Goal: Task Accomplishment & Management: Use online tool/utility

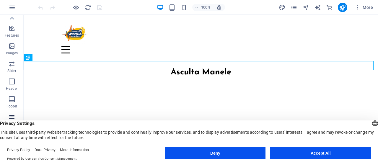
scroll to position [142, 0]
drag, startPoint x: 306, startPoint y: 152, endPoint x: 281, endPoint y: 137, distance: 29.0
click at [306, 152] on button "Accept All" at bounding box center [320, 153] width 101 height 12
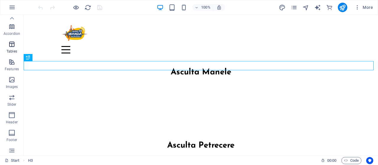
scroll to position [0, 0]
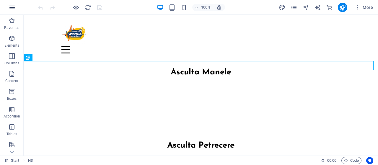
click at [10, 6] on icon "button" at bounding box center [12, 7] width 7 height 7
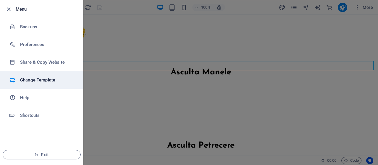
click at [36, 80] on h6 "Change Template" at bounding box center [47, 79] width 55 height 7
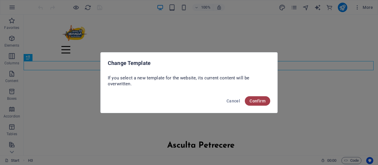
click at [255, 101] on span "Confirm" at bounding box center [257, 101] width 16 height 5
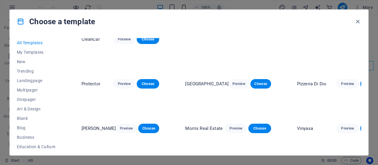
scroll to position [1033, 0]
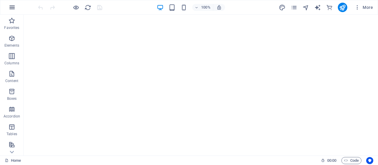
click at [11, 5] on icon "button" at bounding box center [12, 7] width 7 height 7
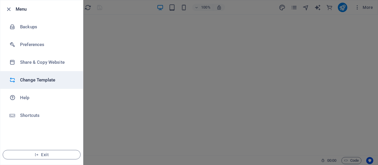
click at [42, 77] on h6 "Change Template" at bounding box center [47, 79] width 55 height 7
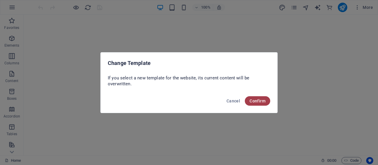
click at [262, 104] on button "Confirm" at bounding box center [257, 100] width 25 height 9
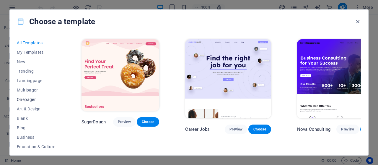
click at [32, 99] on span "Onepager" at bounding box center [36, 99] width 39 height 5
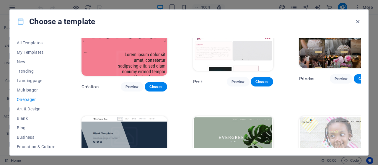
scroll to position [974, 0]
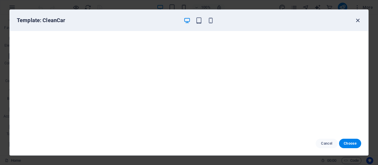
click at [358, 19] on icon "button" at bounding box center [357, 20] width 7 height 7
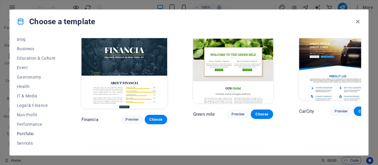
scroll to position [135, 0]
click at [32, 63] on button "Non-Profit" at bounding box center [36, 67] width 39 height 9
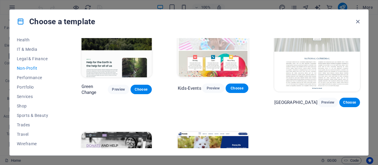
scroll to position [0, 0]
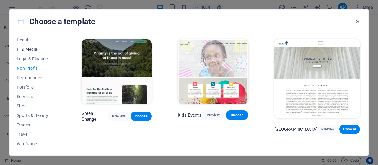
click at [37, 48] on span "IT & Media" at bounding box center [36, 49] width 39 height 5
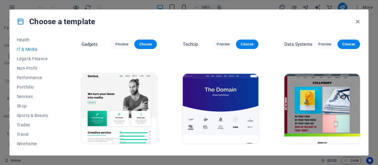
scroll to position [187, 0]
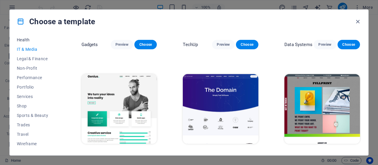
click at [26, 42] on span "Health" at bounding box center [36, 39] width 39 height 5
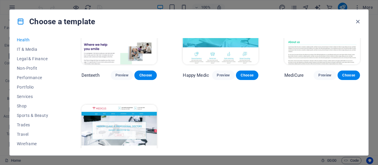
scroll to position [194, 0]
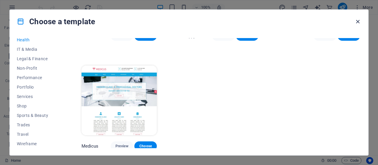
click at [358, 19] on icon "button" at bounding box center [357, 21] width 7 height 7
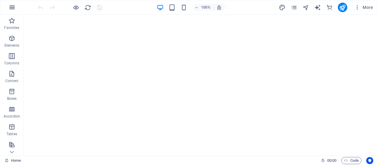
click at [7, 7] on button "button" at bounding box center [12, 7] width 14 height 14
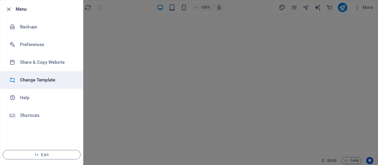
click at [31, 76] on li "Change Template" at bounding box center [41, 80] width 83 height 18
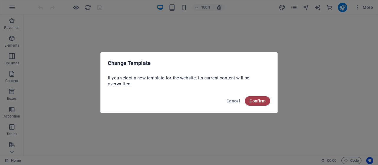
click at [258, 99] on span "Confirm" at bounding box center [257, 101] width 16 height 5
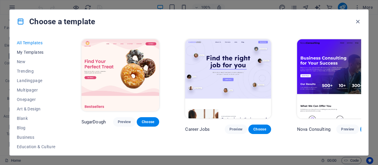
click at [37, 53] on span "My Templates" at bounding box center [36, 52] width 39 height 5
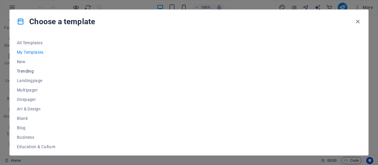
click at [32, 66] on button "Trending" at bounding box center [36, 70] width 39 height 9
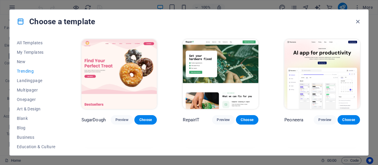
click at [29, 72] on span "Trending" at bounding box center [36, 71] width 39 height 5
click at [25, 82] on span "Landingpage" at bounding box center [36, 80] width 39 height 5
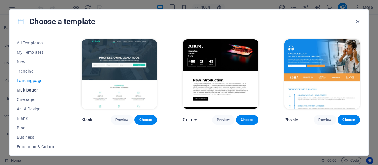
click at [26, 88] on span "Multipager" at bounding box center [36, 90] width 39 height 5
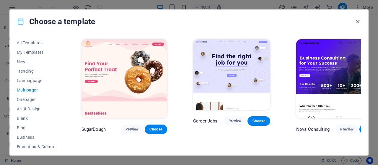
click at [28, 93] on button "Multipager" at bounding box center [36, 89] width 39 height 9
click at [28, 98] on span "Onepager" at bounding box center [36, 99] width 39 height 5
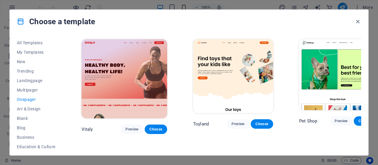
click at [28, 102] on button "Onepager" at bounding box center [36, 99] width 39 height 9
click at [33, 110] on span "Art & Design" at bounding box center [36, 109] width 39 height 5
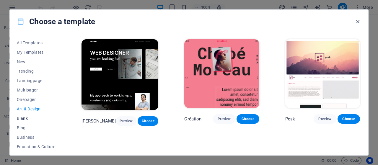
click at [31, 115] on button "Blank" at bounding box center [36, 118] width 39 height 9
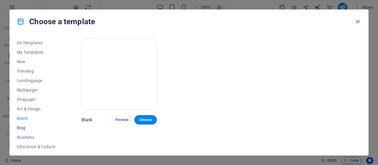
click at [21, 128] on span "Blog" at bounding box center [36, 127] width 39 height 5
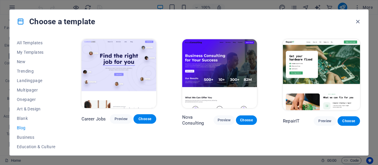
click at [25, 132] on button "Blog" at bounding box center [36, 127] width 39 height 9
click at [359, 20] on icon "button" at bounding box center [357, 21] width 7 height 7
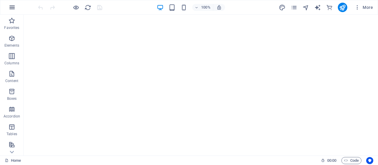
click at [14, 9] on icon "button" at bounding box center [12, 7] width 7 height 7
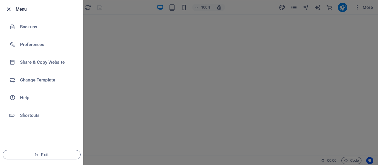
click at [9, 9] on icon "button" at bounding box center [8, 9] width 7 height 7
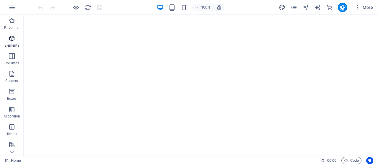
click at [12, 37] on icon "button" at bounding box center [11, 38] width 7 height 7
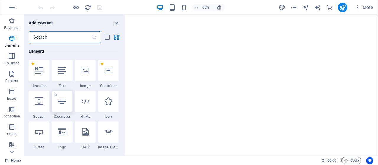
scroll to position [63, 0]
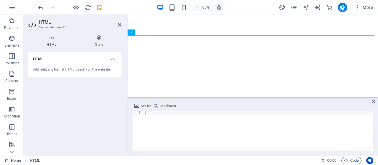
click at [150, 110] on div "Add file Link element" at bounding box center [252, 106] width 241 height 9
paste textarea "<!-- wp:template-part {"slug":"footer","theme":"bloghoot","area":"footer"} /-->"
type textarea "<!-- wp:template-part {"slug":"footer","theme":"bloghoot","area":"footer"} /-->"
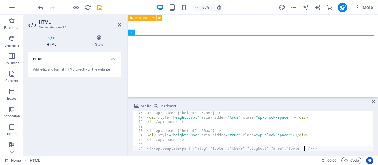
scroll to position [199, 0]
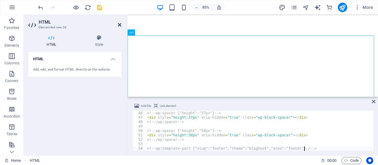
click at [120, 26] on icon at bounding box center [120, 24] width 4 height 5
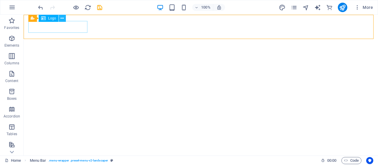
click at [62, 17] on icon at bounding box center [61, 18] width 3 height 6
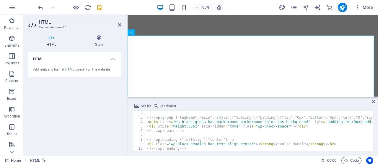
scroll to position [0, 0]
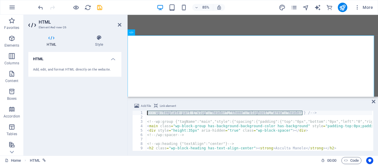
drag, startPoint x: 304, startPoint y: 114, endPoint x: 146, endPoint y: 114, distance: 157.9
click at [145, 114] on div "<!-- wp:template-part {"slug":"footer","theme":"bloghoot","area":"footer"} /-->…" at bounding box center [252, 131] width 241 height 40
type textarea "!-- wp:template-part {"slug":"header","theme":"bloghoot","area":"header"} /-->"
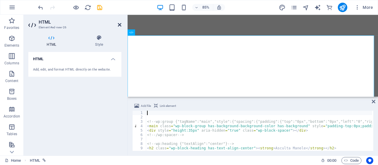
click at [118, 23] on icon at bounding box center [120, 24] width 4 height 5
click at [100, 41] on h4 "Style" at bounding box center [99, 41] width 45 height 12
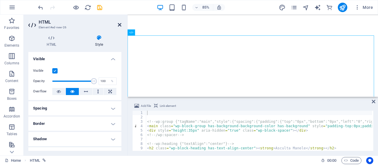
click at [120, 24] on icon at bounding box center [120, 24] width 4 height 5
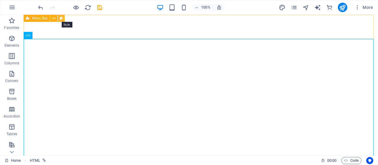
click at [60, 16] on icon at bounding box center [61, 18] width 3 height 6
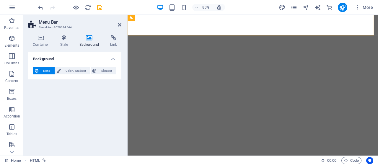
click at [95, 42] on h4 "Background" at bounding box center [90, 41] width 31 height 12
click at [67, 70] on span "Color / Gradient" at bounding box center [76, 70] width 26 height 7
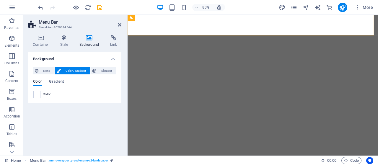
click at [31, 94] on div "None Color / Gradient Element Stretch background to full-width Color overlay Pl…" at bounding box center [74, 83] width 93 height 40
click at [35, 94] on span at bounding box center [37, 94] width 6 height 6
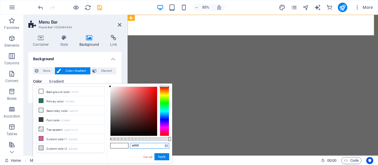
click at [149, 144] on input "#ffffff" at bounding box center [149, 146] width 39 height 6
type input "#"
paste input "3ABD6C"
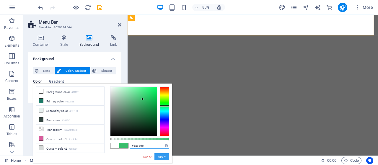
type input "#3abd6c"
click at [163, 156] on button "Apply" at bounding box center [161, 156] width 15 height 7
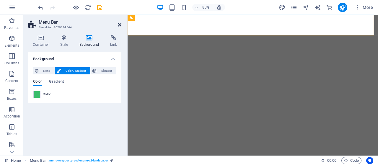
click at [119, 25] on icon at bounding box center [120, 24] width 4 height 5
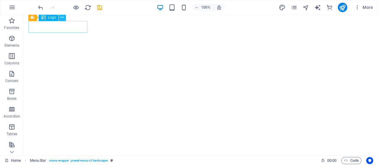
click at [64, 17] on button at bounding box center [62, 17] width 7 height 7
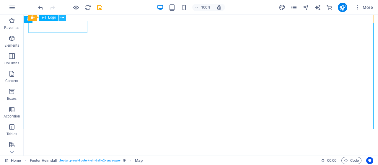
click at [63, 19] on icon at bounding box center [61, 17] width 3 height 6
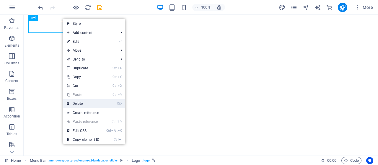
click at [78, 101] on link "⌦ Delete" at bounding box center [83, 103] width 40 height 9
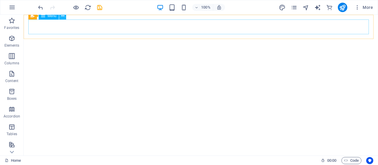
click at [63, 17] on icon at bounding box center [62, 16] width 3 height 6
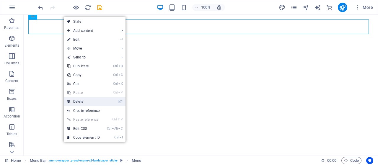
click at [81, 101] on link "⌦ Delete" at bounding box center [84, 101] width 40 height 9
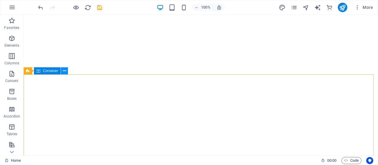
click at [65, 69] on icon at bounding box center [64, 71] width 3 height 6
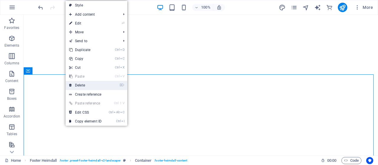
click at [81, 82] on link "⌦ Delete" at bounding box center [86, 85] width 40 height 9
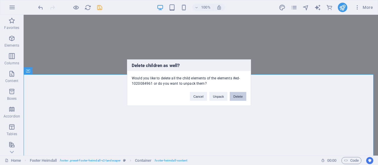
click at [236, 92] on button "Delete" at bounding box center [238, 96] width 17 height 9
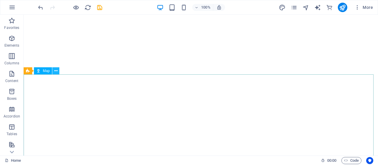
click at [58, 72] on button at bounding box center [55, 70] width 7 height 7
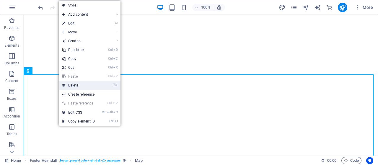
click at [83, 86] on link "⌦ Delete" at bounding box center [79, 85] width 40 height 9
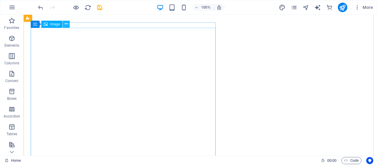
click at [66, 26] on icon at bounding box center [66, 24] width 3 height 6
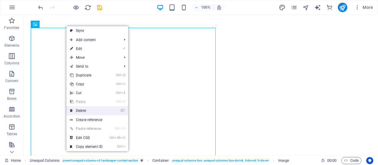
click at [83, 110] on link "⌦ Delete" at bounding box center [86, 110] width 40 height 9
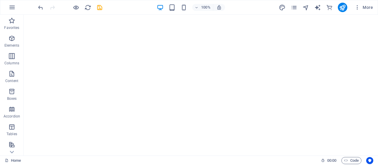
click at [59, 14] on header "100% More" at bounding box center [189, 7] width 378 height 15
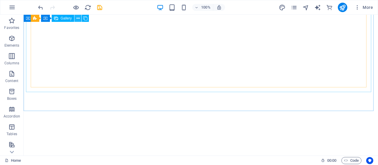
click at [80, 19] on button at bounding box center [77, 18] width 7 height 7
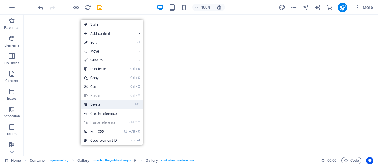
click at [100, 103] on link "⌦ Delete" at bounding box center [101, 104] width 40 height 9
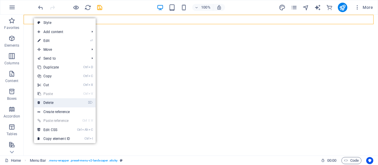
click at [55, 100] on link "⌦ Delete" at bounding box center [54, 102] width 40 height 9
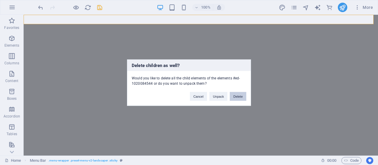
click at [235, 94] on button "Delete" at bounding box center [238, 96] width 17 height 9
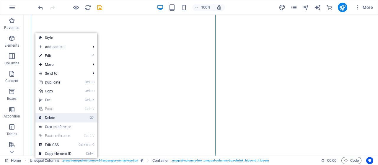
click at [55, 119] on link "⌦ Delete" at bounding box center [55, 117] width 40 height 9
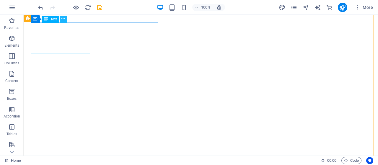
click at [62, 21] on icon at bounding box center [62, 19] width 3 height 6
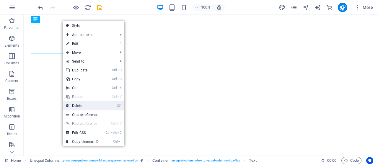
click at [86, 105] on link "⌦ Delete" at bounding box center [83, 105] width 40 height 9
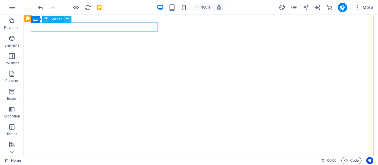
click at [69, 19] on icon at bounding box center [67, 19] width 3 height 6
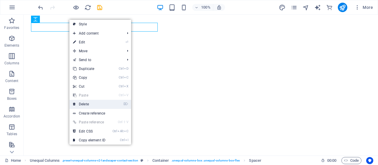
click at [88, 104] on link "⌦ Delete" at bounding box center [89, 104] width 40 height 9
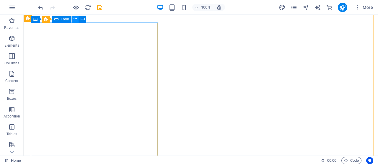
click at [76, 19] on icon at bounding box center [74, 19] width 3 height 6
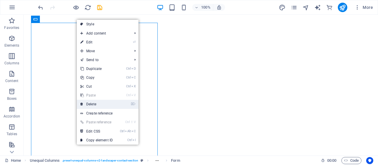
click at [94, 102] on link "⌦ Delete" at bounding box center [97, 104] width 40 height 9
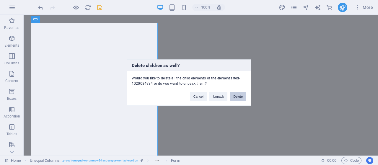
click at [235, 96] on button "Delete" at bounding box center [238, 96] width 17 height 9
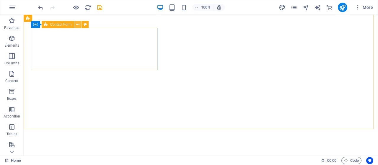
click at [77, 25] on icon at bounding box center [77, 25] width 3 height 6
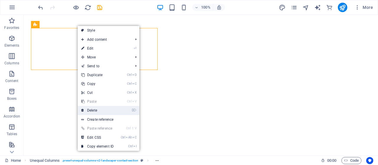
click at [91, 108] on link "⌦ Delete" at bounding box center [98, 110] width 40 height 9
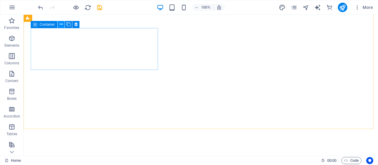
click at [62, 23] on icon at bounding box center [61, 24] width 3 height 6
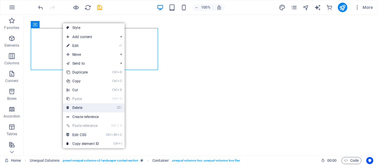
click at [85, 109] on link "⌦ Delete" at bounding box center [83, 107] width 40 height 9
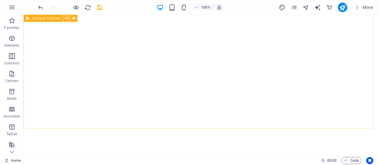
click at [69, 19] on button at bounding box center [66, 18] width 7 height 7
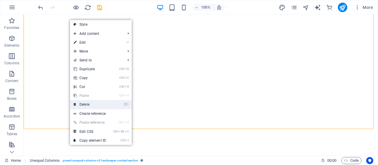
click at [91, 104] on link "⌦ Delete" at bounding box center [90, 104] width 40 height 9
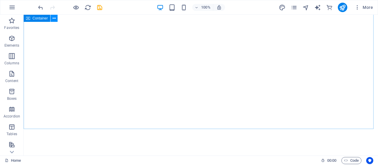
click at [56, 19] on button at bounding box center [53, 18] width 7 height 7
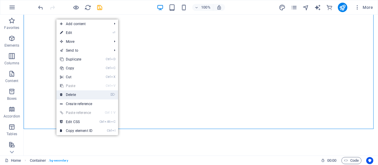
click at [73, 96] on link "⌦ Delete" at bounding box center [76, 94] width 40 height 9
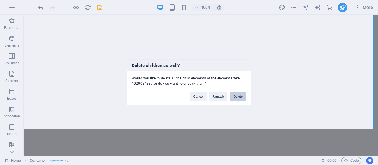
click at [238, 94] on button "Delete" at bounding box center [238, 96] width 17 height 9
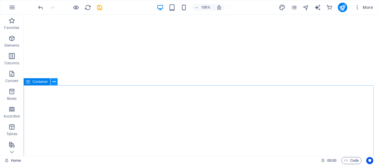
click at [53, 84] on icon at bounding box center [54, 82] width 3 height 6
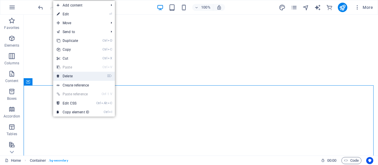
click at [69, 75] on link "⌦ Delete" at bounding box center [73, 76] width 40 height 9
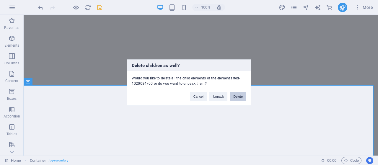
click at [239, 94] on button "Delete" at bounding box center [238, 96] width 17 height 9
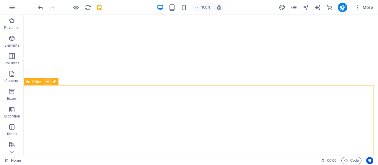
click at [49, 80] on icon at bounding box center [47, 82] width 3 height 6
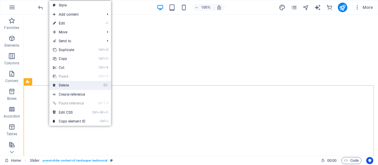
click at [70, 85] on link "⌦ Delete" at bounding box center [69, 85] width 40 height 9
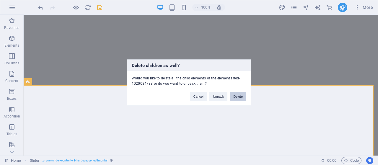
click at [237, 98] on button "Delete" at bounding box center [238, 96] width 17 height 9
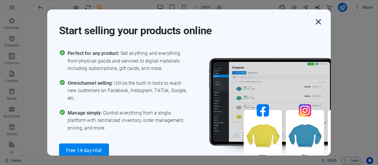
click at [318, 20] on icon "button" at bounding box center [318, 22] width 11 height 11
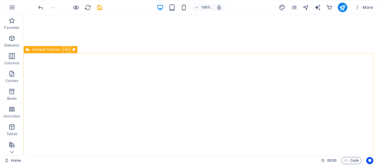
click at [63, 50] on button at bounding box center [66, 49] width 7 height 7
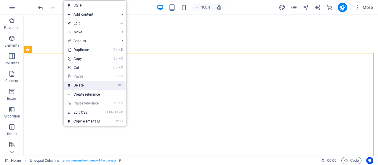
click at [82, 83] on link "⌦ Delete" at bounding box center [84, 85] width 40 height 9
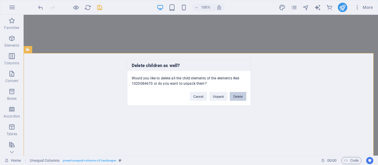
click at [240, 94] on button "Delete" at bounding box center [238, 96] width 17 height 9
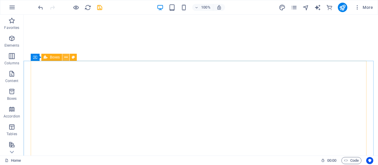
click at [64, 59] on button at bounding box center [65, 57] width 7 height 7
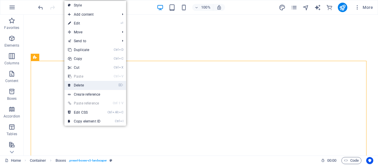
click at [78, 82] on link "⌦ Delete" at bounding box center [84, 85] width 40 height 9
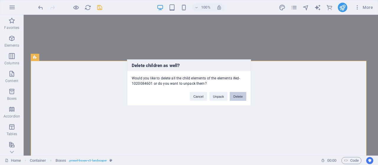
click at [235, 95] on button "Delete" at bounding box center [238, 96] width 17 height 9
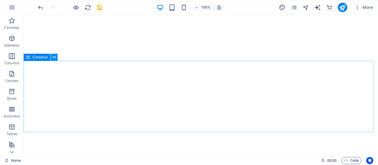
click at [56, 58] on button at bounding box center [53, 57] width 7 height 7
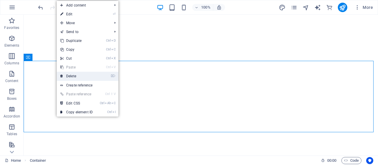
click at [83, 73] on link "⌦ Delete" at bounding box center [77, 76] width 40 height 9
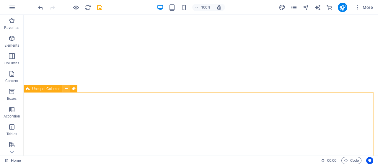
click at [66, 90] on icon at bounding box center [66, 89] width 3 height 6
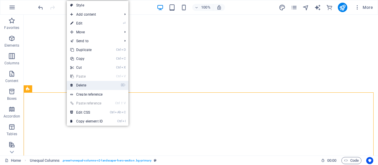
click at [84, 87] on link "⌦ Delete" at bounding box center [87, 85] width 40 height 9
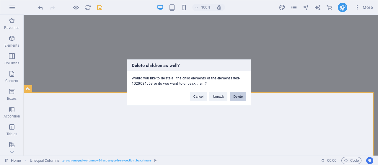
click at [241, 98] on button "Delete" at bounding box center [238, 96] width 17 height 9
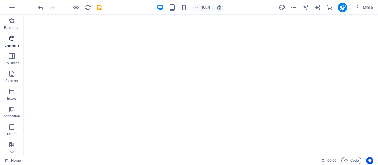
click at [14, 40] on icon "button" at bounding box center [11, 38] width 7 height 7
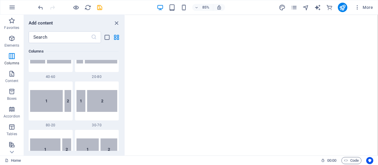
scroll to position [446, 0]
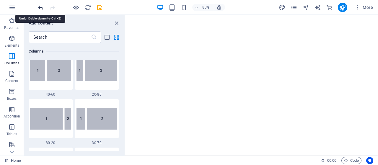
click at [38, 7] on icon "undo" at bounding box center [40, 7] width 7 height 7
click at [38, 6] on icon "undo" at bounding box center [40, 7] width 7 height 7
click at [41, 6] on icon "undo" at bounding box center [40, 7] width 7 height 7
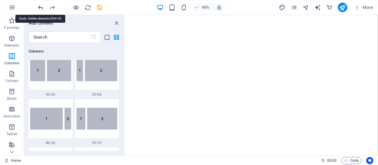
click at [41, 6] on icon "undo" at bounding box center [40, 7] width 7 height 7
click at [51, 7] on icon "redo" at bounding box center [52, 7] width 7 height 7
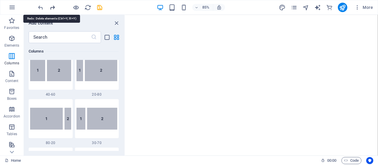
click at [51, 7] on icon "redo" at bounding box center [52, 7] width 7 height 7
click at [51, 7] on div at bounding box center [70, 7] width 66 height 9
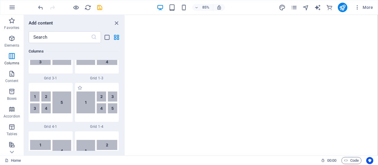
scroll to position [830, 0]
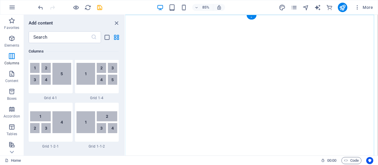
click at [253, 16] on div "+" at bounding box center [251, 17] width 10 height 4
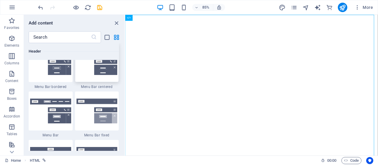
scroll to position [3541, 0]
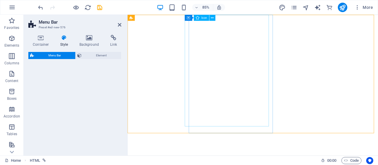
select select "rem"
select select "preset-menu-v2-border"
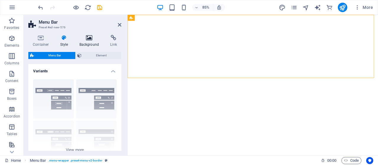
click at [90, 38] on icon at bounding box center [89, 38] width 29 height 6
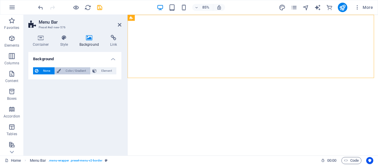
click at [74, 67] on span "Color / Gradient" at bounding box center [76, 70] width 26 height 7
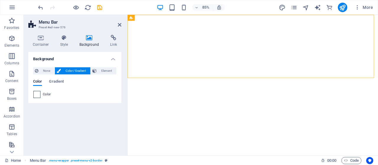
click at [36, 96] on span at bounding box center [37, 94] width 6 height 6
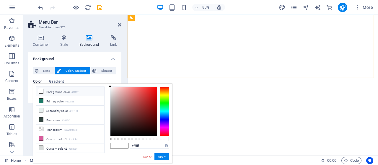
click at [42, 92] on icon at bounding box center [41, 91] width 4 height 4
click at [146, 146] on input "#ffffff" at bounding box center [149, 146] width 39 height 6
type input "#"
paste input "3ABD6C"
type input "#3abd6c"
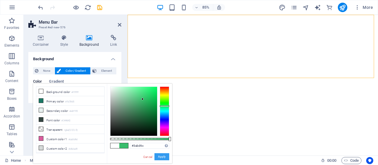
click at [158, 159] on button "Apply" at bounding box center [161, 156] width 15 height 7
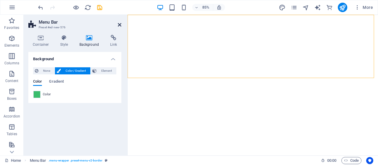
click at [120, 24] on icon at bounding box center [120, 24] width 4 height 5
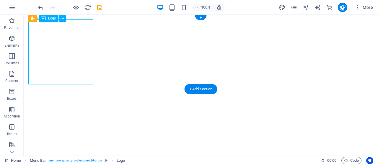
select select "px"
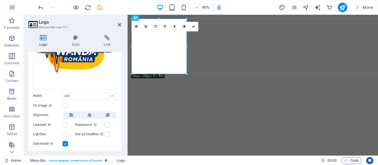
scroll to position [84, 0]
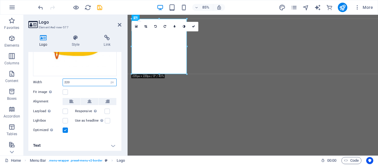
click at [73, 80] on input "220" at bounding box center [89, 82] width 53 height 7
type input "2"
type input "90"
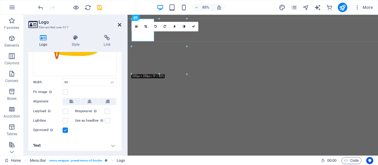
click at [120, 22] on icon at bounding box center [120, 24] width 4 height 5
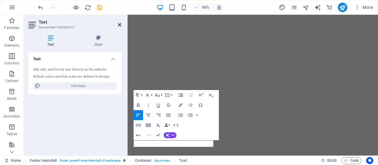
click at [120, 25] on icon at bounding box center [120, 24] width 4 height 5
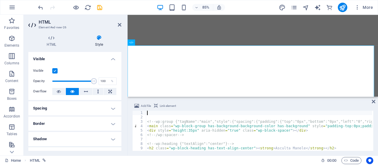
scroll to position [0, 0]
click at [118, 23] on icon at bounding box center [120, 24] width 4 height 5
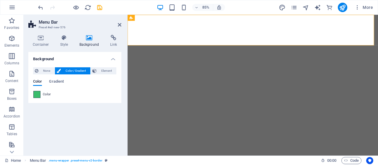
click at [35, 93] on span at bounding box center [37, 94] width 6 height 6
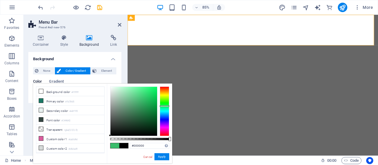
drag, startPoint x: 112, startPoint y: 136, endPoint x: 110, endPoint y: 139, distance: 3.8
click at [110, 139] on div "#000000 Supported formats #0852ed rgb(8, 82, 237) rgba(8, 82, 237, 90%) hsv(221…" at bounding box center [139, 167] width 65 height 166
click at [162, 154] on button "Apply" at bounding box center [161, 156] width 15 height 7
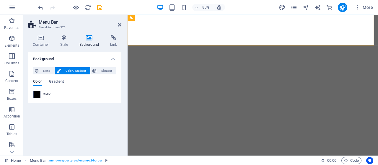
click at [35, 93] on span at bounding box center [37, 94] width 6 height 6
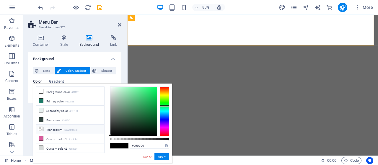
drag, startPoint x: 39, startPoint y: 92, endPoint x: 85, endPoint y: 124, distance: 56.2
click at [39, 92] on icon at bounding box center [41, 91] width 4 height 4
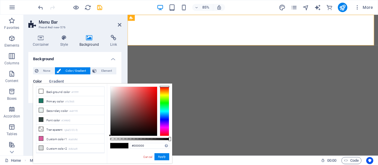
drag, startPoint x: 111, startPoint y: 87, endPoint x: 104, endPoint y: 146, distance: 59.4
click at [104, 146] on div "less Background color #ffffff Primary color #1b7865 Secondary color #e8f1f0 Fon…" at bounding box center [102, 124] width 139 height 80
click at [165, 158] on button "Apply" at bounding box center [161, 156] width 15 height 7
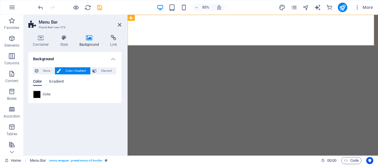
click at [35, 94] on span at bounding box center [37, 94] width 6 height 6
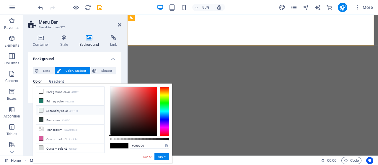
click at [39, 109] on icon at bounding box center [41, 110] width 4 height 4
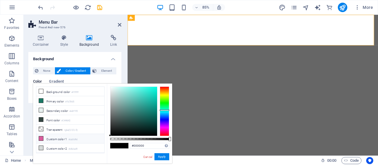
drag, startPoint x: 111, startPoint y: 90, endPoint x: 89, endPoint y: 133, distance: 48.7
click at [97, 139] on div "less Background color #ffffff Primary color #1b7865 Secondary color #e8f1f0 Fon…" at bounding box center [102, 124] width 139 height 80
click at [43, 91] on li "Background color #ffffff" at bounding box center [70, 91] width 68 height 9
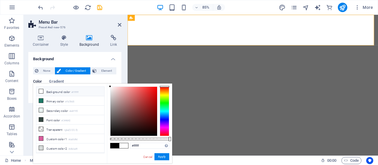
drag, startPoint x: 108, startPoint y: 85, endPoint x: 104, endPoint y: 97, distance: 12.1
click at [105, 129] on div "less Background color #ffffff Primary color #1b7865 Secondary color #e8f1f0 Fon…" at bounding box center [102, 124] width 139 height 80
drag, startPoint x: 110, startPoint y: 86, endPoint x: 109, endPoint y: 145, distance: 58.1
click at [107, 144] on div "#000000 Supported formats #0852ed rgb(8, 82, 237) rgba(8, 82, 237, 90%) hsv(221…" at bounding box center [139, 167] width 65 height 166
click at [162, 154] on button "Apply" at bounding box center [161, 156] width 15 height 7
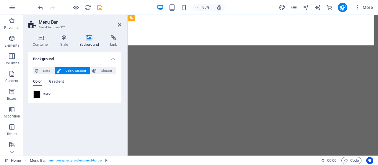
click at [117, 23] on h2 "Menu Bar" at bounding box center [80, 21] width 83 height 5
click at [118, 25] on icon at bounding box center [120, 24] width 4 height 5
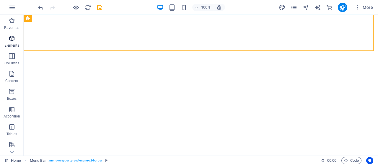
click at [12, 39] on icon "button" at bounding box center [11, 38] width 7 height 7
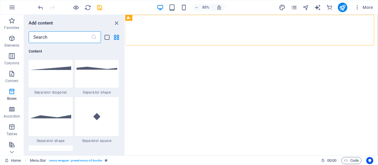
scroll to position [1302, 0]
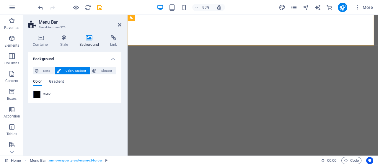
click at [38, 94] on span at bounding box center [37, 94] width 6 height 6
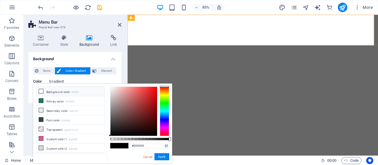
click at [41, 91] on icon at bounding box center [41, 91] width 4 height 4
type input "#ffffff"
drag, startPoint x: 142, startPoint y: 147, endPoint x: 127, endPoint y: 147, distance: 15.1
click at [127, 147] on div "#ffffff Supported formats #0852ed rgb(8, 82, 237) rgba(8, 82, 237, 90%) hsv(221…" at bounding box center [139, 167] width 65 height 166
paste input "3ABD6C"
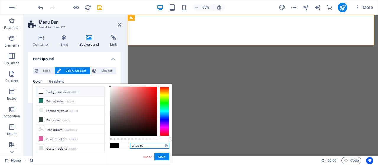
type input "#3abd6c"
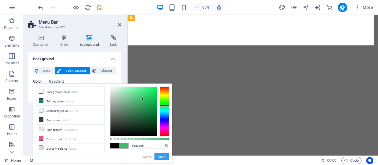
click at [161, 157] on button "Apply" at bounding box center [161, 156] width 15 height 7
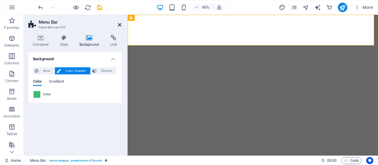
click at [118, 25] on icon at bounding box center [120, 24] width 4 height 5
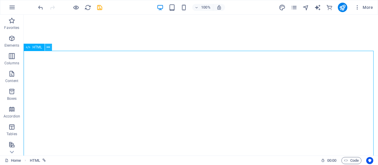
click at [48, 49] on icon at bounding box center [48, 47] width 3 height 6
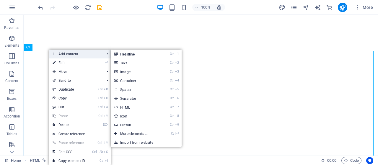
click at [57, 50] on span "Add content" at bounding box center [75, 54] width 53 height 9
click at [129, 55] on link "Ctrl 1 Headline" at bounding box center [135, 54] width 49 height 9
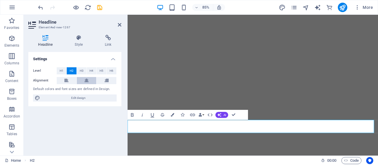
click at [85, 80] on icon at bounding box center [86, 80] width 4 height 7
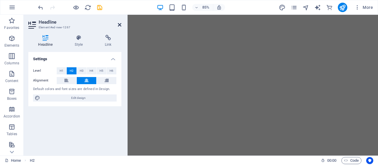
click at [119, 26] on icon at bounding box center [120, 24] width 4 height 5
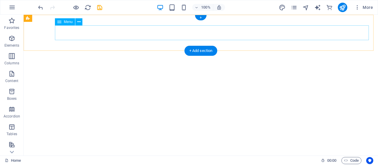
select select
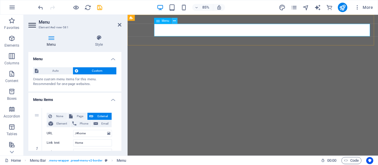
click at [174, 22] on icon at bounding box center [174, 20] width 3 height 5
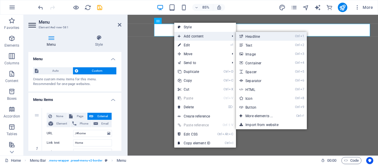
click at [246, 38] on link "Ctrl 1 Headline" at bounding box center [260, 36] width 49 height 9
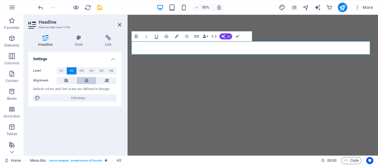
click at [87, 81] on icon at bounding box center [86, 80] width 4 height 7
click at [119, 24] on icon at bounding box center [120, 24] width 4 height 5
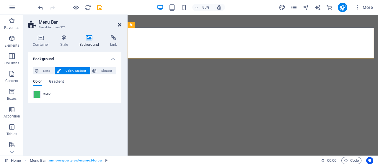
click at [119, 23] on icon at bounding box center [120, 24] width 4 height 5
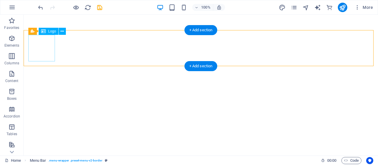
select select "px"
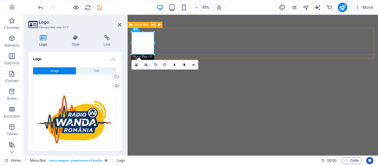
click at [154, 25] on icon at bounding box center [153, 24] width 3 height 5
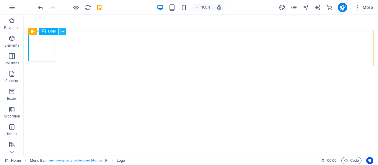
click at [64, 32] on icon at bounding box center [61, 31] width 3 height 6
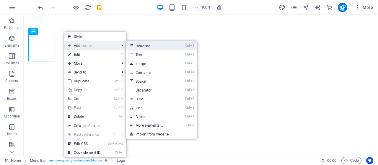
click at [140, 48] on link "Ctrl 1 Headline" at bounding box center [150, 45] width 49 height 9
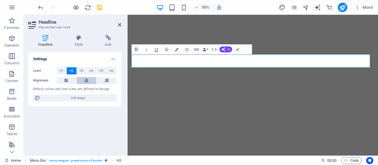
click at [85, 78] on icon at bounding box center [86, 80] width 4 height 7
click at [121, 24] on icon at bounding box center [120, 24] width 4 height 5
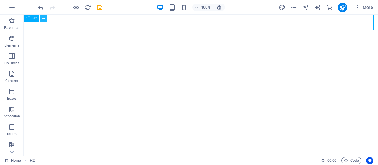
click at [42, 18] on icon at bounding box center [43, 18] width 3 height 6
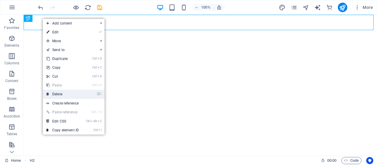
click at [59, 94] on link "⌦ Delete" at bounding box center [63, 94] width 40 height 9
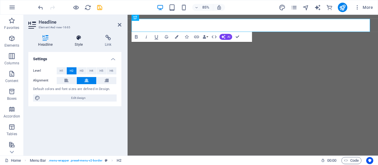
click at [76, 42] on h4 "Style" at bounding box center [80, 41] width 30 height 12
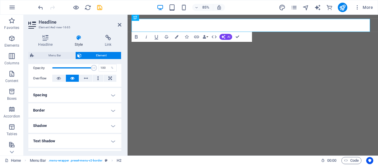
scroll to position [0, 0]
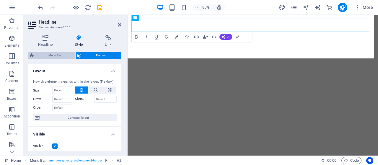
click at [60, 55] on span "Menu Bar" at bounding box center [55, 55] width 38 height 7
select select "rem"
select select "preset-menu-v2-border"
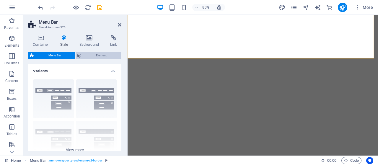
click at [104, 55] on span "Element" at bounding box center [101, 55] width 36 height 7
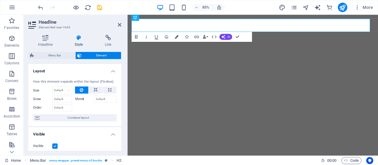
click at [176, 36] on icon "button" at bounding box center [177, 37] width 4 height 4
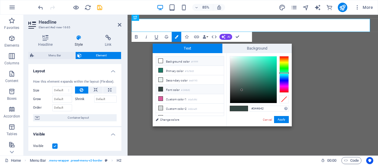
click at [159, 60] on icon at bounding box center [160, 61] width 4 height 4
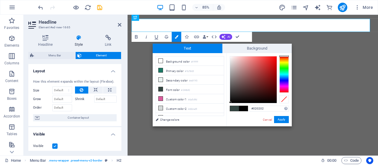
type input "#000000"
drag, startPoint x: 230, startPoint y: 57, endPoint x: 232, endPoint y: 115, distance: 58.2
click at [228, 111] on div "#000000 Supported formats #0852ed rgb(8, 82, 237) rgba(8, 82, 237, 90%) hsv(221…" at bounding box center [258, 132] width 65 height 159
click at [282, 118] on button "Apply" at bounding box center [281, 119] width 15 height 7
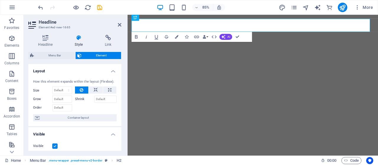
click at [117, 25] on header "Headline Element #ed-new-1665" at bounding box center [74, 22] width 93 height 15
click at [118, 25] on icon at bounding box center [120, 24] width 4 height 5
click at [81, 42] on h4 "Style" at bounding box center [80, 41] width 30 height 12
click at [109, 40] on icon at bounding box center [108, 38] width 26 height 6
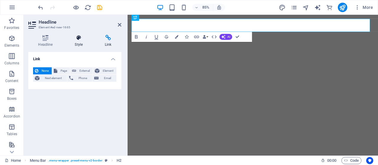
click at [75, 40] on icon at bounding box center [79, 38] width 28 height 6
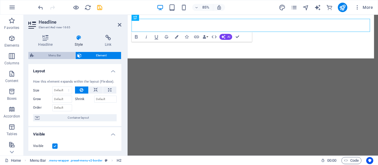
click at [56, 56] on span "Menu Bar" at bounding box center [55, 55] width 38 height 7
select select "rem"
select select "preset-menu-v2-border"
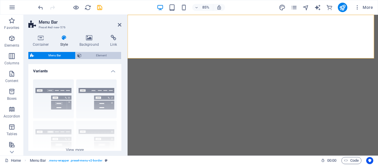
click at [96, 55] on span "Element" at bounding box center [101, 55] width 36 height 7
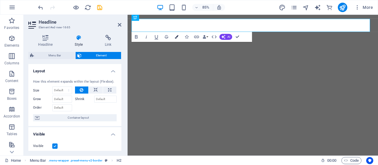
click at [179, 37] on button "Colors" at bounding box center [176, 37] width 9 height 10
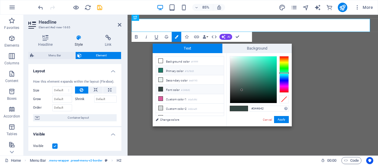
click at [160, 71] on icon at bounding box center [160, 70] width 4 height 4
drag, startPoint x: 247, startPoint y: 94, endPoint x: 226, endPoint y: 107, distance: 24.6
click at [226, 107] on div "less Background color #ffffff Primary color #1b7865 Secondary color #e8f1f0 Fon…" at bounding box center [222, 89] width 139 height 73
click at [287, 120] on button "Apply" at bounding box center [281, 119] width 15 height 7
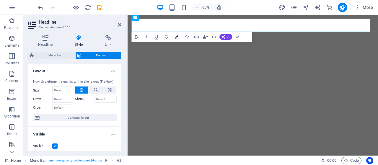
click at [176, 37] on icon "button" at bounding box center [177, 37] width 4 height 4
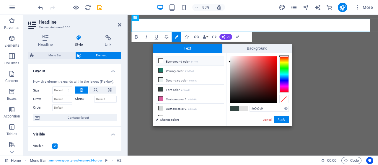
click at [161, 62] on icon at bounding box center [160, 61] width 4 height 4
drag, startPoint x: 233, startPoint y: 75, endPoint x: 235, endPoint y: 80, distance: 5.0
click at [235, 80] on div at bounding box center [234, 79] width 2 height 2
click at [158, 61] on icon at bounding box center [160, 61] width 4 height 4
type input "#ffffff"
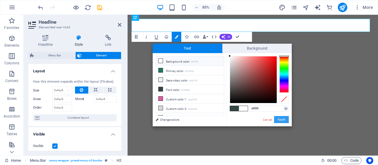
click at [281, 116] on button "Apply" at bounding box center [281, 119] width 15 height 7
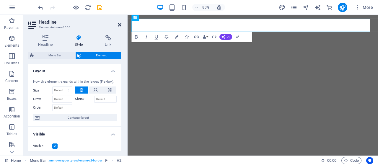
click at [120, 23] on icon at bounding box center [120, 24] width 4 height 5
click at [119, 23] on icon at bounding box center [120, 24] width 4 height 5
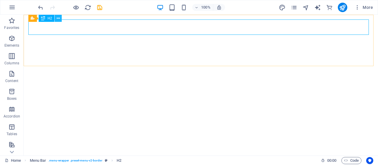
click at [59, 19] on icon at bounding box center [58, 18] width 3 height 6
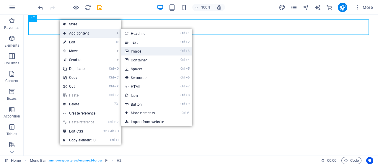
click at [131, 53] on link "Ctrl 3 Image" at bounding box center [145, 51] width 49 height 9
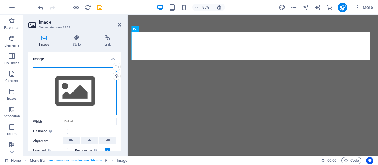
click at [76, 93] on div "Drag files here, click to choose files or select files from Files or our free s…" at bounding box center [75, 91] width 84 height 48
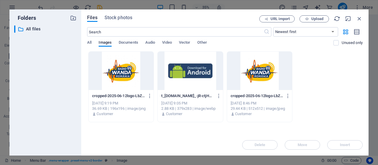
drag, startPoint x: 126, startPoint y: 70, endPoint x: 136, endPoint y: 73, distance: 10.5
click at [126, 70] on div at bounding box center [121, 71] width 65 height 38
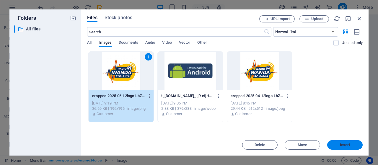
click at [345, 143] on span "Insert" at bounding box center [345, 145] width 10 height 4
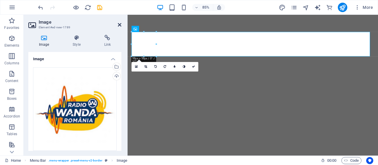
click at [118, 24] on icon at bounding box center [120, 24] width 4 height 5
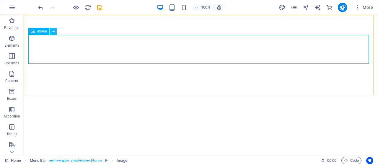
click at [51, 31] on button at bounding box center [53, 31] width 7 height 7
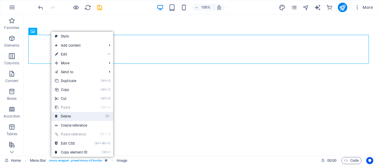
click at [71, 114] on link "⌦ Delete" at bounding box center [71, 116] width 40 height 9
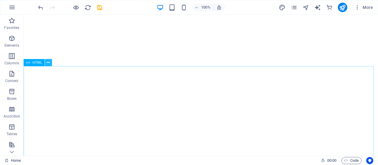
click at [48, 64] on icon at bounding box center [48, 63] width 3 height 6
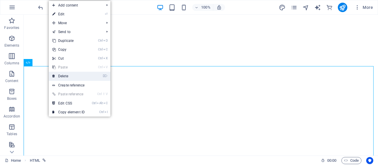
click at [59, 75] on link "⌦ Delete" at bounding box center [69, 76] width 40 height 9
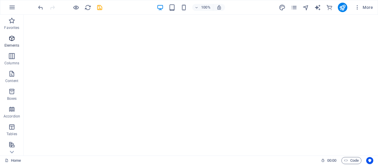
click at [10, 40] on icon "button" at bounding box center [11, 38] width 7 height 7
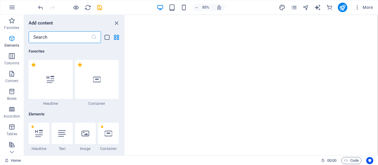
scroll to position [63, 0]
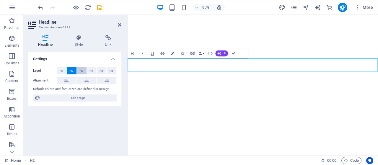
click at [84, 72] on button "H3" at bounding box center [82, 70] width 10 height 7
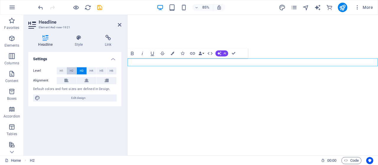
click at [73, 69] on button "H2" at bounding box center [72, 70] width 10 height 7
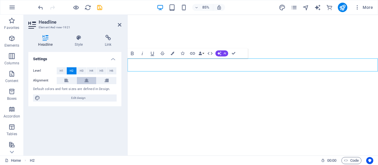
click at [85, 80] on icon at bounding box center [86, 80] width 4 height 7
click at [6, 37] on span "Elements" at bounding box center [12, 42] width 24 height 14
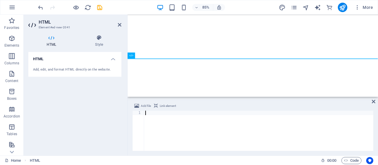
paste textarea "<iframe src="https://radio.ascultatare.ro/cp/widgets/player/single/?p=8002" hei…"
type textarea "<iframe src="https://radio.ascultatare.ro/cp/widgets/player/single/?p=8002" hei…"
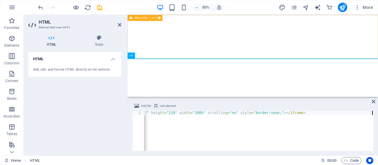
scroll to position [0, 66]
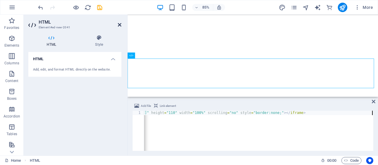
click at [120, 24] on icon at bounding box center [120, 24] width 4 height 5
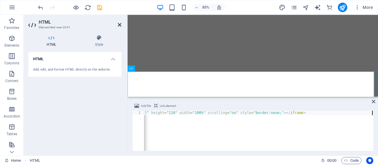
click at [119, 25] on icon at bounding box center [120, 24] width 4 height 5
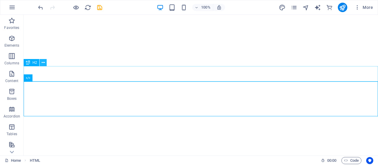
click at [44, 63] on icon at bounding box center [43, 63] width 3 height 6
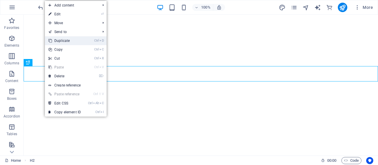
click at [57, 40] on link "Ctrl D Duplicate" at bounding box center [65, 40] width 40 height 9
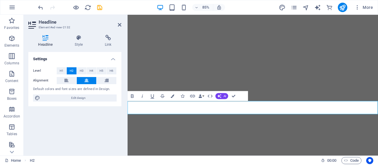
click at [117, 23] on h2 "Headline" at bounding box center [80, 21] width 83 height 5
click at [120, 24] on icon at bounding box center [120, 24] width 4 height 5
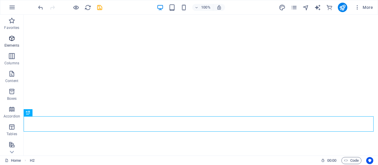
click at [8, 41] on icon "button" at bounding box center [11, 38] width 7 height 7
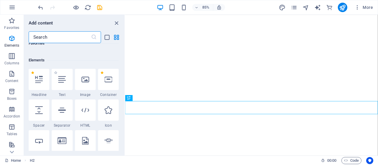
scroll to position [63, 0]
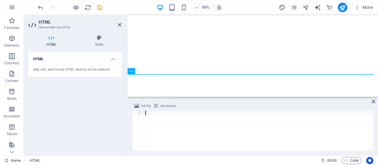
type textarea "<iframe src="https://radio.ascultatare.ro/cp/widgets/player/single/?p=8030" hei…"
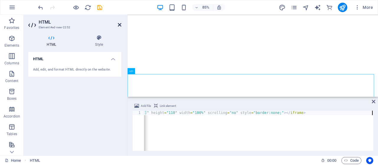
click at [118, 23] on icon at bounding box center [120, 24] width 4 height 5
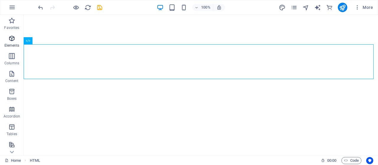
click at [12, 41] on icon "button" at bounding box center [11, 38] width 7 height 7
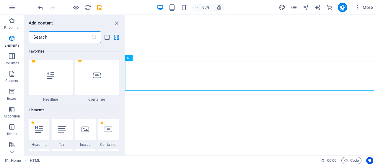
scroll to position [63, 0]
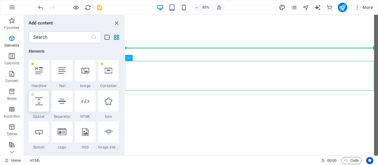
select select "px"
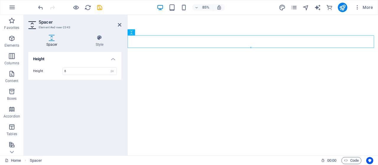
type input "60"
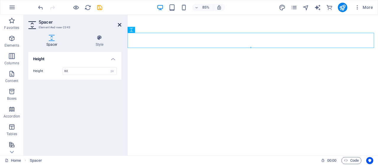
click at [119, 25] on icon at bounding box center [120, 24] width 4 height 5
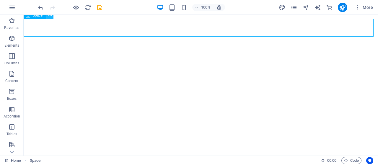
click at [49, 17] on icon at bounding box center [49, 15] width 3 height 6
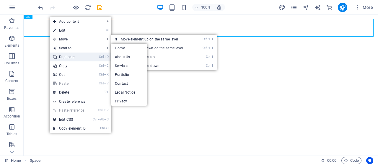
click at [68, 54] on link "Ctrl D Duplicate" at bounding box center [70, 57] width 40 height 9
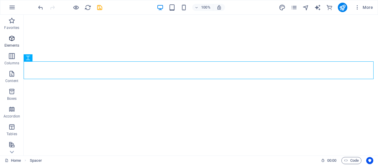
click at [12, 42] on span "Elements" at bounding box center [12, 42] width 24 height 14
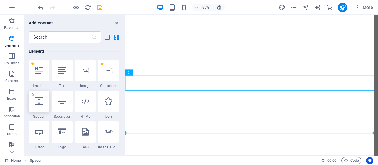
select select "px"
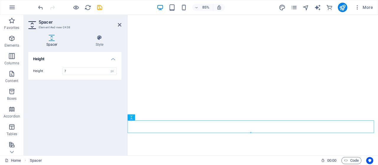
type input "70"
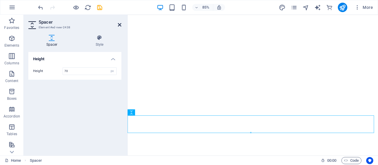
click at [120, 24] on icon at bounding box center [120, 24] width 4 height 5
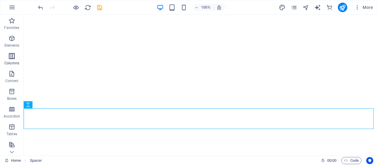
click at [15, 56] on span "Columns" at bounding box center [12, 60] width 24 height 14
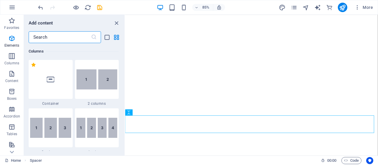
scroll to position [145, 0]
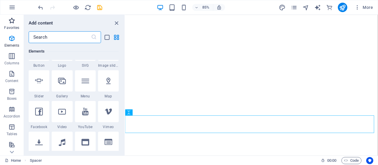
click at [14, 24] on icon "button" at bounding box center [11, 20] width 7 height 7
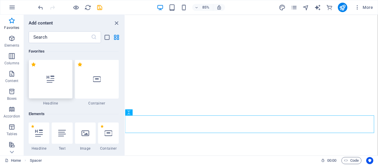
scroll to position [0, 0]
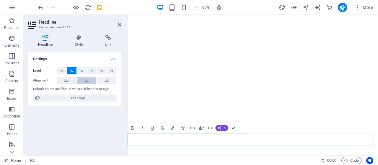
click at [88, 81] on icon at bounding box center [86, 80] width 4 height 7
click at [83, 71] on button "H3" at bounding box center [82, 70] width 10 height 7
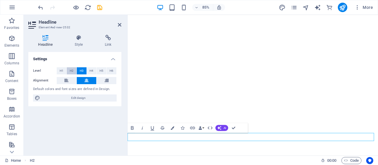
click at [73, 71] on button "H2" at bounding box center [72, 70] width 10 height 7
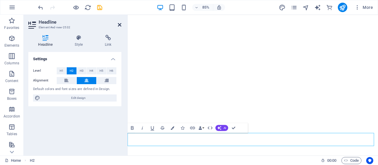
click at [118, 23] on icon at bounding box center [120, 24] width 4 height 5
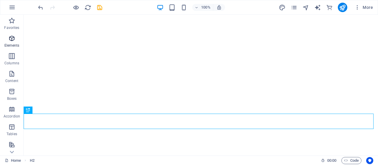
click at [13, 41] on icon "button" at bounding box center [11, 38] width 7 height 7
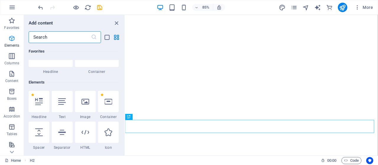
scroll to position [63, 0]
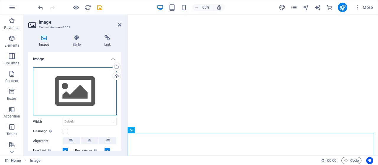
click at [72, 94] on div "Drag files here, click to choose files or select files from Files or our free s…" at bounding box center [75, 91] width 84 height 48
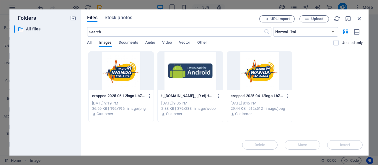
click at [186, 74] on div at bounding box center [190, 71] width 65 height 38
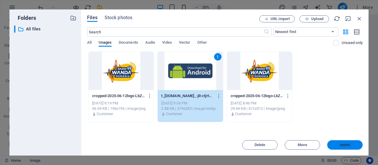
click at [348, 140] on button "Insert" at bounding box center [344, 144] width 35 height 9
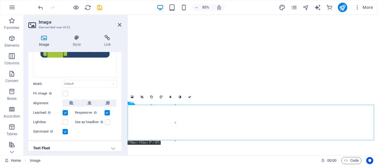
scroll to position [59, 0]
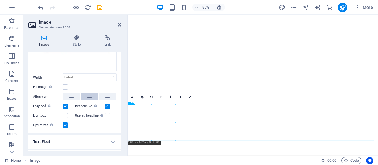
click at [87, 97] on icon at bounding box center [89, 96] width 4 height 7
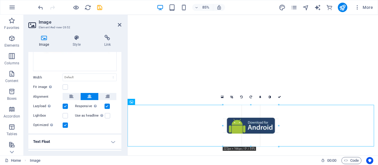
drag, startPoint x: 275, startPoint y: 141, endPoint x: 279, endPoint y: 146, distance: 6.9
type input "214"
select select "px"
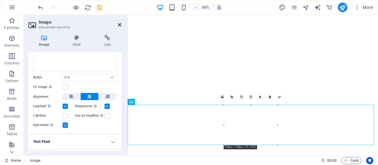
click at [120, 23] on icon at bounding box center [120, 24] width 4 height 5
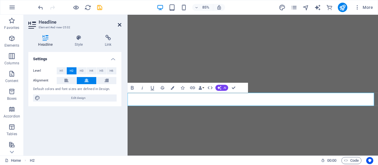
click at [118, 25] on icon at bounding box center [120, 24] width 4 height 5
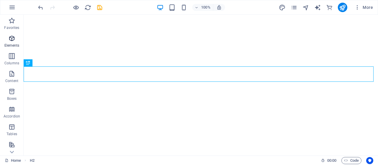
click at [12, 37] on icon "button" at bounding box center [11, 38] width 7 height 7
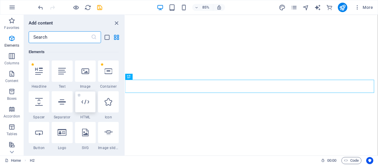
scroll to position [63, 0]
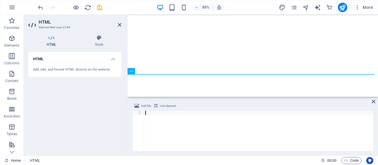
type textarea "</script>"
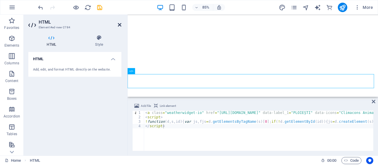
click at [119, 23] on icon at bounding box center [120, 24] width 4 height 5
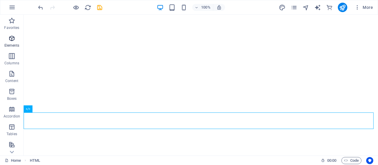
click at [10, 41] on icon "button" at bounding box center [11, 38] width 7 height 7
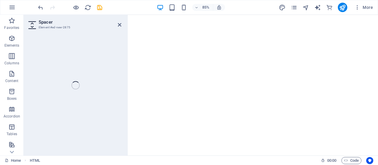
select select "px"
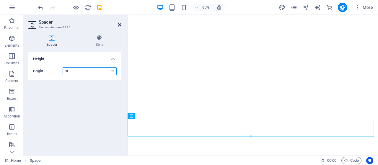
type input "70"
click at [118, 22] on icon at bounding box center [120, 24] width 4 height 5
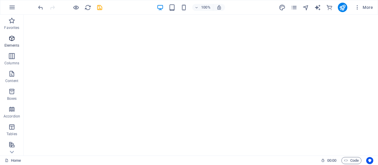
click at [8, 40] on icon "button" at bounding box center [11, 38] width 7 height 7
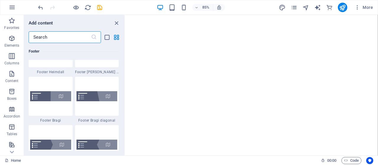
scroll to position [4123, 0]
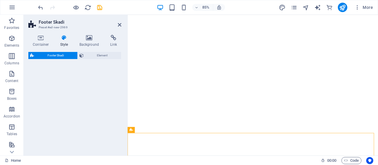
select select "rem"
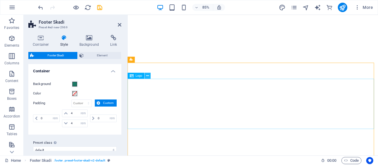
click at [147, 76] on icon at bounding box center [147, 75] width 3 height 5
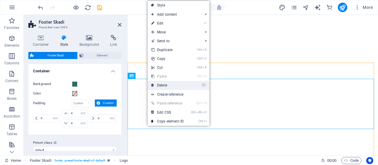
click at [167, 85] on link "⌦ Delete" at bounding box center [168, 85] width 40 height 9
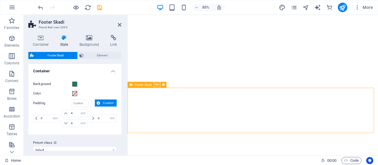
click at [156, 86] on icon at bounding box center [157, 84] width 3 height 5
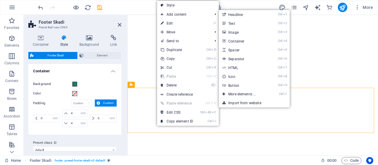
click at [235, 16] on link "Ctrl 1 Headline" at bounding box center [243, 14] width 49 height 9
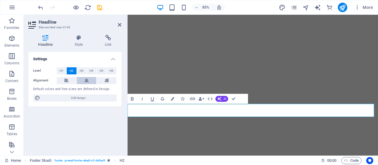
click at [85, 78] on icon at bounding box center [86, 80] width 4 height 7
click at [119, 26] on icon at bounding box center [120, 24] width 4 height 5
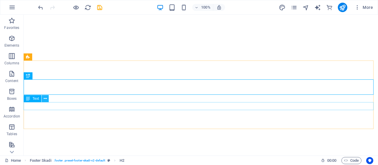
click at [45, 99] on icon at bounding box center [45, 99] width 3 height 6
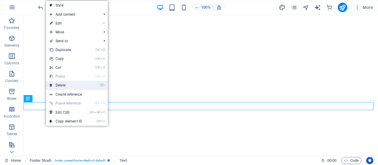
click at [63, 85] on link "⌦ Delete" at bounding box center [66, 85] width 40 height 9
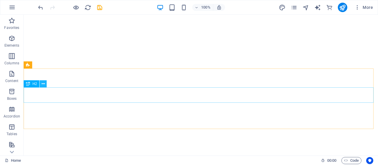
click at [45, 85] on button at bounding box center [43, 83] width 7 height 7
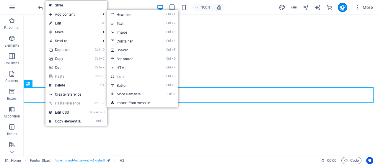
click at [117, 20] on link "Ctrl 2 Text" at bounding box center [131, 23] width 49 height 9
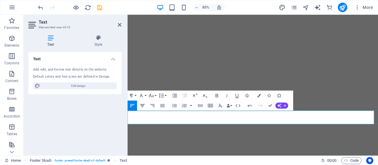
click at [144, 104] on icon "button" at bounding box center [142, 106] width 6 height 6
click at [134, 94] on icon "button" at bounding box center [131, 96] width 6 height 6
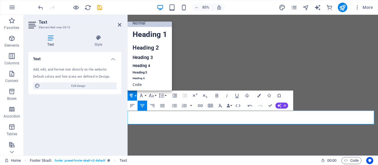
scroll to position [5, 0]
click at [142, 55] on link "Heading 3" at bounding box center [149, 57] width 45 height 9
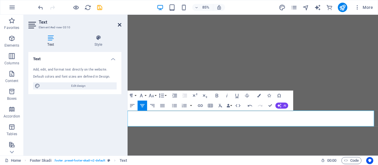
click at [119, 24] on icon at bounding box center [120, 24] width 4 height 5
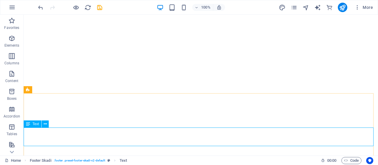
click at [38, 125] on span "Text" at bounding box center [35, 124] width 6 height 4
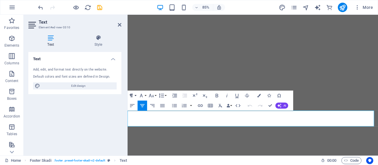
click at [135, 95] on button "Paragraph Format" at bounding box center [131, 96] width 9 height 10
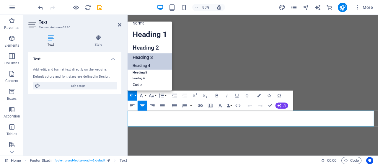
click at [143, 64] on link "Heading 4" at bounding box center [149, 66] width 45 height 8
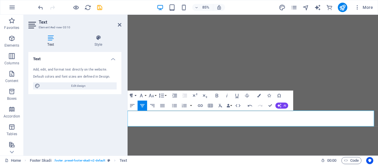
click at [130, 95] on icon "button" at bounding box center [131, 96] width 6 height 6
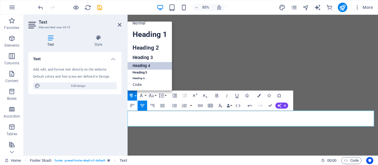
click at [142, 64] on link "Heading 4" at bounding box center [149, 66] width 45 height 8
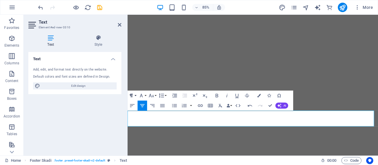
click at [134, 95] on icon "button" at bounding box center [131, 96] width 6 height 6
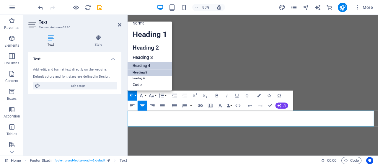
click at [136, 73] on link "Heading 5" at bounding box center [149, 73] width 45 height 6
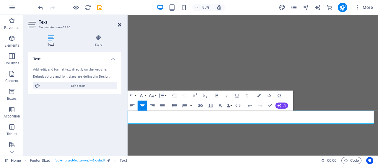
click at [118, 24] on icon at bounding box center [120, 24] width 4 height 5
click at [119, 24] on icon at bounding box center [120, 24] width 4 height 5
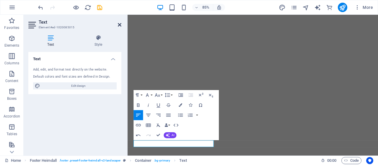
click at [120, 26] on icon at bounding box center [120, 24] width 4 height 5
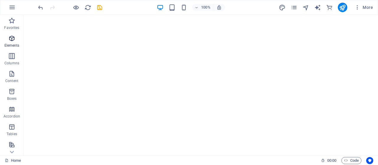
click at [11, 40] on icon "button" at bounding box center [11, 38] width 7 height 7
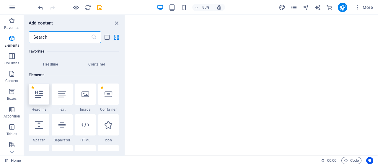
scroll to position [63, 0]
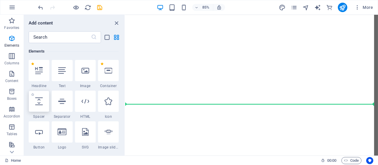
select select "px"
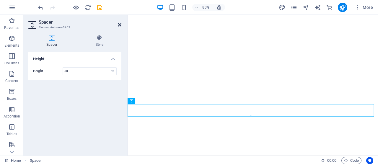
click at [119, 25] on icon at bounding box center [120, 24] width 4 height 5
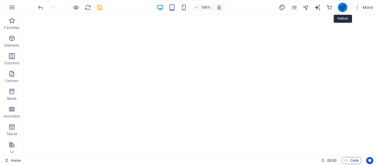
click at [344, 6] on icon "publish" at bounding box center [342, 7] width 7 height 7
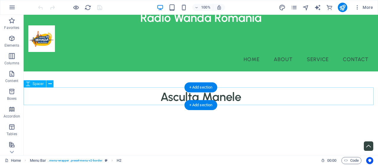
scroll to position [59, 0]
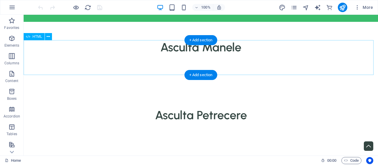
drag, startPoint x: 70, startPoint y: 47, endPoint x: 155, endPoint y: 171, distance: 150.7
click at [70, 55] on div at bounding box center [201, 72] width 354 height 35
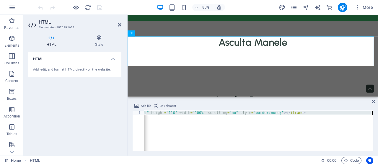
scroll to position [0, 66]
drag, startPoint x: 159, startPoint y: 111, endPoint x: 377, endPoint y: 129, distance: 219.4
click at [377, 129] on div "Add file Link element <iframe src="https://radio.ascultatare.ro/cp/widgets/play…" at bounding box center [252, 127] width 250 height 58
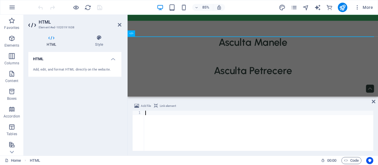
type textarea "<!-- MAGICSTREAMS - END EMBEDDED IFRAME HTML5 PLAYER -->"
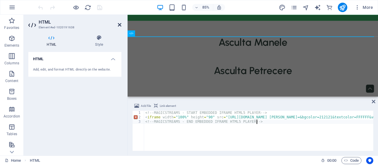
click at [119, 24] on icon at bounding box center [120, 24] width 4 height 5
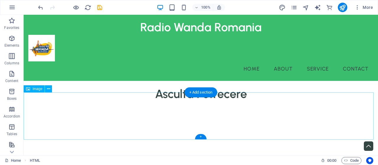
scroll to position [59, 0]
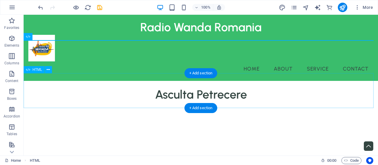
click at [58, 102] on div at bounding box center [201, 119] width 354 height 35
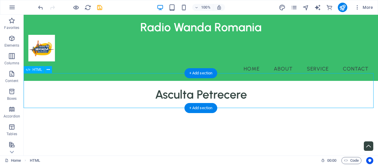
click at [58, 102] on div at bounding box center [201, 119] width 354 height 35
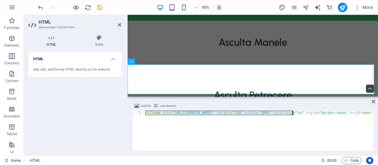
scroll to position [0, 66]
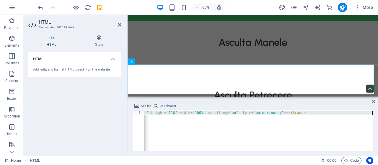
drag, startPoint x: 145, startPoint y: 113, endPoint x: 374, endPoint y: 115, distance: 229.3
click at [372, 115] on div "< iframe src = "https://radio.ascultatare.ro/cp/widgets/player/single/?p=8030" …" at bounding box center [225, 135] width 295 height 48
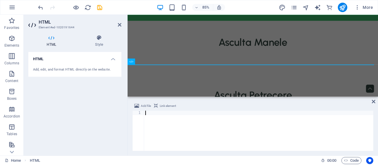
type textarea "<!-- MAGICSTREAMS - END EMBEDDED IFRAME HTML5 PLAYER -->"
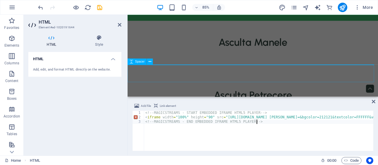
click at [312, 117] on div at bounding box center [274, 127] width 294 height 21
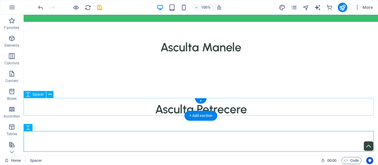
scroll to position [0, 0]
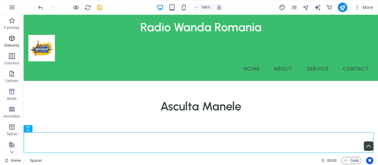
click at [11, 42] on span "Elements" at bounding box center [12, 42] width 24 height 14
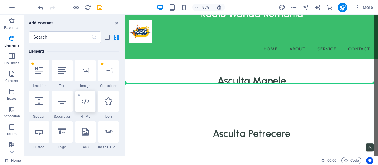
scroll to position [24, 0]
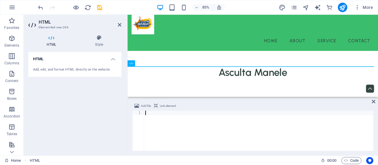
type textarea "<!-- MAGICSTREAMS - END EMBEDDED IFRAME HTML5 PLAYER -->"
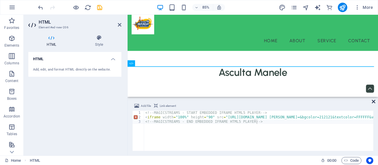
click at [373, 99] on icon at bounding box center [374, 101] width 4 height 5
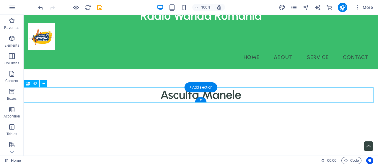
scroll to position [0, 0]
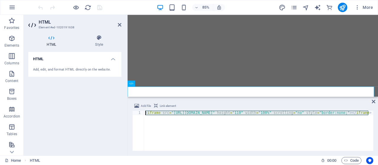
drag, startPoint x: 361, startPoint y: 113, endPoint x: 117, endPoint y: 111, distance: 244.3
click at [117, 111] on div "HTML Element #ed-1020191638 HTML Style HTML Add, edit, and format HTML directly…" at bounding box center [201, 85] width 354 height 141
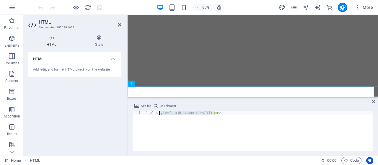
drag, startPoint x: 206, startPoint y: 114, endPoint x: 159, endPoint y: 114, distance: 46.9
click at [159, 114] on div ""no" style="border:none;"> </ iframe >" at bounding box center [258, 135] width 229 height 48
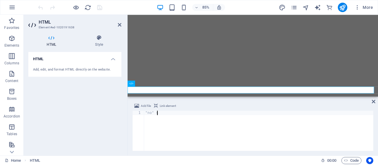
type textarea """
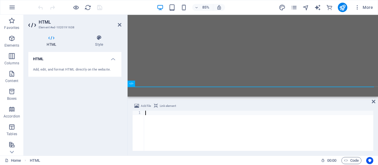
type textarea "<!-- MAGICSTREAMS - END EMBEDDED IFRAME HTML5 PLAYER -->"
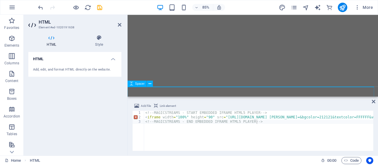
select select "px"
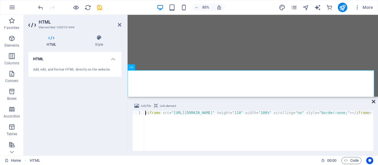
click at [372, 99] on icon at bounding box center [374, 101] width 4 height 5
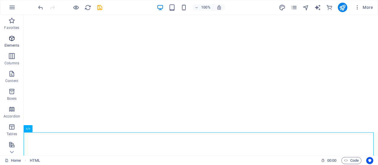
click at [17, 41] on span "Elements" at bounding box center [12, 42] width 24 height 14
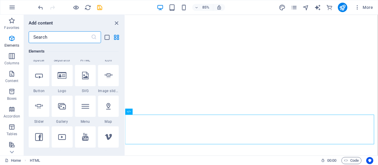
scroll to position [63, 0]
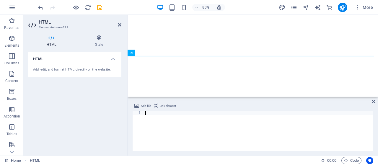
type textarea "<!-- MAGICSTREAMS - END EMBEDDED IFRAME HTML5 PLAYER -->"
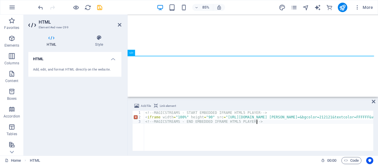
click at [372, 102] on icon at bounding box center [374, 101] width 4 height 5
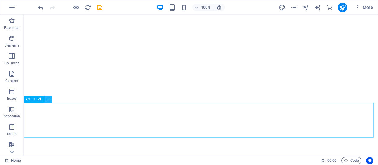
click at [45, 100] on button at bounding box center [48, 99] width 7 height 7
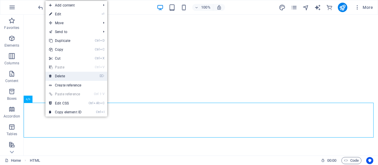
click at [62, 77] on link "⌦ Delete" at bounding box center [65, 76] width 40 height 9
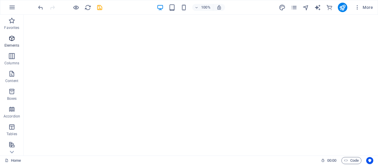
click at [10, 35] on icon "button" at bounding box center [11, 38] width 7 height 7
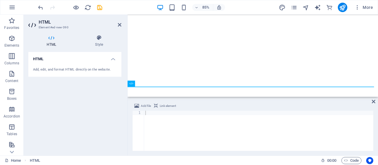
type textarea "<iframe width="100%" height="90" src="https://radioplayer.link/iframe/index.php…"
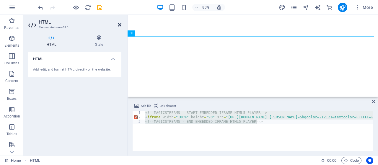
click at [118, 23] on icon at bounding box center [120, 24] width 4 height 5
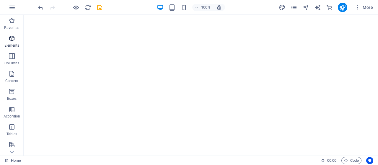
click at [16, 42] on span "Elements" at bounding box center [12, 42] width 24 height 14
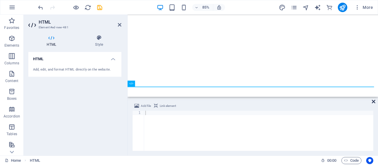
click at [375, 102] on icon at bounding box center [374, 101] width 4 height 5
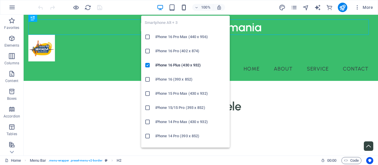
click at [184, 9] on icon "button" at bounding box center [183, 7] width 7 height 7
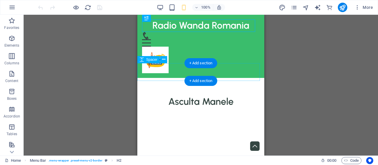
click at [252, 78] on div at bounding box center [200, 87] width 127 height 18
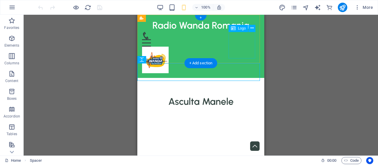
click at [240, 47] on div at bounding box center [200, 60] width 117 height 27
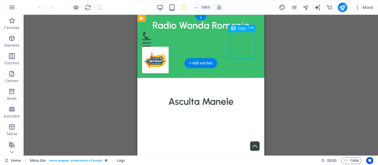
click at [240, 47] on div at bounding box center [200, 60] width 117 height 27
click at [189, 43] on div "Menu" at bounding box center [200, 39] width 117 height 15
select select "px"
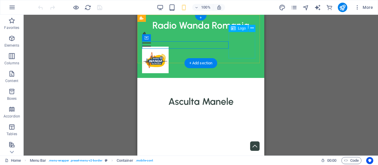
click at [237, 47] on div at bounding box center [200, 60] width 117 height 27
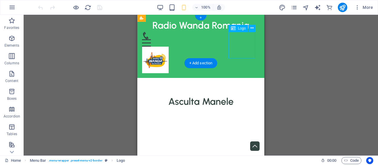
click at [237, 47] on div at bounding box center [200, 60] width 117 height 27
select select "px"
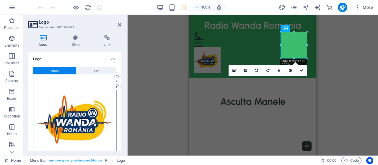
scroll to position [59, 0]
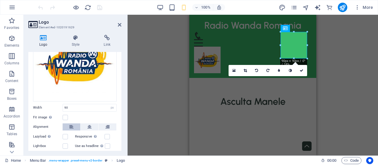
click at [74, 123] on button at bounding box center [72, 126] width 18 height 7
click at [89, 126] on icon at bounding box center [89, 126] width 4 height 7
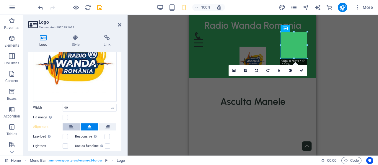
click at [77, 123] on button at bounding box center [72, 126] width 18 height 7
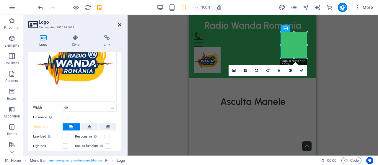
click at [120, 24] on icon at bounding box center [120, 24] width 4 height 5
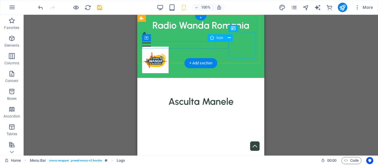
click at [211, 39] on figure at bounding box center [198, 35] width 113 height 7
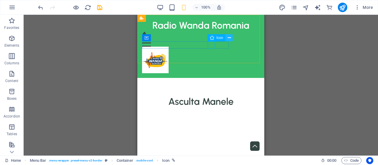
click at [225, 39] on button at bounding box center [228, 37] width 7 height 7
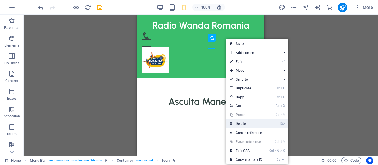
click at [236, 122] on link "⌦ Delete" at bounding box center [246, 123] width 40 height 9
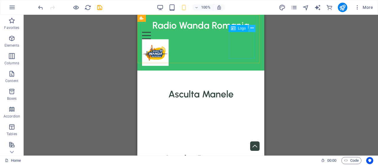
click at [249, 28] on button at bounding box center [251, 28] width 7 height 7
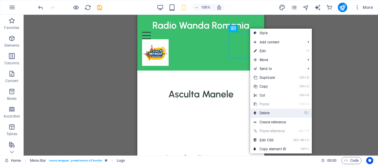
click at [266, 111] on link "⌦ Delete" at bounding box center [270, 113] width 40 height 9
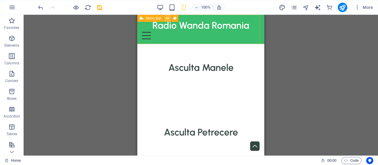
click at [166, 19] on icon at bounding box center [167, 18] width 3 height 6
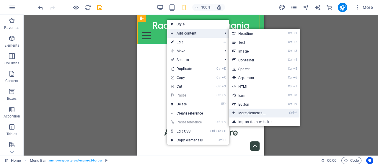
click at [256, 112] on link "Ctrl ⏎ More elements ..." at bounding box center [253, 113] width 49 height 9
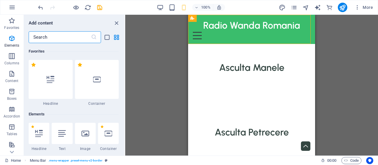
scroll to position [63, 0]
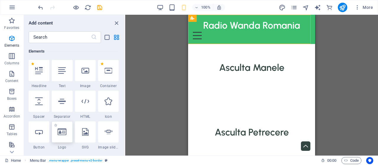
click at [67, 127] on div at bounding box center [62, 131] width 21 height 21
click at [125, 127] on div "H2 Menu Bar Menu Spacer Logo Container H2 HTML Icon HTML Spacer" at bounding box center [251, 85] width 253 height 141
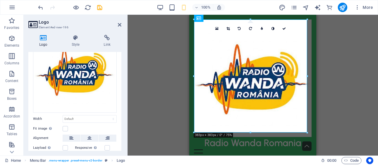
scroll to position [84, 0]
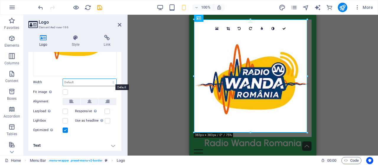
click at [83, 81] on select "Default auto px rem % em vh vw" at bounding box center [89, 82] width 53 height 7
select select "%"
click at [107, 79] on select "Default auto px rem % em vh vw" at bounding box center [89, 82] width 53 height 7
type input "100"
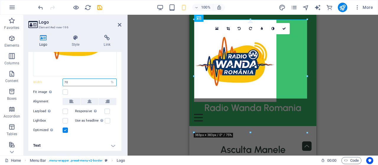
type input "7"
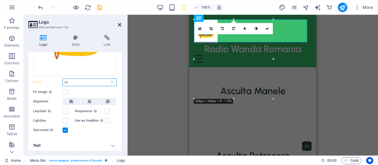
type input "20"
click at [119, 24] on icon at bounding box center [120, 24] width 4 height 5
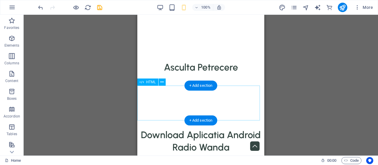
scroll to position [0, 0]
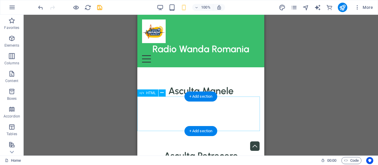
click at [163, 109] on div at bounding box center [200, 114] width 127 height 35
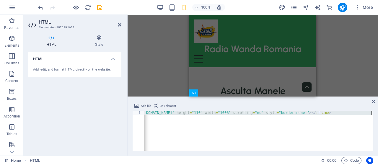
scroll to position [0, 66]
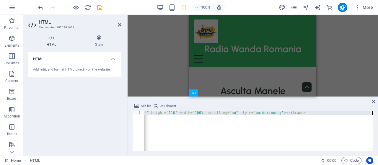
drag, startPoint x: 173, startPoint y: 113, endPoint x: 377, endPoint y: 112, distance: 204.5
click at [377, 112] on div "Add file Link element <iframe src="https://radio.ascultatare.ro/cp/widgets/play…" at bounding box center [252, 127] width 250 height 58
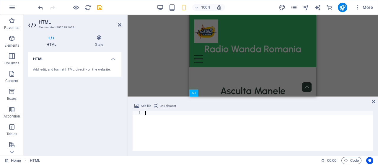
type textarea "<!-- MAGICSTREAMS - END EMBEDDED IFRAME HTML5 PLAYER -->"
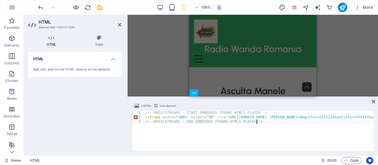
click at [97, 61] on h4 "HTML" at bounding box center [74, 57] width 93 height 11
click at [120, 26] on icon at bounding box center [120, 24] width 4 height 5
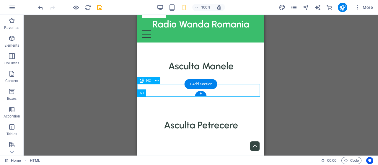
scroll to position [30, 0]
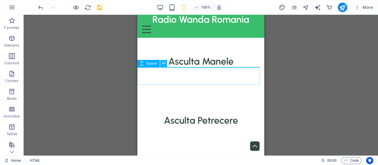
click at [163, 62] on icon at bounding box center [163, 63] width 3 height 6
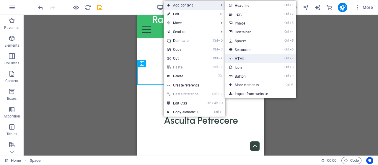
click at [238, 56] on link "Ctrl 7 HTML" at bounding box center [249, 58] width 49 height 9
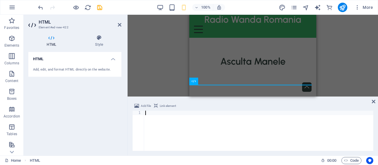
type textarea "<!-- MAGICSTREAMS - END EMBEDDED IFRAME HTML5 PLAYER -->"
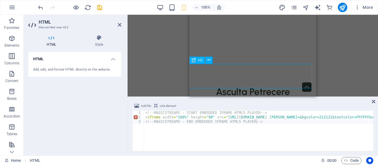
scroll to position [118, 0]
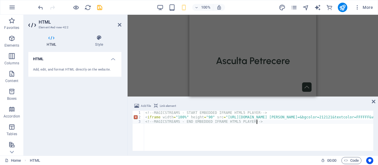
click at [285, 122] on div "Download Aplicatia Android Radio Wanda" at bounding box center [252, 134] width 127 height 24
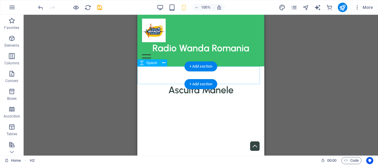
scroll to position [0, 0]
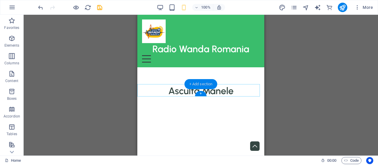
click at [199, 87] on div "+ Add section" at bounding box center [200, 84] width 33 height 10
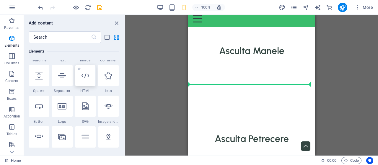
scroll to position [42, 0]
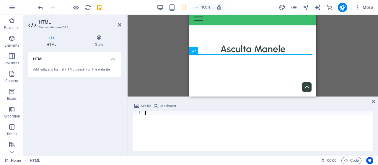
type textarea "<!-- MAGICSTREAMS - END EMBEDDED IFRAME HTML5 PLAYER -->"
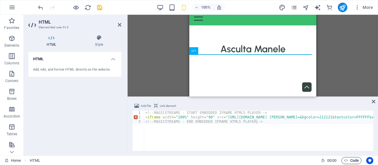
click at [350, 160] on span "Code" at bounding box center [351, 160] width 15 height 7
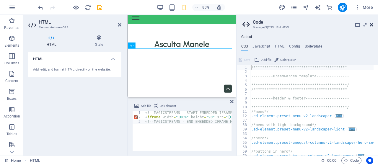
click at [370, 23] on icon at bounding box center [371, 24] width 4 height 5
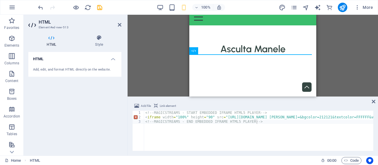
click at [155, 105] on icon at bounding box center [156, 105] width 4 height 7
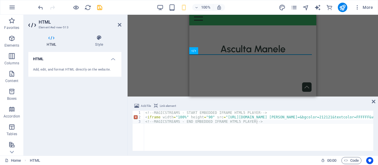
click at [155, 104] on icon at bounding box center [156, 105] width 4 height 7
click at [119, 23] on icon at bounding box center [120, 24] width 4 height 5
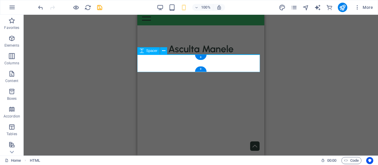
click at [191, 113] on div at bounding box center [200, 122] width 127 height 18
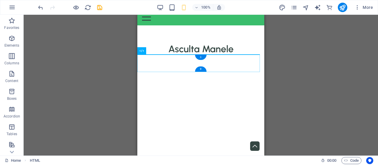
drag, startPoint x: 199, startPoint y: 55, endPoint x: 11, endPoint y: 40, distance: 188.3
click at [199, 55] on div "+" at bounding box center [201, 57] width 12 height 5
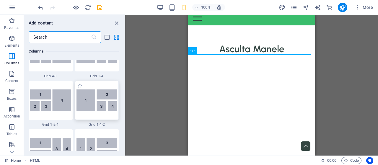
scroll to position [855, 0]
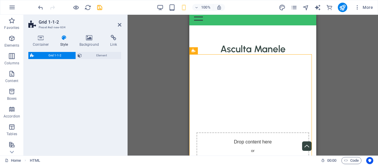
select select "rem"
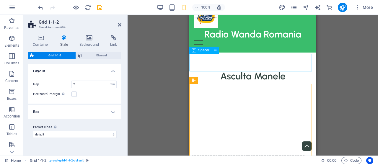
scroll to position [12, 0]
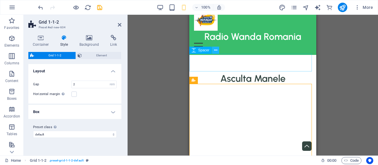
click at [215, 49] on icon at bounding box center [215, 50] width 3 height 6
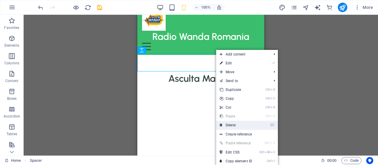
click at [233, 125] on link "⌦ Delete" at bounding box center [236, 125] width 40 height 9
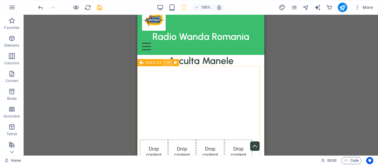
click at [169, 62] on icon at bounding box center [167, 63] width 3 height 6
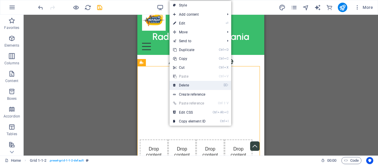
click at [185, 83] on link "⌦ Delete" at bounding box center [189, 85] width 40 height 9
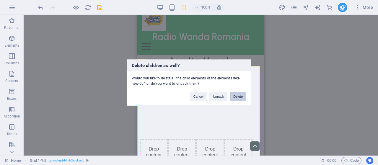
click at [238, 94] on button "Delete" at bounding box center [238, 96] width 17 height 9
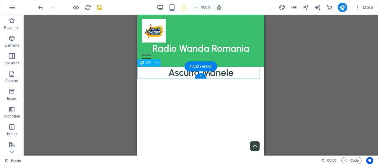
scroll to position [0, 0]
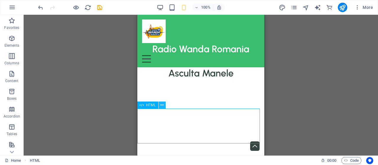
click at [162, 106] on icon at bounding box center [161, 105] width 3 height 6
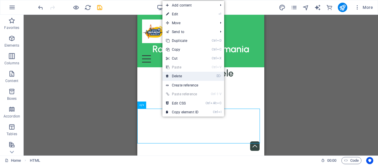
click at [183, 75] on link "⌦ Delete" at bounding box center [182, 76] width 40 height 9
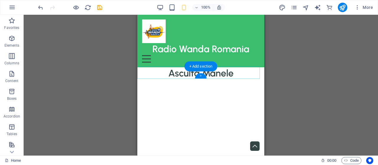
click at [201, 76] on div "+" at bounding box center [201, 75] width 12 height 5
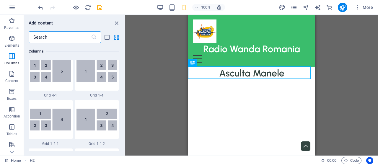
scroll to position [826, 0]
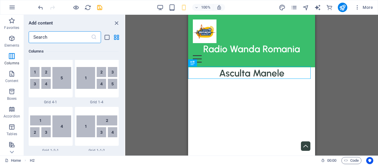
click at [60, 40] on input "text" at bounding box center [60, 37] width 62 height 12
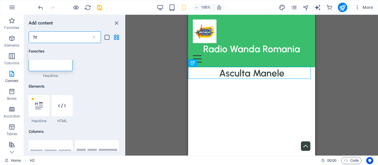
scroll to position [0, 0]
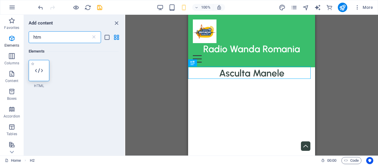
type input "htm"
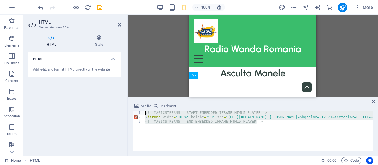
drag, startPoint x: 261, startPoint y: 121, endPoint x: 140, endPoint y: 105, distance: 122.9
click at [140, 105] on div "Add file Link element <!-- MAGICSTREAMS - END EMBEDDED IFRAME HTML5 PLAYER --> …" at bounding box center [252, 126] width 241 height 48
type textarea "<!-- MAGICSTREAMS - START EMBEDDED IFRAME HTML5 PLAYER --> <iframe width="100%"…"
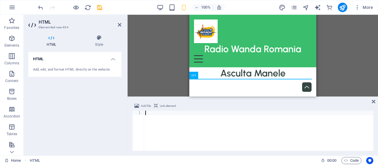
paste textarea "<!-- MAGICSTREAMS - END EMBEDDED IFRAME HTML5 PLAYER -->"
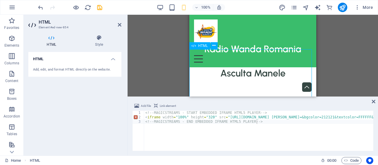
scroll to position [30, 0]
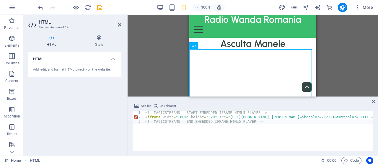
type textarea "<iframe width="100%" height="90" src="https://radioplayer.link/iframe/index.php…"
click at [372, 101] on icon at bounding box center [374, 101] width 4 height 5
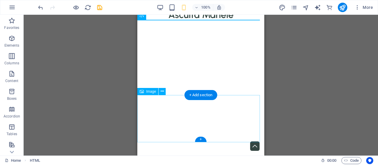
scroll to position [0, 0]
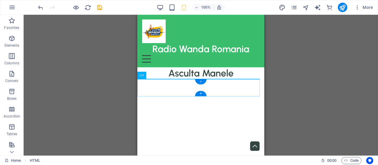
click at [198, 79] on div "+" at bounding box center [201, 81] width 12 height 5
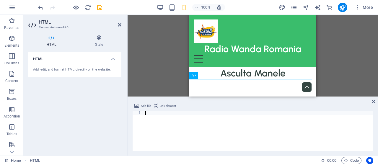
type textarea "<!-- MAGICSTREAMS - END EMBEDDED IFRAME HTML5 PLAYER -->"
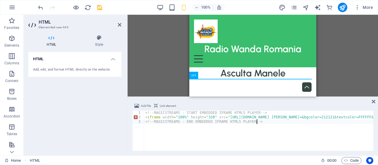
click at [372, 100] on icon at bounding box center [374, 101] width 4 height 5
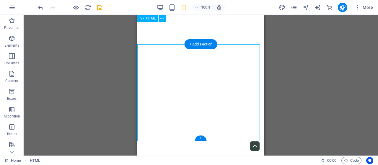
scroll to position [30, 0]
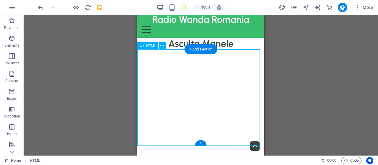
click at [155, 130] on div at bounding box center [200, 98] width 127 height 97
click at [152, 130] on div at bounding box center [200, 98] width 127 height 97
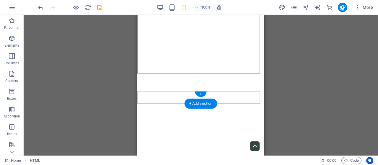
scroll to position [118, 0]
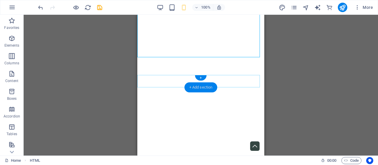
click at [195, 88] on div "+ Add section" at bounding box center [200, 87] width 33 height 10
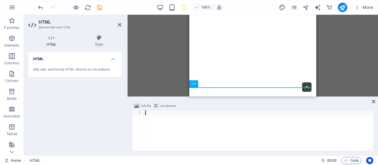
type textarea "<!-- MAGICSTREAMS - END EMBEDDED IFRAME HTML5 PLAYER -->"
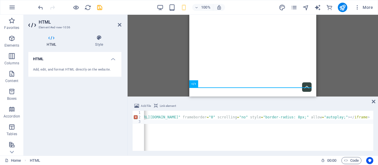
scroll to position [0, 258]
click at [373, 102] on icon at bounding box center [374, 101] width 4 height 5
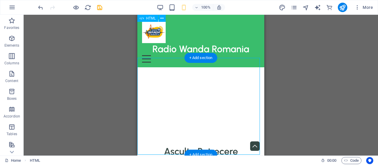
scroll to position [148, 0]
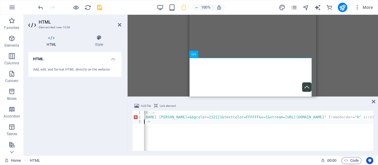
scroll to position [0, 112]
drag, startPoint x: 222, startPoint y: 148, endPoint x: 199, endPoint y: 150, distance: 23.5
click at [194, 147] on div "<!-- MAGICSTREAMS - START EMBEDDED IFRAME HTML5 PLAYER --> < iframe width = "10…" at bounding box center [328, 135] width 593 height 48
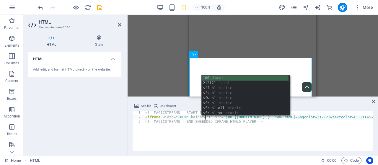
scroll to position [0, 5]
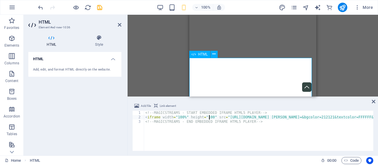
type textarea "<iframe width="100%" height="100" src="https://radioplayer.link/iframe/index.ph…"
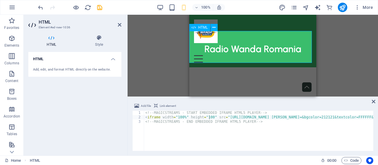
scroll to position [118, 0]
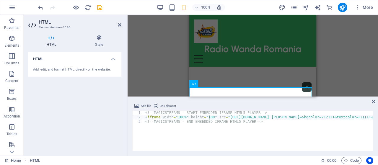
click at [373, 102] on icon at bounding box center [374, 101] width 4 height 5
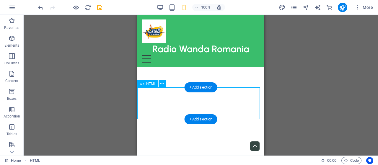
scroll to position [59, 0]
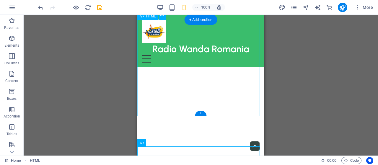
click at [166, 79] on div at bounding box center [200, 68] width 127 height 97
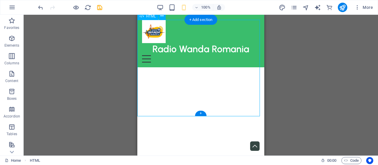
click at [166, 79] on div at bounding box center [200, 68] width 127 height 97
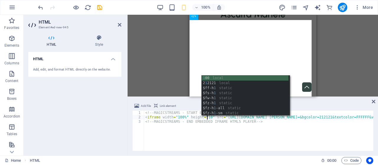
scroll to position [0, 5]
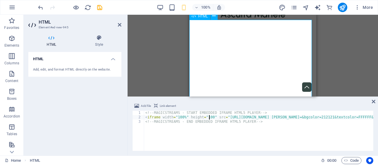
type textarea "<iframe width="100%" height="100" src="https://radioplayer.link/iframe/index.ph…"
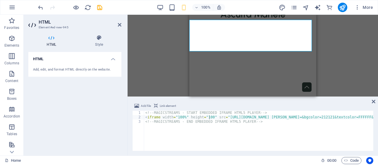
click at [373, 100] on icon at bounding box center [374, 101] width 4 height 5
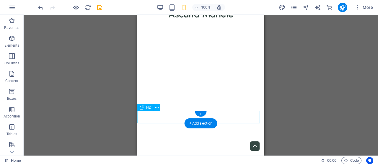
scroll to position [0, 0]
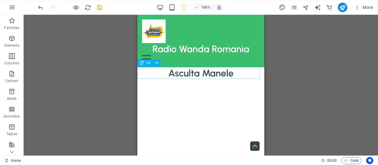
click at [159, 66] on div "H2" at bounding box center [150, 62] width 27 height 7
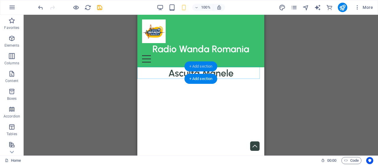
click at [199, 66] on div "+ Add section" at bounding box center [200, 66] width 33 height 10
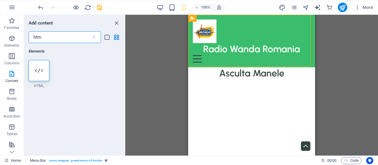
click at [60, 39] on input "htm" at bounding box center [60, 37] width 62 height 12
type input "h"
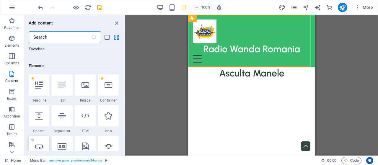
scroll to position [59, 0]
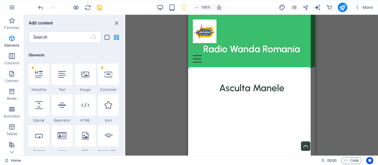
select select "px"
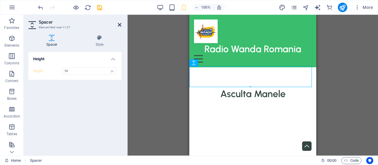
type input "70"
click at [119, 24] on icon at bounding box center [120, 24] width 4 height 5
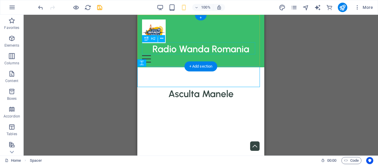
click at [147, 48] on div "Radio Wanda Romania" at bounding box center [200, 49] width 117 height 12
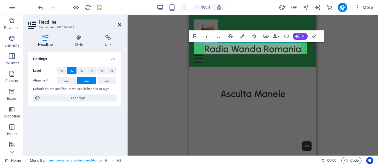
click at [120, 22] on h2 "Headline" at bounding box center [80, 21] width 83 height 5
click at [119, 24] on icon at bounding box center [120, 24] width 4 height 5
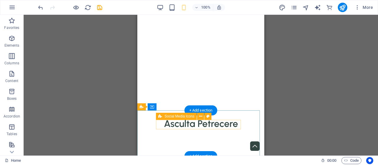
scroll to position [295, 0]
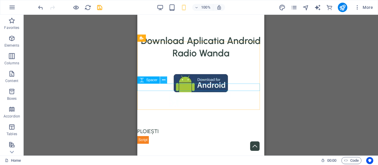
click at [163, 81] on icon at bounding box center [163, 80] width 3 height 6
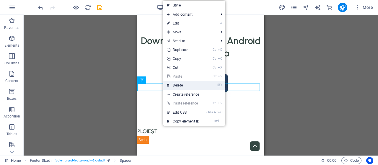
click at [176, 84] on link "⌦ Delete" at bounding box center [183, 85] width 40 height 9
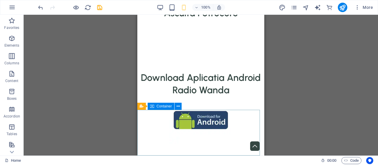
scroll to position [288, 0]
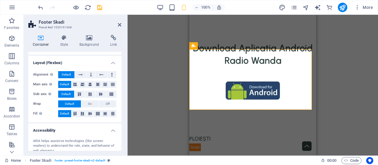
scroll to position [89, 0]
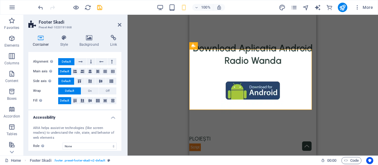
click at [122, 25] on aside "Footer Skadi Preset #ed-1020191668 Container Style Background Link Size Height …" at bounding box center [76, 85] width 104 height 141
click at [119, 26] on icon at bounding box center [120, 24] width 4 height 5
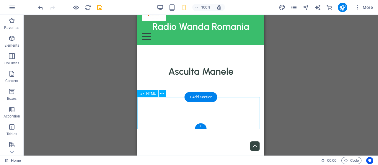
scroll to position [0, 0]
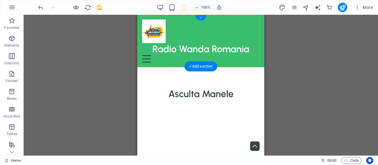
click at [199, 18] on div "+" at bounding box center [201, 17] width 12 height 5
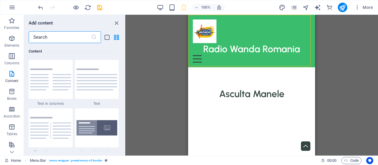
scroll to position [1092, 0]
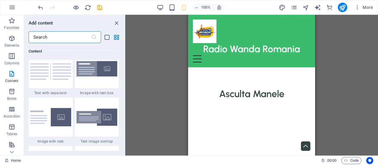
click at [61, 38] on input "text" at bounding box center [60, 37] width 62 height 12
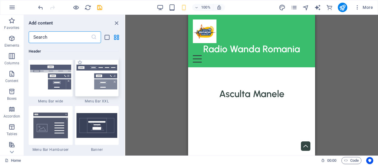
scroll to position [3718, 0]
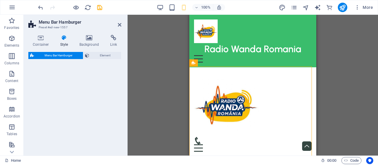
select select "rem"
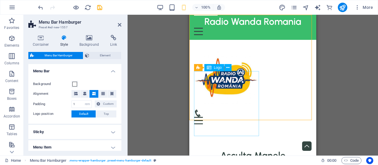
scroll to position [0, 0]
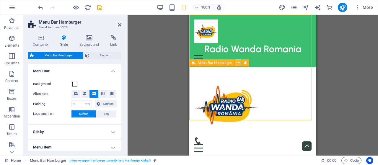
click at [237, 64] on icon at bounding box center [237, 63] width 3 height 6
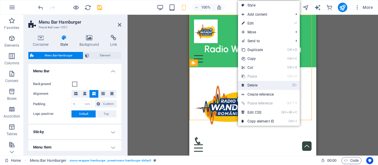
click at [253, 84] on link "⌦ Delete" at bounding box center [258, 85] width 40 height 9
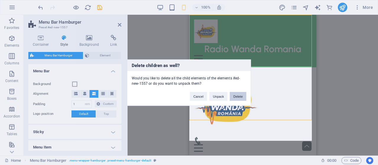
drag, startPoint x: 237, startPoint y: 94, endPoint x: 99, endPoint y: 79, distance: 138.0
click at [237, 94] on button "Delete" at bounding box center [238, 96] width 17 height 9
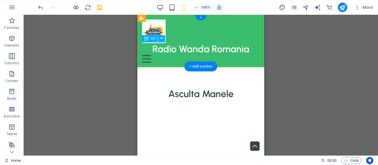
click at [192, 50] on div "Radio Wanda Romania" at bounding box center [200, 49] width 117 height 12
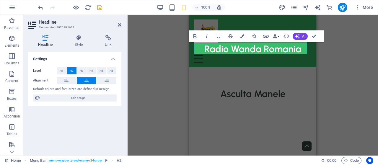
click at [121, 24] on aside "Headline Element #ed-1020191617 Headline Style Link Settings Level H1 H2 H3 H4 …" at bounding box center [76, 85] width 104 height 141
click at [119, 24] on icon at bounding box center [120, 24] width 4 height 5
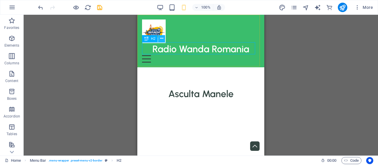
click at [162, 39] on icon at bounding box center [161, 38] width 3 height 6
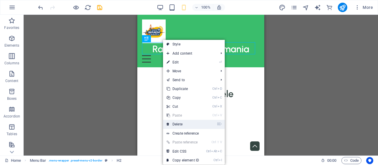
click at [184, 123] on link "⌦ Delete" at bounding box center [183, 124] width 40 height 9
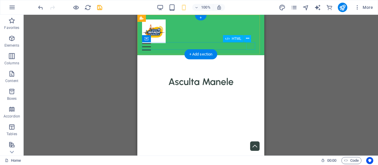
click at [248, 46] on div "Menu" at bounding box center [200, 46] width 117 height 7
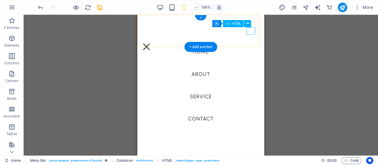
click at [151, 43] on div "Menu" at bounding box center [146, 46] width 9 height 7
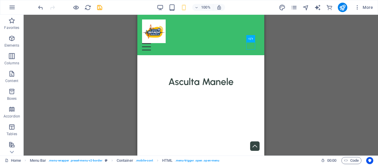
click at [72, 41] on div "H2 Menu Bar Menu Bar Menu Spacer Logo Container H2 HTML Icon HTML Spacer Logo H…" at bounding box center [201, 85] width 354 height 141
click at [12, 37] on icon "button" at bounding box center [11, 38] width 7 height 7
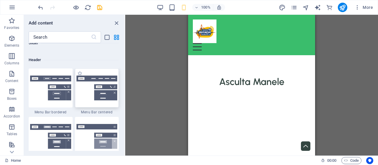
scroll to position [3604, 0]
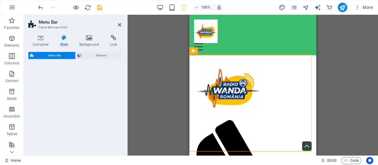
select select "rem"
select select "preset-menu-v2-default"
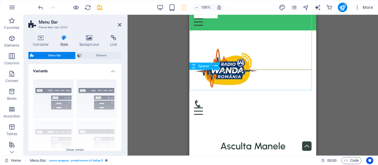
scroll to position [0, 0]
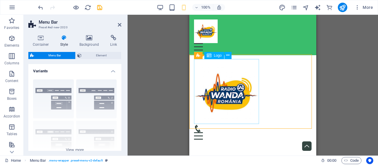
click at [224, 92] on div at bounding box center [252, 92] width 117 height 65
select select "px"
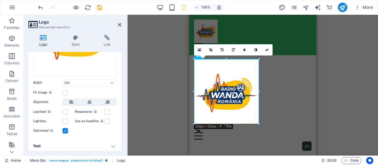
scroll to position [84, 0]
click at [75, 81] on input "220" at bounding box center [89, 82] width 53 height 7
type input "2"
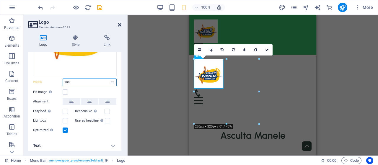
type input "100"
click at [119, 24] on icon at bounding box center [120, 24] width 4 height 5
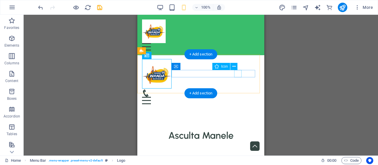
click at [240, 89] on figure at bounding box center [198, 92] width 113 height 7
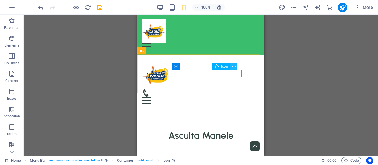
click at [236, 67] on button at bounding box center [233, 66] width 7 height 7
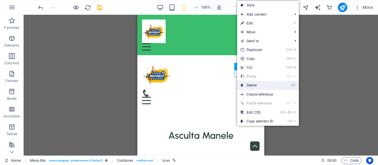
drag, startPoint x: 251, startPoint y: 82, endPoint x: 114, endPoint y: 67, distance: 137.7
click at [252, 82] on link "⌦ Delete" at bounding box center [257, 85] width 40 height 9
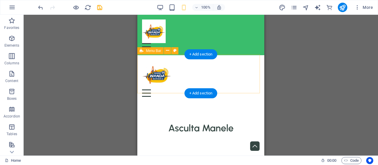
click at [139, 89] on div "Menu Home About Service Contact" at bounding box center [200, 78] width 127 height 46
select select "rem"
select select "preset-menu-v2-default"
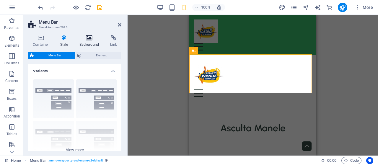
click at [89, 40] on icon at bounding box center [89, 38] width 29 height 6
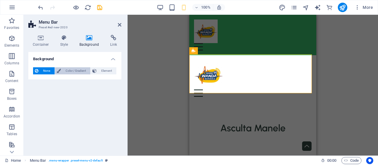
click at [69, 68] on span "Color / Gradient" at bounding box center [76, 70] width 26 height 7
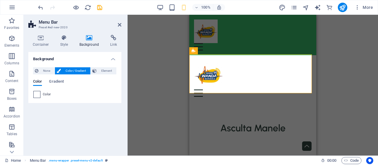
click at [34, 95] on span at bounding box center [37, 94] width 6 height 6
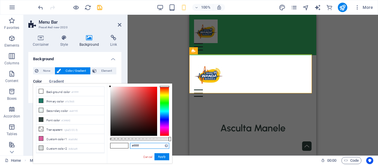
click at [142, 145] on input "#ffffff" at bounding box center [149, 146] width 39 height 6
type input "#"
click at [41, 99] on icon at bounding box center [41, 101] width 4 height 4
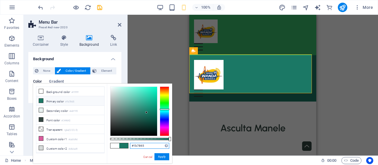
click at [152, 145] on input "#1b7865" at bounding box center [149, 146] width 39 height 6
type input "#"
paste input "3ABD6C"
type input "#3abd6c"
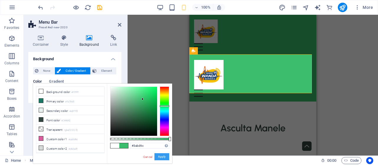
click at [161, 157] on button "Apply" at bounding box center [161, 156] width 15 height 7
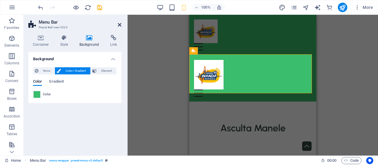
click at [119, 24] on icon at bounding box center [120, 24] width 4 height 5
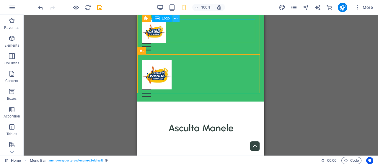
click at [175, 19] on icon at bounding box center [175, 18] width 3 height 6
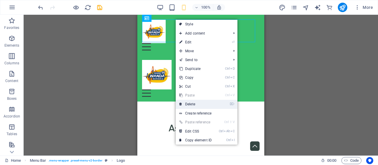
click at [193, 102] on link "⌦ Delete" at bounding box center [196, 104] width 40 height 9
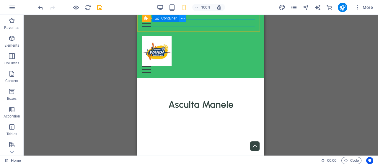
click at [182, 18] on icon at bounding box center [182, 18] width 3 height 6
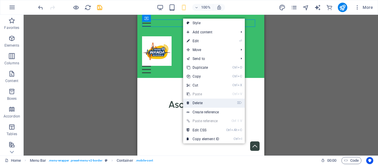
click at [205, 101] on link "⌦ Delete" at bounding box center [203, 103] width 40 height 9
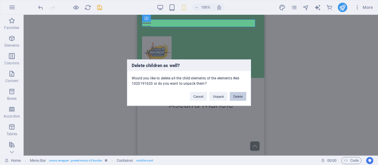
click at [236, 95] on button "Delete" at bounding box center [238, 96] width 17 height 9
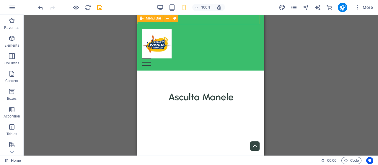
click at [156, 20] on span "Menu Bar" at bounding box center [153, 19] width 15 height 4
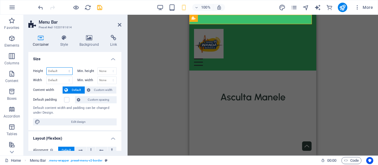
click at [65, 71] on select "Default px rem % vh vw" at bounding box center [60, 71] width 26 height 7
click at [65, 70] on select "Default px rem % vh vw" at bounding box center [60, 71] width 26 height 7
click at [221, 17] on button at bounding box center [219, 18] width 7 height 7
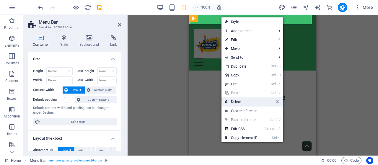
click at [245, 99] on link "⌦ Delete" at bounding box center [241, 101] width 40 height 9
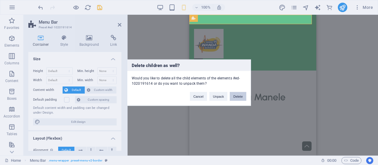
drag, startPoint x: 106, startPoint y: 80, endPoint x: 243, endPoint y: 95, distance: 138.4
click at [243, 95] on button "Delete" at bounding box center [238, 96] width 17 height 9
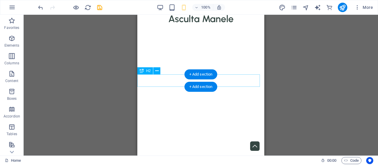
scroll to position [0, 0]
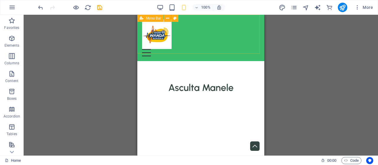
click at [154, 17] on span "Menu Bar" at bounding box center [153, 19] width 15 height 4
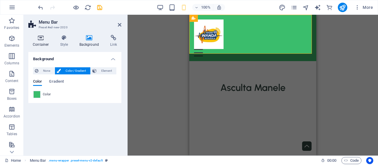
click at [45, 40] on icon at bounding box center [40, 38] width 25 height 6
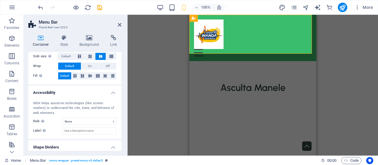
scroll to position [129, 0]
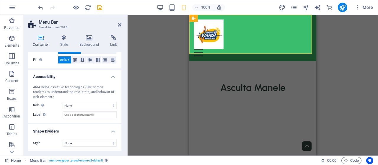
click at [93, 109] on div "ARIA helps assistive technologies (like screen readers) to understand the role,…" at bounding box center [74, 101] width 93 height 43
click at [94, 107] on select "None Alert Article Banner Comment Complementary Dialog Footer Header Marquee Pr…" at bounding box center [90, 105] width 54 height 7
click at [93, 106] on select "None Alert Article Banner Comment Complementary Dialog Footer Header Marquee Pr…" at bounding box center [90, 105] width 54 height 7
click at [94, 141] on select "None Triangle Square Diagonal Polygon 1 Polygon 2 Zigzag Multiple Zigzags Waves…" at bounding box center [90, 143] width 54 height 7
click at [53, 143] on label "Style" at bounding box center [48, 143] width 30 height 7
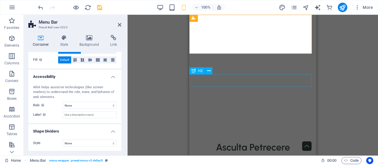
scroll to position [0, 0]
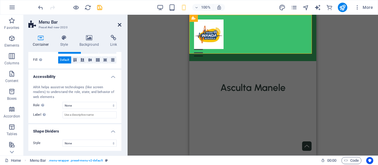
click at [119, 24] on icon at bounding box center [120, 24] width 4 height 5
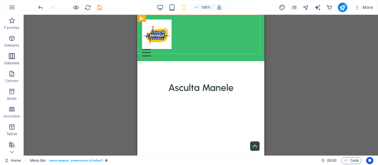
click at [15, 58] on icon "button" at bounding box center [11, 56] width 7 height 7
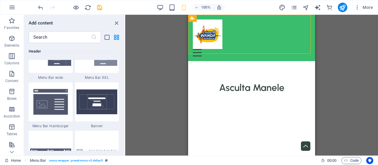
scroll to position [3740, 0]
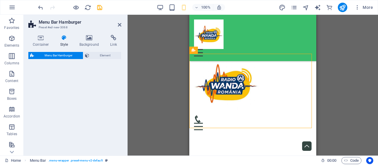
select select "rem"
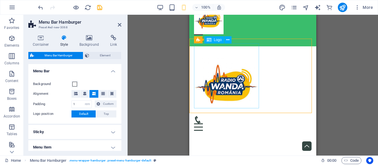
scroll to position [0, 0]
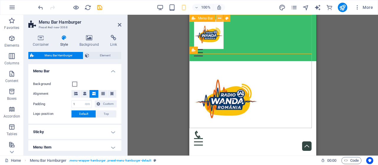
click at [220, 19] on icon at bounding box center [219, 18] width 3 height 6
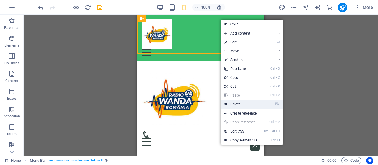
click at [234, 103] on link "⌦ Delete" at bounding box center [241, 104] width 40 height 9
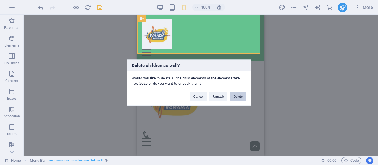
click at [237, 95] on button "Delete" at bounding box center [238, 96] width 17 height 9
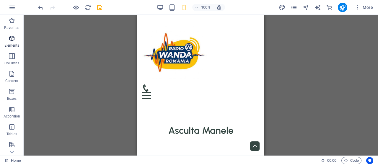
click at [9, 42] on icon "button" at bounding box center [11, 38] width 7 height 7
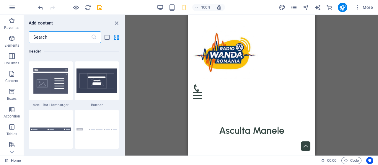
scroll to position [3751, 0]
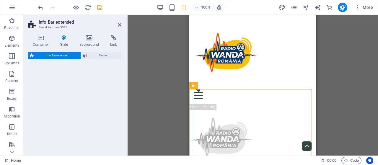
select select "rem"
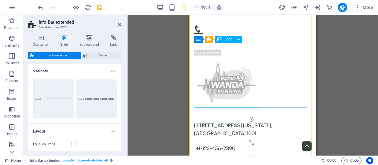
scroll to position [0, 0]
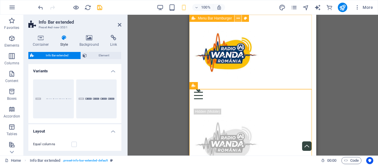
click at [239, 18] on icon at bounding box center [237, 18] width 3 height 6
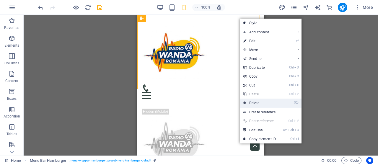
click at [253, 105] on link "⌦ Delete" at bounding box center [260, 103] width 40 height 9
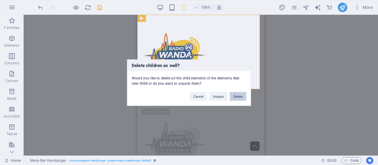
drag, startPoint x: 241, startPoint y: 94, endPoint x: 104, endPoint y: 79, distance: 138.0
click at [241, 94] on button "Delete" at bounding box center [238, 96] width 17 height 9
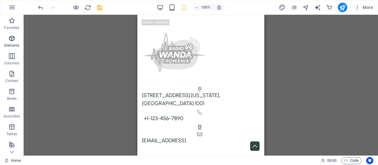
click at [15, 37] on icon "button" at bounding box center [11, 38] width 7 height 7
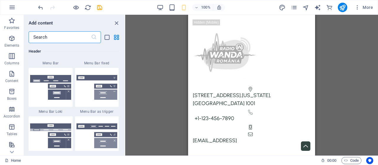
scroll to position [3660, 0]
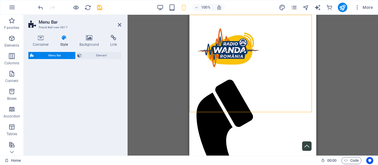
select select "rem"
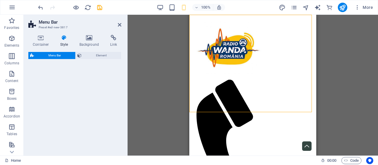
select select "rem"
select select "preset-menu-v2-loki"
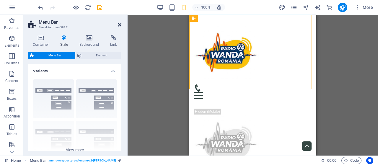
drag, startPoint x: 119, startPoint y: 24, endPoint x: 38, endPoint y: 51, distance: 85.5
click at [119, 24] on icon at bounding box center [120, 24] width 4 height 5
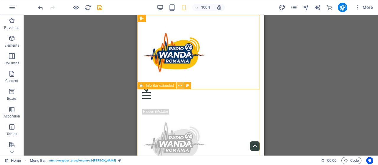
click at [181, 85] on icon at bounding box center [179, 86] width 3 height 6
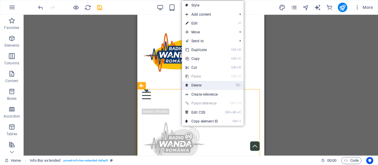
click at [200, 86] on link "⌦ Delete" at bounding box center [202, 85] width 40 height 9
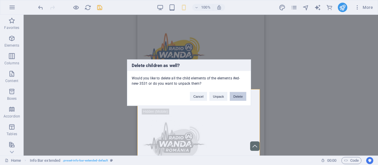
drag, startPoint x: 233, startPoint y: 94, endPoint x: 98, endPoint y: 77, distance: 135.9
click at [233, 94] on button "Delete" at bounding box center [238, 96] width 17 height 9
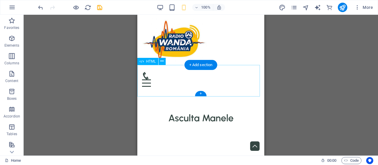
scroll to position [0, 0]
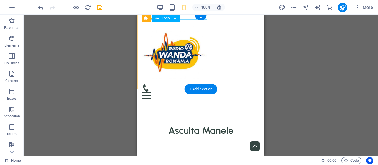
click at [158, 50] on div at bounding box center [200, 51] width 117 height 65
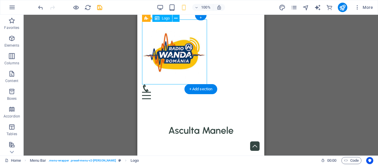
click at [158, 50] on div at bounding box center [200, 51] width 117 height 65
select select "px"
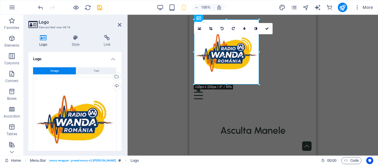
scroll to position [84, 0]
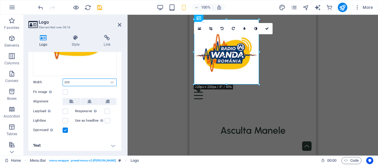
click at [77, 82] on input "220" at bounding box center [89, 82] width 53 height 7
type input "2"
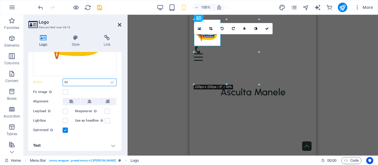
type input "90"
drag, startPoint x: 120, startPoint y: 22, endPoint x: 110, endPoint y: 21, distance: 9.8
click at [120, 22] on icon at bounding box center [120, 24] width 4 height 5
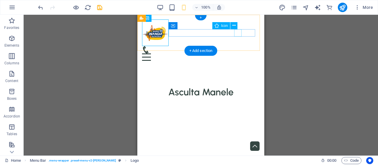
click at [236, 46] on figure at bounding box center [198, 49] width 113 height 7
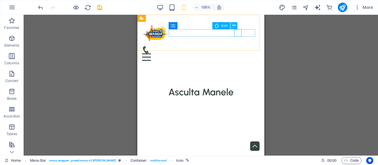
click at [237, 26] on button at bounding box center [233, 25] width 7 height 7
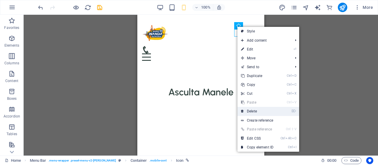
click at [254, 111] on link "⌦ Delete" at bounding box center [257, 111] width 40 height 9
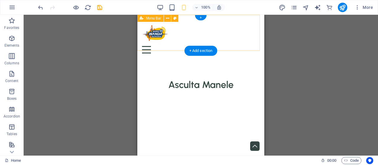
click at [141, 26] on div "Menu Home About Service Contact" at bounding box center [200, 36] width 127 height 43
select select "rem"
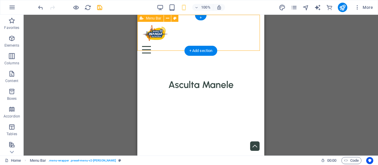
select select "rem"
select select "preset-menu-v2-loki"
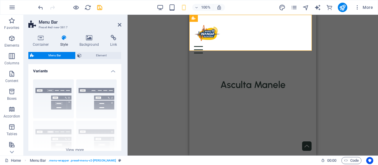
drag, startPoint x: 68, startPoint y: 40, endPoint x: 94, endPoint y: 42, distance: 26.4
click at [69, 40] on icon at bounding box center [64, 38] width 17 height 6
click at [94, 42] on h4 "Background" at bounding box center [90, 41] width 31 height 12
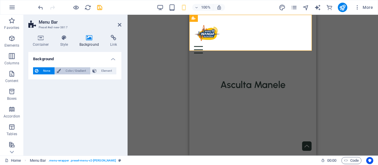
click at [61, 69] on button "Color / Gradient" at bounding box center [72, 70] width 35 height 7
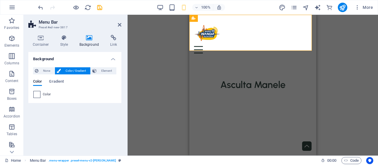
click at [35, 92] on span at bounding box center [37, 94] width 6 height 6
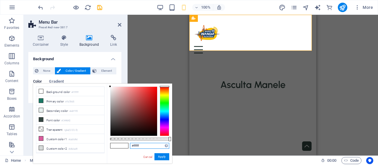
click at [146, 146] on input "#ffffff" at bounding box center [149, 146] width 39 height 6
type input "#"
paste input "3ABD6C"
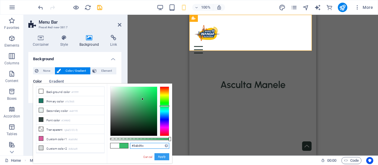
type input "#3abd6c"
click at [161, 155] on button "Apply" at bounding box center [161, 156] width 15 height 7
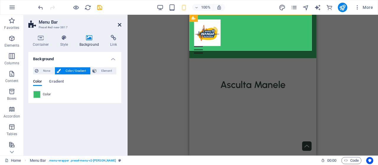
click at [119, 22] on icon at bounding box center [120, 24] width 4 height 5
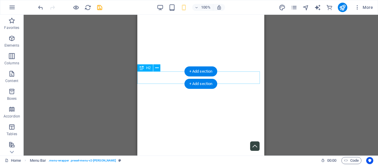
scroll to position [0, 0]
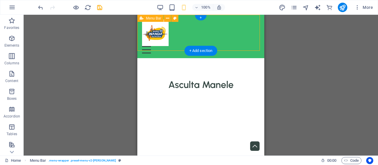
click at [141, 43] on div "Menu Home About Service Contact" at bounding box center [200, 36] width 127 height 43
select select "rem"
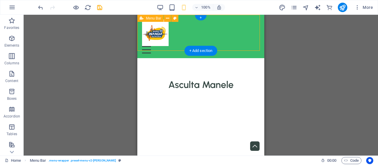
select select "rem"
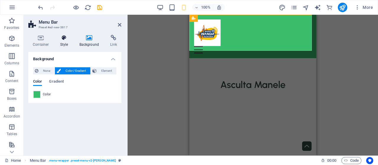
click at [64, 40] on icon at bounding box center [64, 38] width 17 height 6
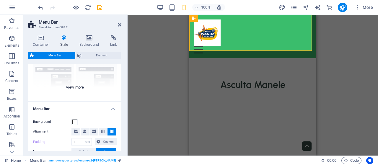
scroll to position [30, 0]
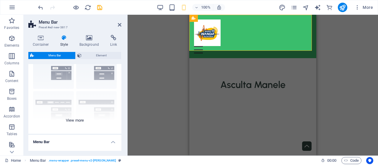
click at [78, 120] on div "Border Centered Default Fixed Loki Trigger Wide XXL" at bounding box center [74, 89] width 93 height 89
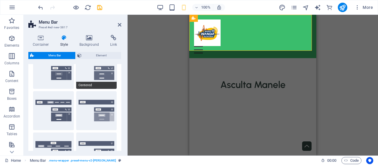
click at [97, 78] on button "Centered" at bounding box center [96, 69] width 41 height 39
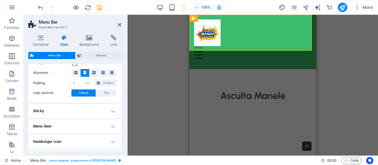
scroll to position [207, 0]
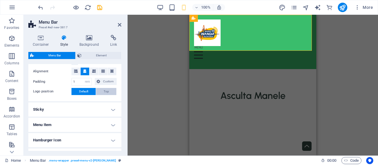
click at [102, 91] on button "Top" at bounding box center [106, 91] width 20 height 7
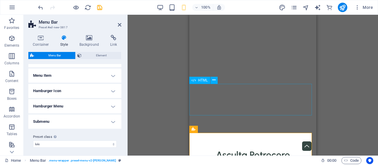
scroll to position [0, 0]
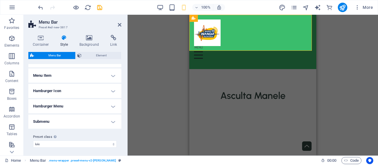
click at [94, 74] on h4 "Menu Item" at bounding box center [74, 75] width 93 height 14
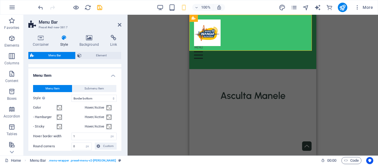
click at [94, 74] on h4 "Menu Item" at bounding box center [74, 73] width 93 height 11
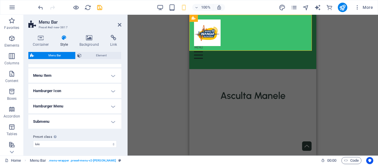
click at [88, 89] on h4 "Hamburger Icon" at bounding box center [74, 91] width 93 height 14
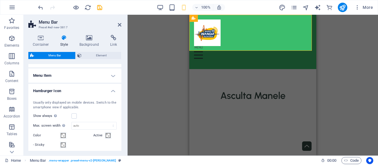
click at [88, 89] on h4 "Hamburger Icon" at bounding box center [74, 89] width 93 height 11
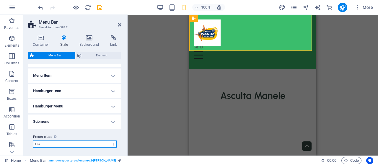
click at [94, 141] on select "landscaper landscaper-light border default loki Add preset class" at bounding box center [75, 143] width 84 height 7
click at [33, 140] on select "landscaper landscaper-light border default loki Add preset class" at bounding box center [75, 143] width 84 height 7
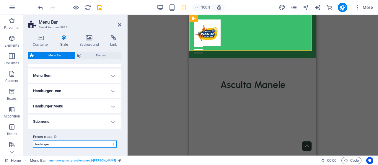
click at [78, 142] on select "landscaper landscaper-light border default loki Add preset class" at bounding box center [75, 143] width 84 height 7
click at [33, 140] on select "landscaper landscaper-light border default loki Add preset class" at bounding box center [75, 143] width 84 height 7
select select "preset-menu-v2-landscaper-light"
click at [119, 25] on icon at bounding box center [120, 24] width 4 height 5
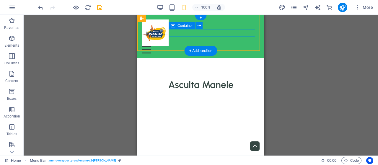
click at [247, 46] on div "Menu" at bounding box center [200, 49] width 117 height 7
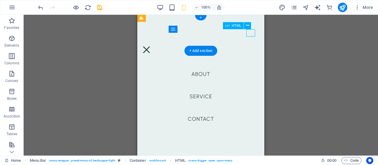
click at [151, 46] on div "Menu" at bounding box center [146, 49] width 9 height 7
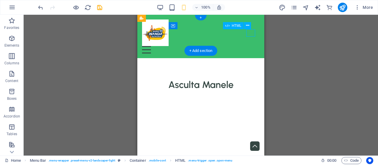
click at [249, 46] on div "Menu" at bounding box center [200, 49] width 117 height 7
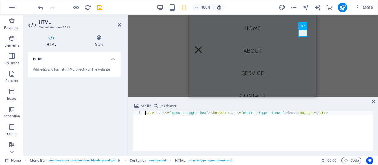
click at [375, 102] on div "Add file Link element <div class="menu-trigger-box"><button class="menu-trigger…" at bounding box center [252, 127] width 250 height 58
click at [373, 102] on icon at bounding box center [374, 101] width 4 height 5
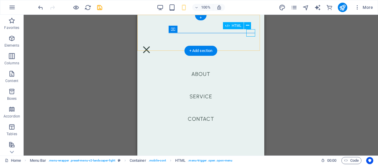
click at [151, 46] on div "Menu" at bounding box center [146, 49] width 9 height 7
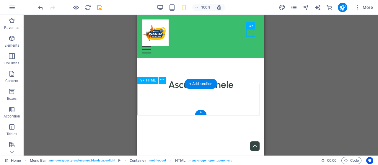
click at [161, 104] on div at bounding box center [200, 107] width 127 height 32
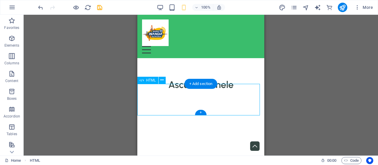
click at [161, 104] on div at bounding box center [200, 107] width 127 height 32
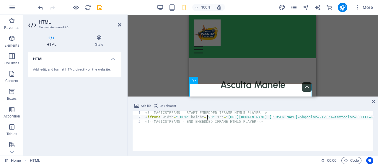
scroll to position [0, 5]
type textarea "<iframe width="100%" height="90" src="https://radioplayer.link/iframe/index.php…"
click at [278, 79] on div "Asculta Manele" at bounding box center [252, 85] width 127 height 12
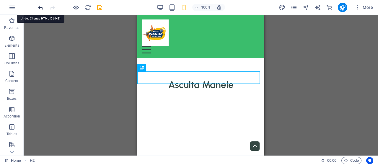
click at [39, 5] on icon "undo" at bounding box center [40, 7] width 7 height 7
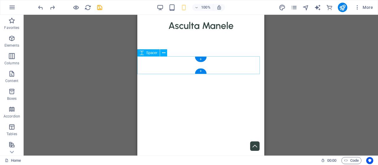
scroll to position [0, 0]
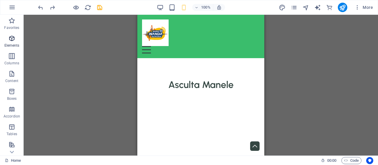
click at [14, 45] on p "Elements" at bounding box center [11, 45] width 15 height 5
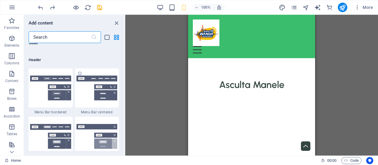
scroll to position [3515, 0]
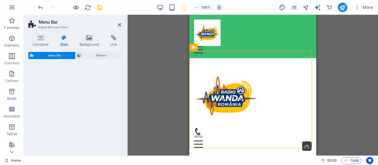
select select "rem"
select select "preset-menu-v2-centered"
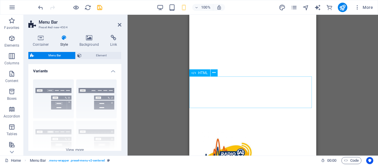
scroll to position [0, 0]
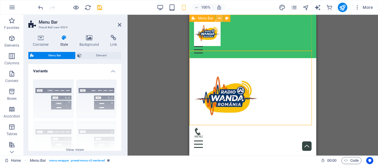
click at [218, 19] on icon at bounding box center [219, 18] width 3 height 6
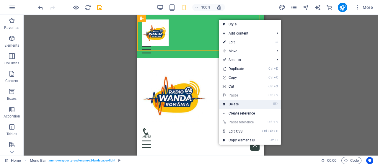
click at [239, 102] on link "⌦ Delete" at bounding box center [239, 104] width 40 height 9
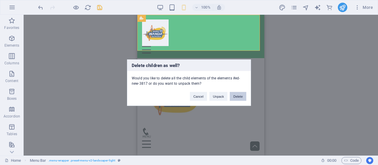
drag, startPoint x: 238, startPoint y: 96, endPoint x: 101, endPoint y: 81, distance: 138.0
click at [238, 96] on button "Delete" at bounding box center [238, 96] width 17 height 9
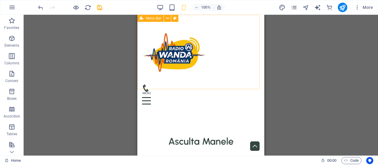
click at [148, 17] on span "Menu Bar" at bounding box center [153, 19] width 15 height 4
select select "rem"
select select "preset-menu-v2-centered"
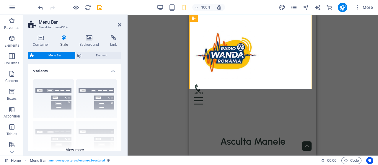
click at [74, 147] on div "Border Centered Default Fixed Loki Trigger Wide XXL" at bounding box center [74, 119] width 93 height 89
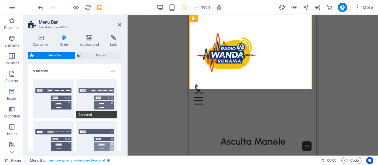
click at [99, 97] on button "Centered" at bounding box center [96, 98] width 41 height 39
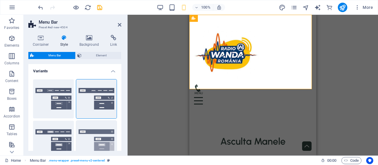
click at [95, 138] on button "Fixed" at bounding box center [96, 140] width 41 height 39
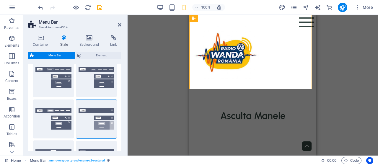
scroll to position [30, 0]
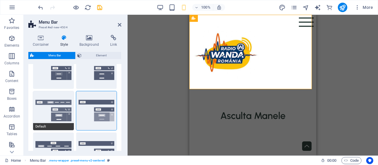
click at [55, 109] on button "Default" at bounding box center [53, 110] width 41 height 39
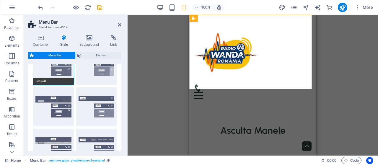
scroll to position [89, 0]
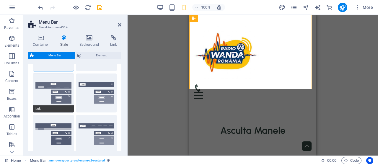
click at [61, 104] on button "Loki" at bounding box center [53, 92] width 41 height 39
select select "DISABLED_OPTION_VALUE"
type input "2"
type input "1"
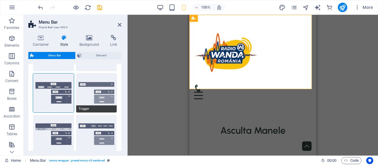
click at [101, 109] on span "Trigger" at bounding box center [96, 108] width 41 height 7
type input "1"
select select "rem"
type input "1"
type input "0"
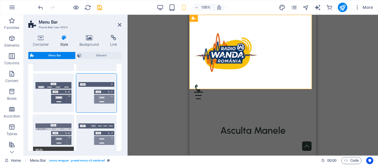
scroll to position [118, 0]
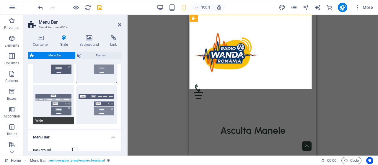
click at [59, 108] on button "Wide" at bounding box center [53, 104] width 41 height 39
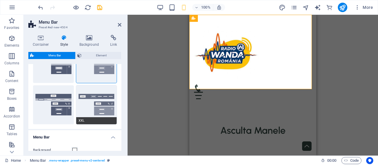
type input "2"
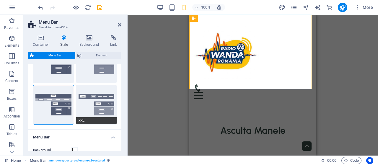
click at [94, 105] on button "XXL" at bounding box center [96, 104] width 41 height 39
type input "1"
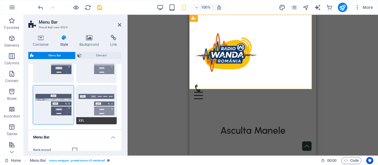
type input "1"
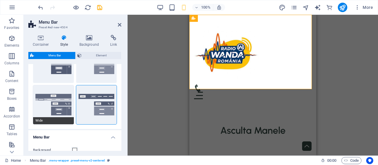
click at [50, 102] on button "Wide" at bounding box center [53, 104] width 41 height 39
type input "2"
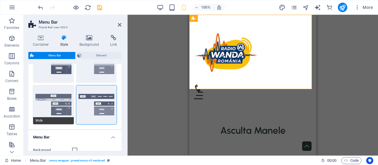
type input "2"
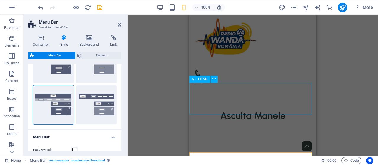
scroll to position [0, 0]
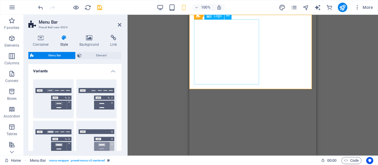
select select "rem"
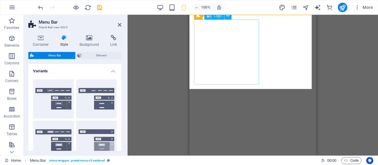
select select "rem"
select select "preset-menu-v2-centered"
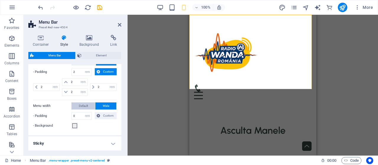
scroll to position [177, 0]
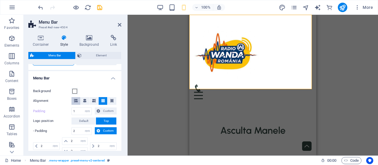
click at [78, 102] on button at bounding box center [75, 101] width 9 height 8
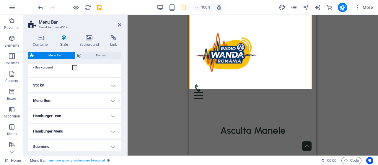
scroll to position [260, 0]
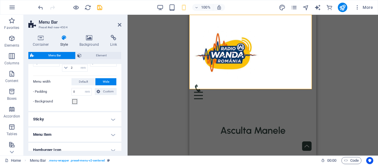
drag, startPoint x: 96, startPoint y: 114, endPoint x: 99, endPoint y: 111, distance: 5.0
click at [96, 114] on h4 "Sticky" at bounding box center [74, 119] width 93 height 14
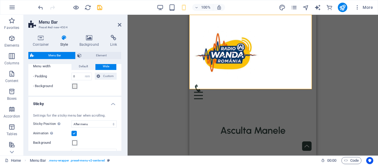
scroll to position [319, 0]
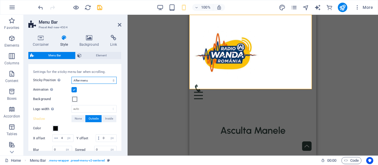
click at [93, 77] on select "Off Instant After menu After banner When scrolling up" at bounding box center [93, 80] width 45 height 7
select select "sticky_none"
click at [71, 77] on select "Off Instant After menu After banner When scrolling up" at bounding box center [93, 80] width 45 height 7
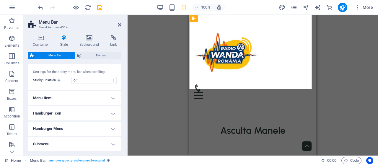
scroll to position [342, 0]
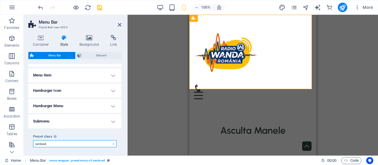
click at [68, 141] on select "landscaper landscaper-light border default loki centered Add preset class" at bounding box center [75, 143] width 84 height 7
select select "preset-menu-v2-loki"
click at [33, 147] on select "landscaper landscaper-light border default loki centered Add preset class" at bounding box center [75, 143] width 84 height 7
type input "1"
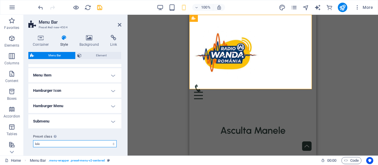
type input "1"
select select "sticky_menu"
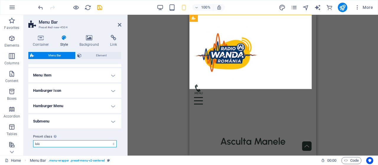
select select "preset-menu-v2-loki"
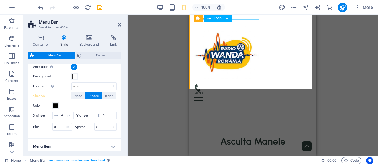
click at [212, 56] on div at bounding box center [252, 51] width 117 height 65
select select "px"
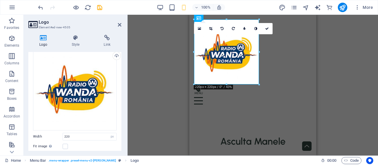
scroll to position [59, 0]
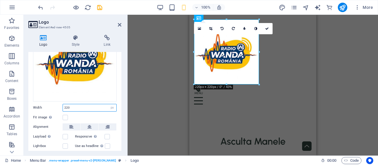
click at [73, 106] on input "220" at bounding box center [89, 107] width 53 height 7
type input "2"
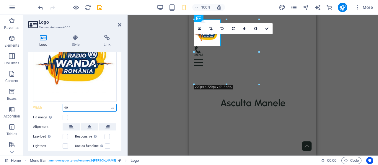
type input "90"
click at [122, 23] on aside "Logo Element #ed-new-4505 Logo Style Link Logo Image Text Drag files here, clic…" at bounding box center [76, 85] width 104 height 141
click at [118, 24] on icon at bounding box center [120, 24] width 4 height 5
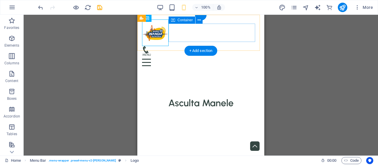
click at [238, 46] on figure at bounding box center [198, 49] width 113 height 7
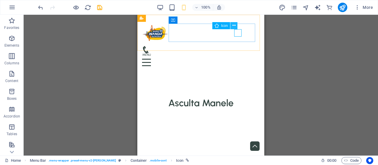
click at [233, 24] on icon at bounding box center [233, 25] width 3 height 6
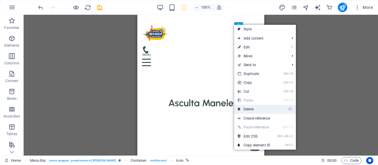
click at [254, 106] on link "⌦ Delete" at bounding box center [254, 109] width 40 height 9
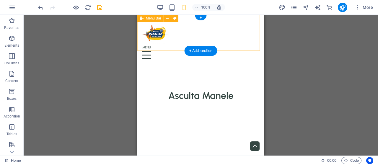
click at [139, 45] on div "Menu Home About Service Contact" at bounding box center [200, 42] width 127 height 54
select select "rem"
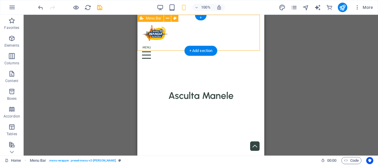
select select "rem"
select select "sticky_menu"
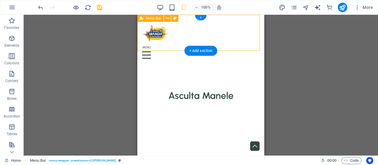
select select "px"
select select "preset-menu-v2-loki"
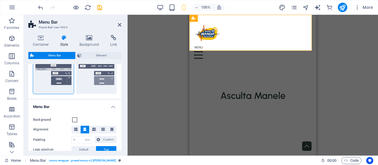
scroll to position [148, 0]
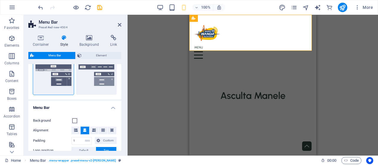
click at [65, 42] on h4 "Style" at bounding box center [65, 41] width 19 height 12
click at [75, 120] on span at bounding box center [74, 120] width 5 height 5
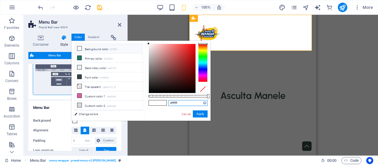
click at [182, 105] on input "#ffffff" at bounding box center [187, 103] width 39 height 6
type input "#"
paste input "3ABD6C"
type input "#3abd6c"
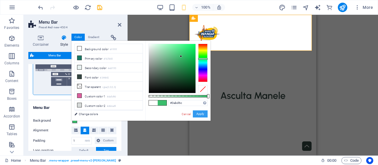
drag, startPoint x: 197, startPoint y: 116, endPoint x: 8, endPoint y: 101, distance: 189.7
click at [197, 116] on button "Apply" at bounding box center [200, 113] width 15 height 7
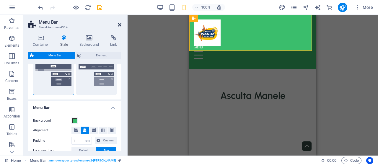
click at [118, 24] on icon at bounding box center [120, 24] width 4 height 5
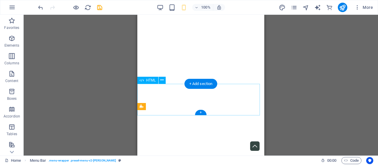
scroll to position [0, 0]
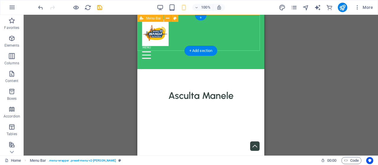
click at [138, 47] on div "Menu Home About Service Contact" at bounding box center [200, 42] width 127 height 54
select select "rem"
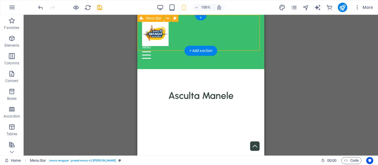
select select "rem"
select select "sticky_menu"
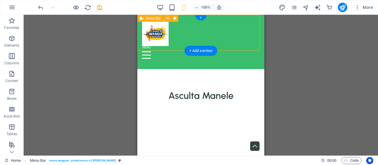
select select "px"
select select "preset-menu-v2-loki"
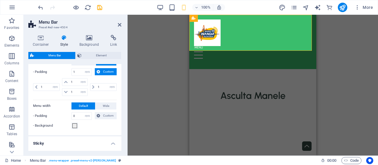
scroll to position [325, 0]
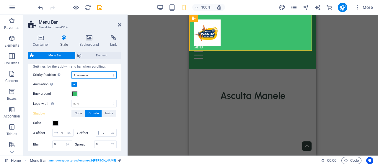
click at [96, 73] on select "Off Instant After menu After banner When scrolling up" at bounding box center [93, 74] width 45 height 7
select select "sticky_none"
click at [71, 71] on select "Off Instant After menu After banner When scrolling up" at bounding box center [93, 74] width 45 height 7
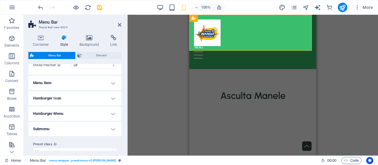
scroll to position [342, 0]
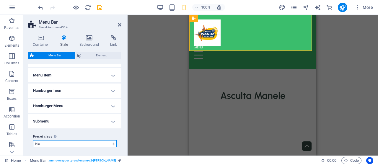
click at [65, 141] on select "landscaper landscaper-light border default loki centered Add preset class" at bounding box center [75, 143] width 84 height 7
select select "preset-menu-v2-landscaper-light"
click at [33, 147] on select "landscaper landscaper-light border default loki centered Add preset class" at bounding box center [75, 143] width 84 height 7
select select "sticky_menu"
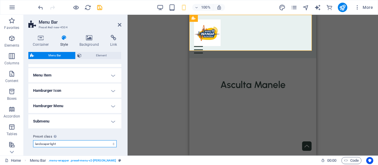
select select "preset-menu-v2-landscaper-light"
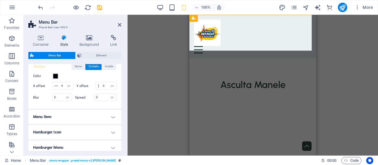
scroll to position [283, 0]
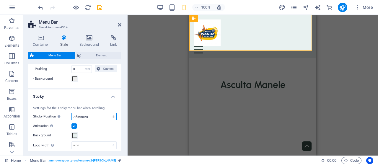
click at [82, 115] on select "Off Instant After menu After banner When scrolling up" at bounding box center [93, 116] width 45 height 7
select select "sticky_none"
click at [71, 113] on select "Off Instant After menu After banner When scrolling up" at bounding box center [93, 116] width 45 height 7
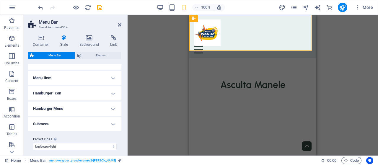
scroll to position [342, 0]
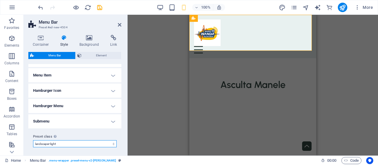
click at [65, 144] on select "landscaper landscaper-light border default loki centered Add preset class" at bounding box center [75, 143] width 84 height 7
select select "preset-menu-v2-border"
click at [33, 147] on select "landscaper landscaper-light border default loki centered Add preset class" at bounding box center [75, 143] width 84 height 7
select select "sticky_reverse"
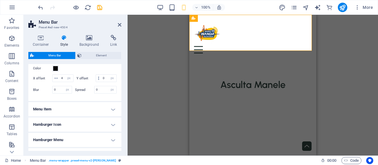
scroll to position [357, 0]
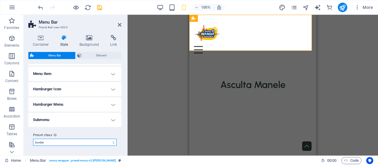
click at [68, 140] on select "landscaper landscaper-light border default loki centered Add preset class" at bounding box center [75, 142] width 84 height 7
click at [63, 142] on select "landscaper landscaper-light border default loki centered Add preset class" at bounding box center [75, 142] width 84 height 7
select select "preset-menu-v2-centered"
click at [33, 139] on select "landscaper landscaper-light border default loki centered Add preset class" at bounding box center [75, 142] width 84 height 7
type input "2"
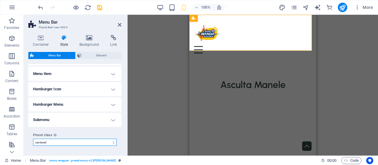
type input "2"
select select "sticky_none"
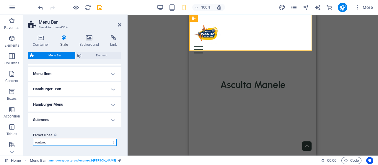
select select "preset-menu-v2-centered"
click at [66, 143] on select "landscaper landscaper-light border default loki centered Add preset class" at bounding box center [75, 143] width 84 height 7
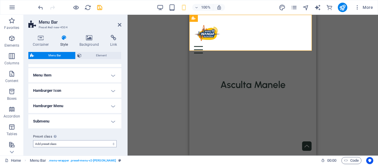
click at [33, 140] on select "landscaper landscaper-light border default loki centered Add preset class" at bounding box center [75, 143] width 84 height 7
select select "preset-menu-v2-centered"
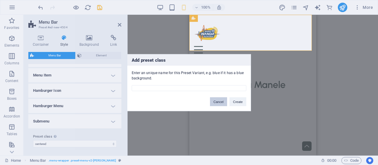
click at [216, 102] on button "Cancel" at bounding box center [218, 101] width 17 height 9
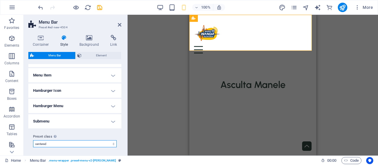
click at [73, 143] on select "landscaper landscaper-light border default loki centered Add preset class" at bounding box center [75, 143] width 84 height 7
click at [67, 143] on select "landscaper landscaper-light border default loki centered Add preset class" at bounding box center [75, 143] width 84 height 7
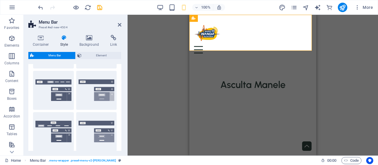
scroll to position [47, 0]
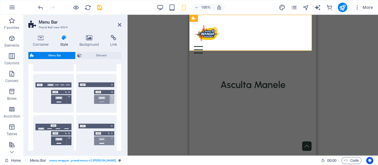
click at [64, 40] on icon at bounding box center [64, 38] width 17 height 6
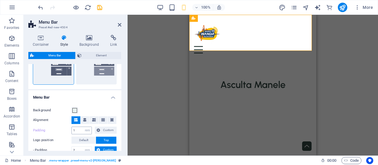
scroll to position [165, 0]
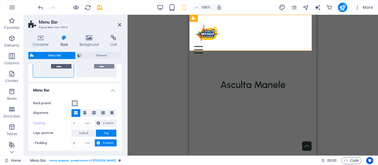
click at [74, 104] on span at bounding box center [74, 103] width 5 height 5
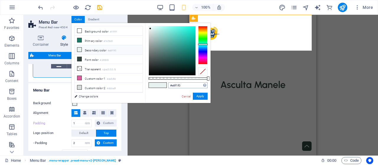
click at [189, 88] on div "#e8f1f0 Supported formats #0852ed rgb(8, 82, 237) rgba(8, 82, 237, 90%) hsv(221…" at bounding box center [187, 85] width 39 height 6
click at [189, 85] on input "#e8f1f0" at bounding box center [187, 85] width 39 height 6
type input "#"
paste input "3ABD6C"
type input "#3abd6c"
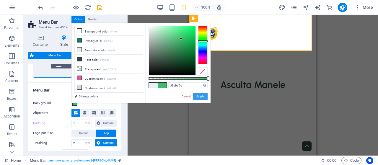
drag, startPoint x: 14, startPoint y: 82, endPoint x: 204, endPoint y: 97, distance: 189.7
click at [204, 97] on button "Apply" at bounding box center [200, 96] width 15 height 7
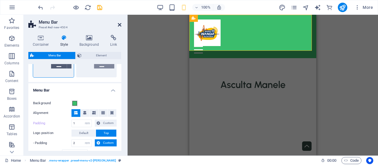
click at [120, 25] on icon at bounding box center [120, 24] width 4 height 5
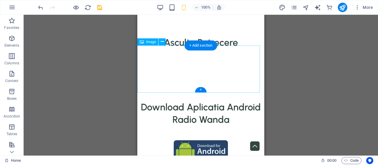
scroll to position [272, 0]
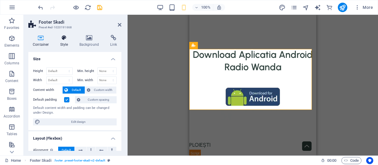
click at [63, 45] on h4 "Style" at bounding box center [65, 41] width 19 height 12
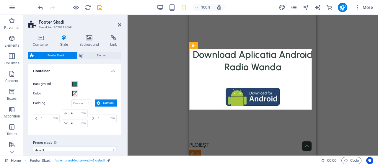
click at [75, 85] on span at bounding box center [74, 84] width 5 height 5
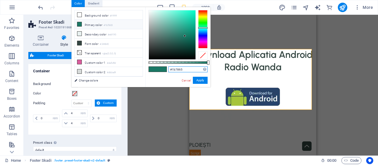
click at [184, 68] on input "#1b7865" at bounding box center [187, 69] width 39 height 6
type input "#"
paste input "3ABD6C"
type input "#3abd6c"
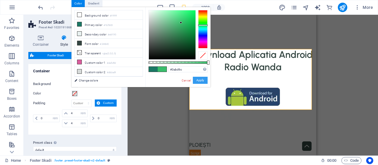
click at [201, 81] on button "Apply" at bounding box center [200, 80] width 15 height 7
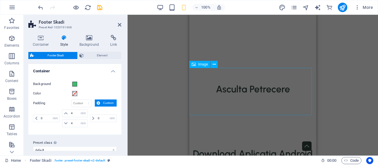
scroll to position [154, 0]
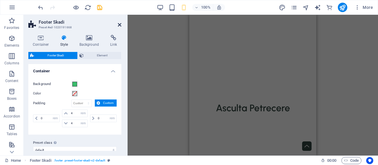
click at [119, 24] on icon at bounding box center [120, 24] width 4 height 5
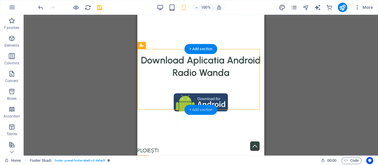
scroll to position [272, 0]
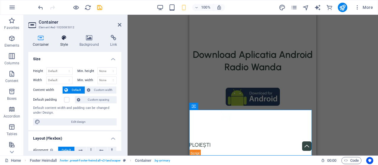
click at [62, 39] on icon at bounding box center [64, 38] width 17 height 6
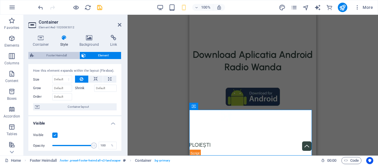
scroll to position [0, 0]
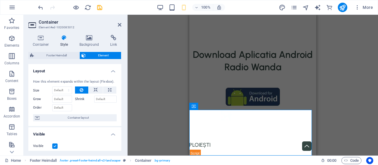
click at [62, 42] on h4 "Style" at bounding box center [65, 41] width 19 height 12
click at [60, 51] on div "Container Style Background Link Size Height Default px rem % vh vw Min. height …" at bounding box center [74, 93] width 93 height 116
click at [60, 53] on span "Footer Heimdall" at bounding box center [57, 55] width 42 height 7
select select "px"
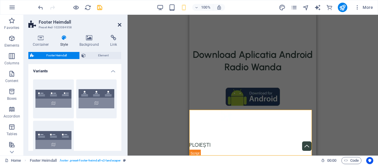
click at [120, 26] on icon at bounding box center [120, 24] width 4 height 5
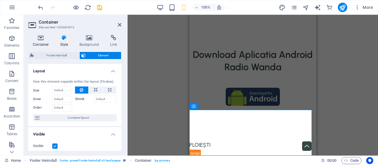
click at [42, 41] on h4 "Container" at bounding box center [41, 41] width 27 height 12
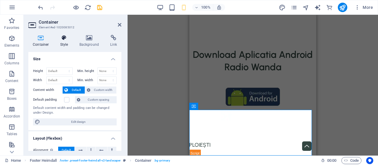
click at [64, 41] on h4 "Style" at bounding box center [65, 41] width 19 height 12
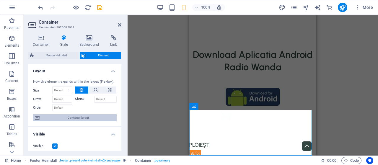
click at [73, 117] on span "Container layout" at bounding box center [77, 117] width 73 height 7
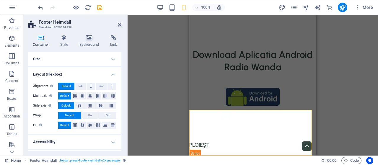
click at [65, 61] on h4 "Size" at bounding box center [74, 59] width 93 height 14
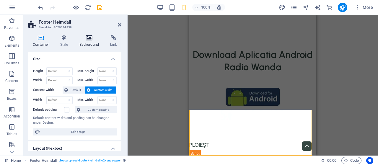
click at [85, 44] on h4 "Background" at bounding box center [90, 41] width 31 height 12
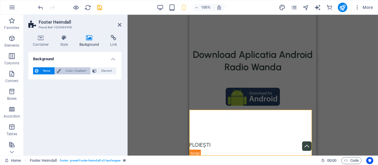
click at [71, 68] on span "Color / Gradient" at bounding box center [76, 70] width 26 height 7
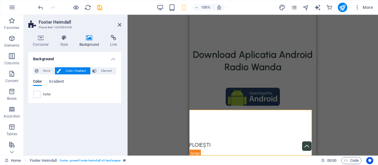
drag, startPoint x: 37, startPoint y: 94, endPoint x: 43, endPoint y: 94, distance: 6.5
click at [41, 94] on div "Color" at bounding box center [74, 94] width 83 height 7
click at [40, 93] on div "Color" at bounding box center [74, 94] width 83 height 7
click at [59, 78] on div "Color Gradient Color" at bounding box center [75, 87] width 84 height 24
click at [37, 96] on span at bounding box center [37, 94] width 6 height 6
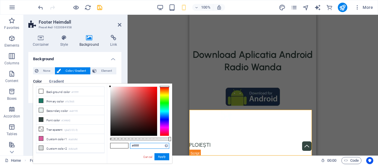
click at [146, 145] on input "#ffffff" at bounding box center [149, 146] width 39 height 6
type input "#"
paste input "3ABD6C"
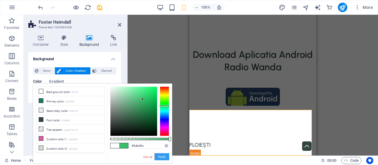
click at [163, 157] on button "Apply" at bounding box center [161, 156] width 15 height 7
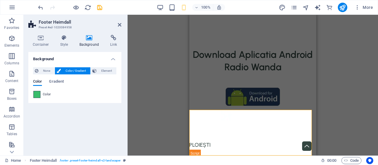
click at [39, 95] on span at bounding box center [37, 94] width 6 height 6
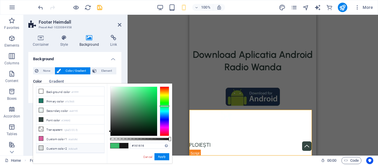
type input "#000000"
drag, startPoint x: 97, startPoint y: 131, endPoint x: 97, endPoint y: 158, distance: 27.2
click at [91, 152] on div "less Background color #ffffff Primary color #1b7865 Secondary color #e8f1f0 Fon…" at bounding box center [102, 124] width 139 height 80
click at [164, 156] on button "Apply" at bounding box center [161, 156] width 15 height 7
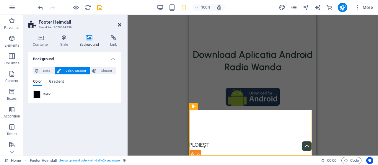
click at [120, 26] on icon at bounding box center [120, 24] width 4 height 5
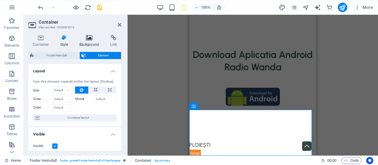
click at [84, 42] on h4 "Background" at bounding box center [90, 41] width 31 height 12
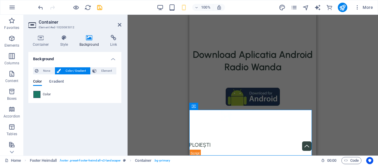
click at [34, 94] on span at bounding box center [37, 94] width 6 height 6
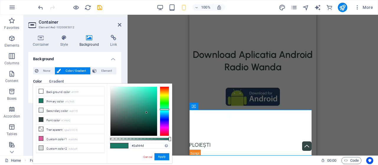
type input "#000000"
drag, startPoint x: 114, startPoint y: 135, endPoint x: 109, endPoint y: 150, distance: 15.0
click at [102, 143] on div "less Background color #ffffff Primary color #1b7865 Secondary color #e8f1f0 Fon…" at bounding box center [102, 124] width 139 height 80
click at [163, 154] on button "Apply" at bounding box center [161, 156] width 15 height 7
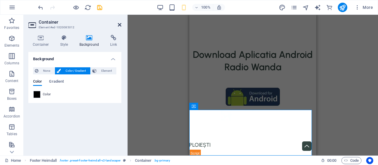
click at [119, 24] on icon at bounding box center [120, 24] width 4 height 5
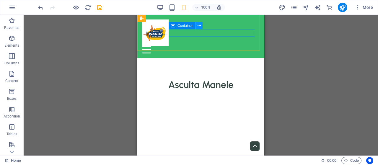
click at [198, 24] on icon at bounding box center [198, 25] width 3 height 6
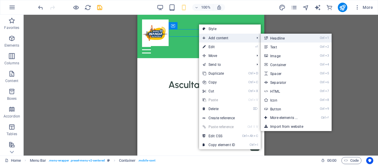
click at [271, 40] on link "Ctrl 1 Headline" at bounding box center [285, 38] width 49 height 9
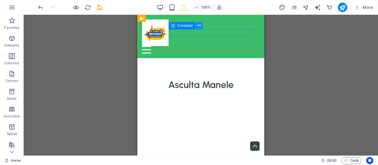
click at [199, 26] on icon at bounding box center [198, 25] width 3 height 6
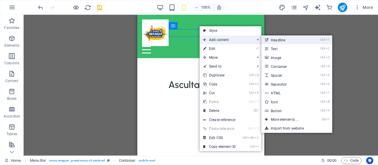
click at [272, 42] on link "Ctrl 1 Headline" at bounding box center [285, 39] width 49 height 9
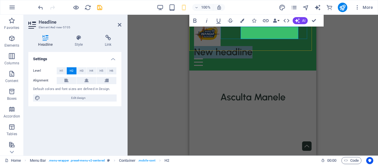
click at [273, 46] on h2 "New headline" at bounding box center [252, 52] width 117 height 12
click at [296, 46] on h2 "New headline" at bounding box center [252, 52] width 117 height 12
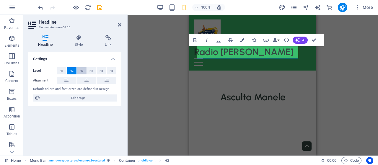
click at [82, 70] on span "H3" at bounding box center [82, 70] width 4 height 7
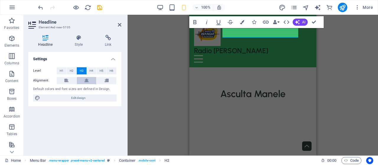
click at [88, 79] on icon at bounding box center [86, 80] width 4 height 7
click at [119, 25] on icon at bounding box center [120, 24] width 4 height 5
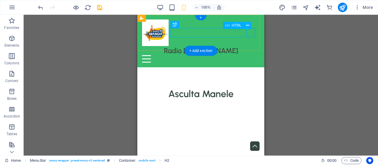
click at [252, 55] on div "Menu" at bounding box center [200, 58] width 117 height 7
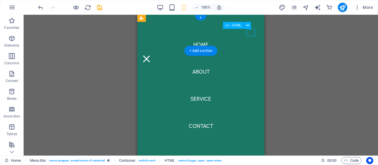
click at [151, 55] on div "Menu" at bounding box center [146, 58] width 9 height 7
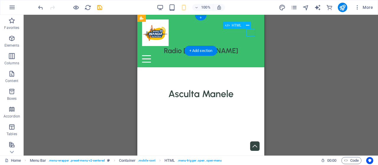
click at [252, 55] on div "Menu" at bounding box center [200, 58] width 117 height 7
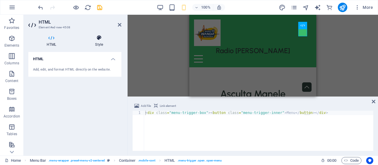
click at [104, 40] on icon at bounding box center [99, 38] width 45 height 6
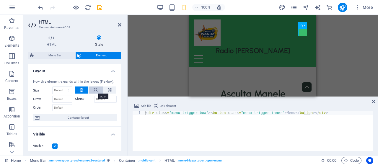
click at [94, 89] on icon at bounding box center [96, 89] width 4 height 7
click at [76, 91] on button at bounding box center [82, 89] width 14 height 7
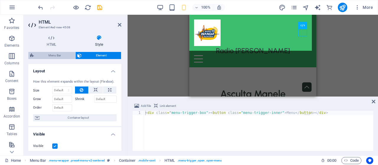
click at [55, 58] on span "Menu Bar" at bounding box center [55, 55] width 38 height 7
select select "rem"
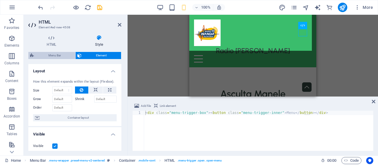
select select "rem"
select select "preset-menu-v2-centered"
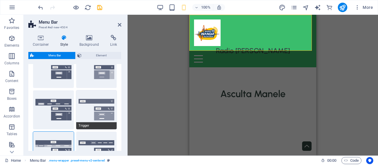
scroll to position [89, 0]
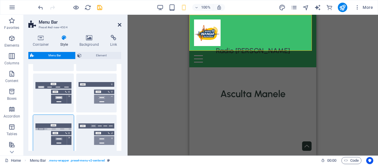
click at [119, 24] on icon at bounding box center [120, 24] width 4 height 5
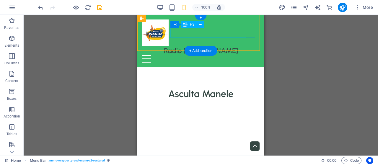
click at [216, 46] on div "Radio Wanda Roamania" at bounding box center [200, 50] width 117 height 9
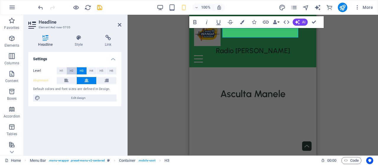
click at [74, 69] on button "H2" at bounding box center [72, 70] width 10 height 7
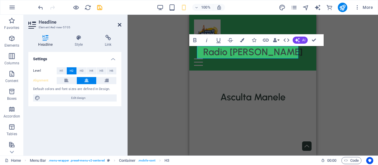
click at [119, 25] on icon at bounding box center [120, 24] width 4 height 5
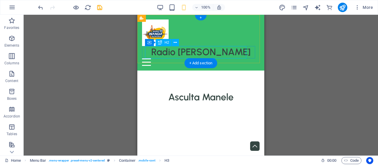
click at [168, 50] on div "Radio Wanda Roamania" at bounding box center [200, 52] width 117 height 12
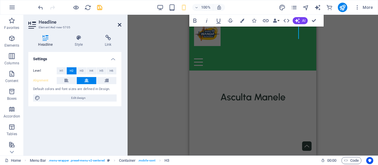
click at [119, 25] on icon at bounding box center [120, 24] width 4 height 5
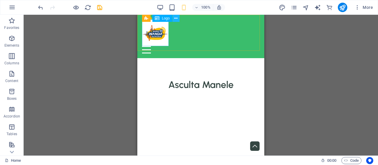
click at [174, 17] on button at bounding box center [175, 18] width 7 height 7
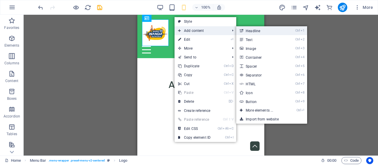
click at [245, 29] on link "Ctrl 1 Headline" at bounding box center [260, 30] width 49 height 9
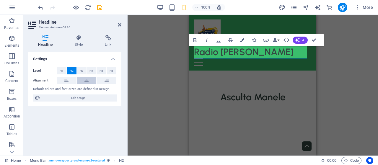
click at [86, 80] on icon at bounding box center [86, 80] width 4 height 7
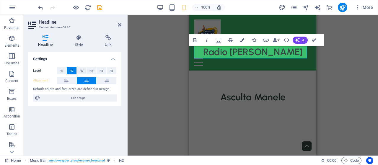
click at [118, 25] on icon at bounding box center [120, 24] width 4 height 5
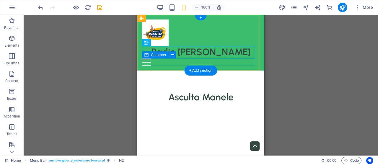
click at [185, 63] on div "Menu" at bounding box center [200, 61] width 117 height 7
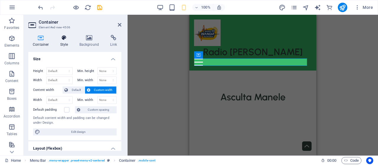
click at [60, 41] on h4 "Style" at bounding box center [65, 41] width 19 height 12
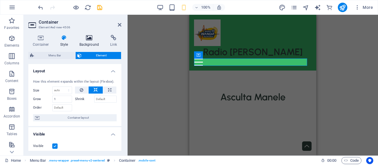
click at [91, 41] on h4 "Background" at bounding box center [90, 41] width 31 height 12
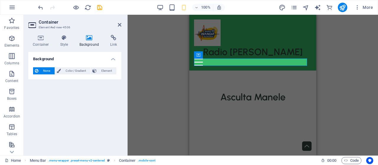
click at [68, 66] on div "None Color / Gradient Element Stretch background to full-width Color overlay Pl…" at bounding box center [74, 71] width 93 height 17
click at [70, 68] on span "Color / Gradient" at bounding box center [76, 70] width 26 height 7
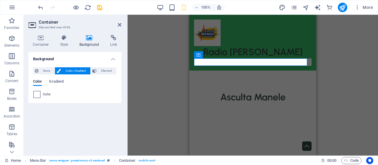
click at [38, 94] on span at bounding box center [37, 94] width 6 height 6
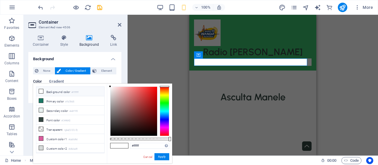
click at [42, 92] on icon at bounding box center [41, 91] width 4 height 4
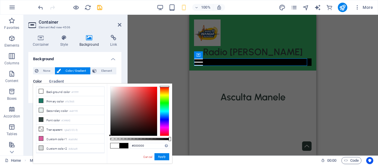
drag, startPoint x: 113, startPoint y: 87, endPoint x: 109, endPoint y: 146, distance: 59.4
click at [107, 146] on div "#000000 Supported formats #0852ed rgb(8, 82, 237) rgba(8, 82, 237, 90%) hsv(221…" at bounding box center [139, 167] width 65 height 166
click at [164, 157] on button "Apply" at bounding box center [161, 156] width 15 height 7
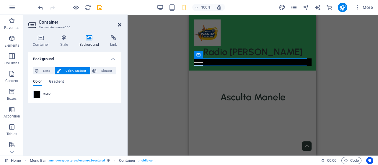
click at [120, 25] on icon at bounding box center [120, 24] width 4 height 5
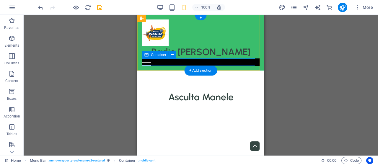
click at [162, 60] on div "Menu" at bounding box center [200, 61] width 117 height 7
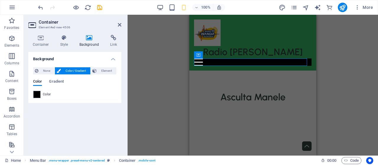
click at [38, 94] on span at bounding box center [37, 94] width 6 height 6
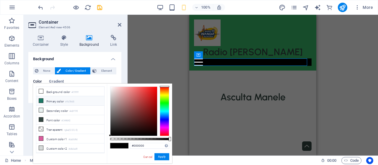
click at [41, 99] on icon at bounding box center [41, 101] width 4 height 4
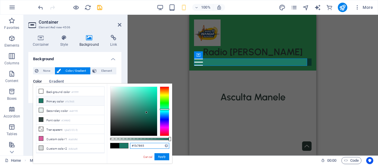
click at [150, 143] on input "#1b7865" at bounding box center [149, 146] width 39 height 6
type input "#"
paste input "3ABD6C"
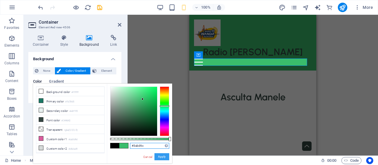
type input "#3abd6c"
click at [164, 155] on button "Apply" at bounding box center [161, 156] width 15 height 7
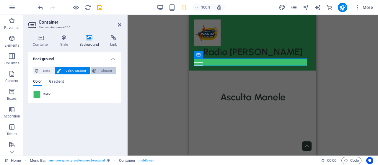
click at [107, 71] on span "Element" at bounding box center [106, 70] width 16 height 7
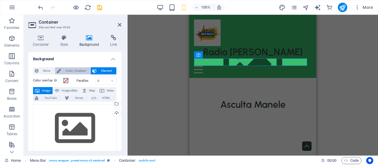
click at [76, 67] on span "Color / Gradient" at bounding box center [76, 70] width 26 height 7
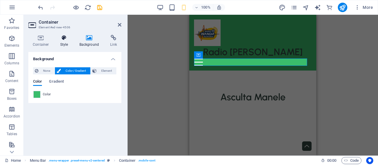
click at [66, 41] on h4 "Style" at bounding box center [65, 41] width 19 height 12
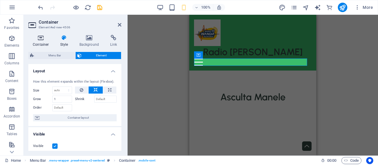
click at [41, 40] on icon at bounding box center [40, 38] width 25 height 6
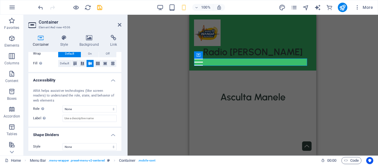
scroll to position [139, 0]
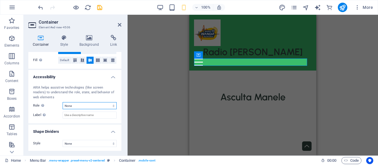
click at [91, 107] on select "None Alert Article Banner Comment Complementary Dialog Footer Header Marquee Pr…" at bounding box center [90, 105] width 54 height 7
click at [63, 102] on select "None Alert Article Banner Comment Complementary Dialog Footer Header Marquee Pr…" at bounding box center [90, 105] width 54 height 7
click at [86, 104] on select "None Alert Article Banner Comment Complementary Dialog Footer Header Marquee Pr…" at bounding box center [90, 105] width 54 height 7
select select "none"
click at [63, 102] on select "None Alert Article Banner Comment Complementary Dialog Footer Header Marquee Pr…" at bounding box center [90, 105] width 54 height 7
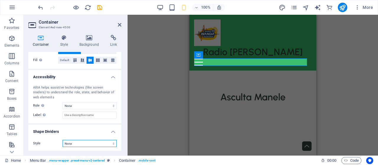
click at [76, 143] on select "None Triangle Square Diagonal Polygon 1 Polygon 2 Zigzag Multiple Zigzags Waves…" at bounding box center [90, 143] width 54 height 7
click at [63, 140] on select "None Triangle Square Diagonal Polygon 1 Polygon 2 Zigzag Multiple Zigzags Waves…" at bounding box center [90, 143] width 54 height 7
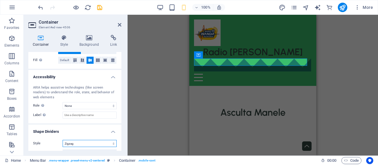
click at [90, 143] on select "None Triangle Square Diagonal Polygon 1 Polygon 2 Zigzag Multiple Zigzags Waves…" at bounding box center [90, 143] width 54 height 7
click at [63, 140] on select "None Triangle Square Diagonal Polygon 1 Polygon 2 Zigzag Multiple Zigzags Waves…" at bounding box center [90, 143] width 54 height 7
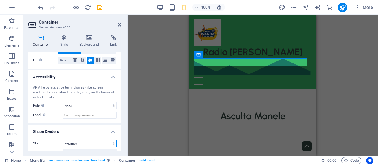
click at [86, 144] on select "None Triangle Square Diagonal Polygon 1 Polygon 2 Zigzag Multiple Zigzags Waves…" at bounding box center [90, 143] width 54 height 7
select select "none"
click at [63, 140] on select "None Triangle Square Diagonal Polygon 1 Polygon 2 Zigzag Multiple Zigzags Waves…" at bounding box center [90, 143] width 54 height 7
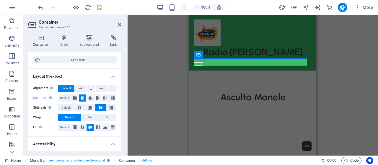
scroll to position [80, 0]
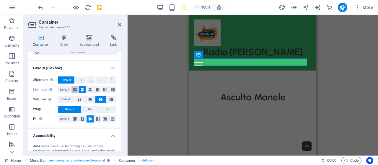
click at [74, 89] on icon at bounding box center [75, 89] width 4 height 7
click at [81, 90] on icon at bounding box center [83, 89] width 4 height 7
click at [80, 99] on icon at bounding box center [79, 100] width 7 height 4
click at [91, 99] on icon at bounding box center [89, 100] width 7 height 4
click at [102, 99] on icon at bounding box center [100, 100] width 7 height 4
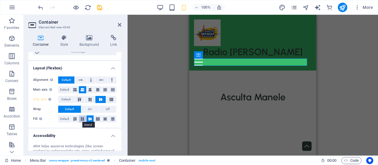
click at [81, 118] on icon at bounding box center [82, 119] width 7 height 4
drag, startPoint x: 73, startPoint y: 118, endPoint x: 96, endPoint y: 123, distance: 22.8
click at [74, 118] on icon at bounding box center [74, 119] width 7 height 4
click at [90, 120] on icon at bounding box center [89, 119] width 7 height 4
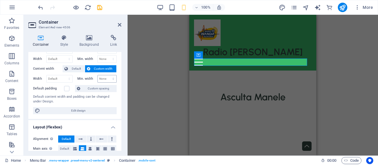
scroll to position [0, 0]
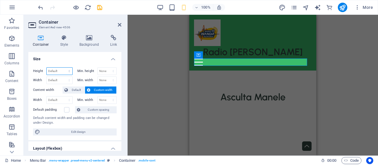
click at [65, 68] on select "Default px rem % vh vw" at bounding box center [60, 71] width 26 height 7
select select "%"
click at [63, 68] on select "Default px rem % vh vw" at bounding box center [60, 71] width 26 height 7
type input "100"
click at [107, 70] on select "None px rem % vh vw" at bounding box center [107, 71] width 19 height 7
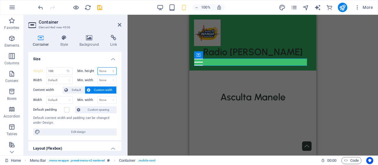
select select "%"
click at [107, 68] on select "None px rem % vh vw" at bounding box center [107, 71] width 19 height 7
type input "100"
click at [69, 80] on select "Default px rem % em vh vw" at bounding box center [60, 80] width 26 height 7
select select "%"
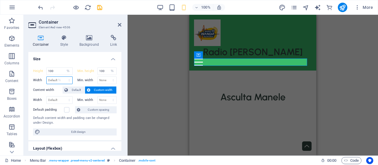
click at [63, 77] on select "Default px rem % em vh vw" at bounding box center [60, 80] width 26 height 7
type input "92.28"
click at [109, 79] on select "None px rem % vh vw" at bounding box center [107, 80] width 19 height 7
select select "%"
click at [107, 77] on select "None px rem % vh vw" at bounding box center [107, 80] width 19 height 7
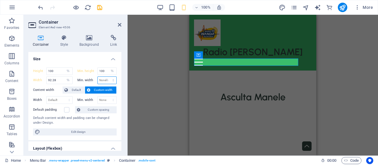
type input "100"
click at [64, 98] on select "Default px rem % em vh vw" at bounding box center [60, 99] width 26 height 7
select select "%"
click at [63, 96] on select "Default px rem % em vh vw" at bounding box center [60, 99] width 26 height 7
type input "100"
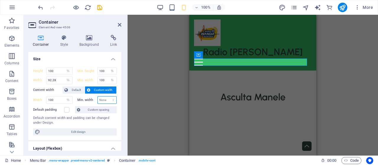
click at [106, 97] on select "None px rem % vh vw" at bounding box center [107, 99] width 19 height 7
select select "%"
click at [107, 96] on select "None px rem % vh vw" at bounding box center [107, 99] width 19 height 7
type input "100"
click at [120, 24] on icon at bounding box center [120, 24] width 4 height 5
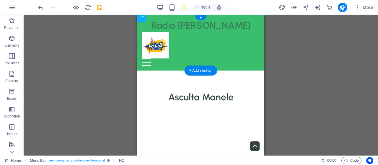
drag, startPoint x: 290, startPoint y: 58, endPoint x: 153, endPoint y: 22, distance: 141.8
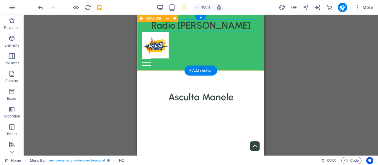
click at [215, 37] on div "Radio Wanda Roamania Menu Home About Service Contact" at bounding box center [200, 43] width 127 height 56
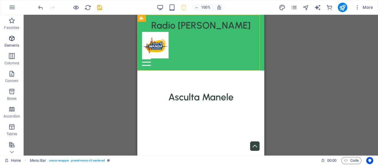
click at [15, 39] on icon "button" at bounding box center [11, 38] width 7 height 7
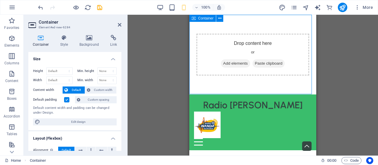
click at [230, 62] on span "Add elements" at bounding box center [235, 63] width 29 height 8
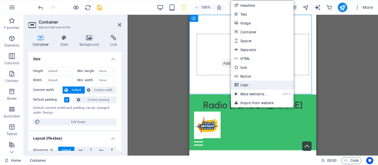
click at [246, 84] on link "Logo" at bounding box center [262, 85] width 63 height 9
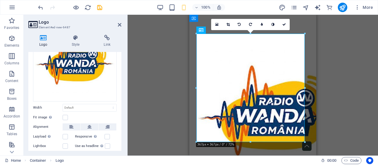
scroll to position [84, 0]
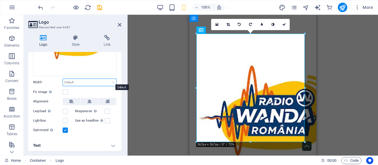
click at [78, 81] on select "Default auto px rem % em vh vw" at bounding box center [89, 82] width 53 height 7
select select "%"
click at [107, 79] on select "Default auto px rem % em vh vw" at bounding box center [89, 82] width 53 height 7
type input "100"
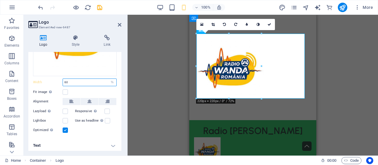
type input "6"
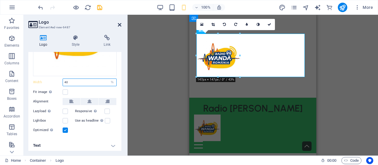
type input "40"
click at [121, 23] on icon at bounding box center [120, 24] width 4 height 5
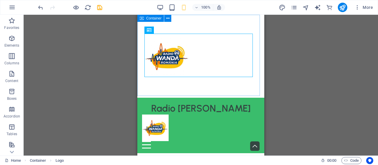
click at [155, 18] on span "Container" at bounding box center [153, 19] width 15 height 4
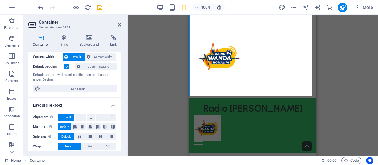
scroll to position [0, 0]
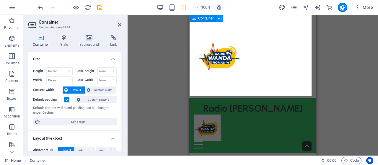
click at [218, 20] on icon at bounding box center [219, 18] width 3 height 6
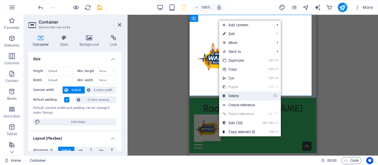
click at [236, 94] on link "⌦ Delete" at bounding box center [239, 95] width 40 height 9
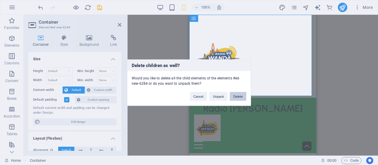
click at [238, 94] on button "Delete" at bounding box center [238, 96] width 17 height 9
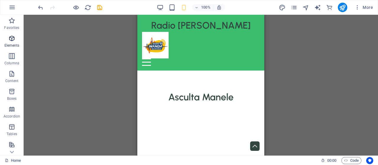
click at [11, 37] on icon "button" at bounding box center [11, 38] width 7 height 7
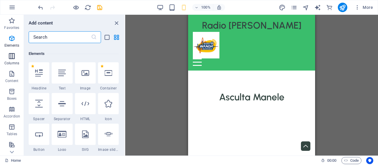
click at [11, 56] on icon "button" at bounding box center [11, 56] width 7 height 7
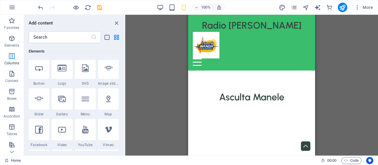
scroll to position [292, 0]
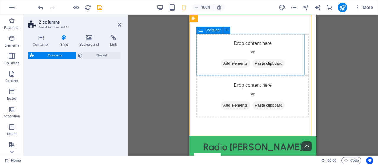
select select "rem"
select select "preset-columns-two-v2-default"
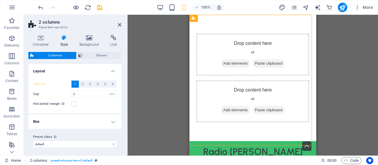
scroll to position [1, 0]
click at [82, 143] on select "landscaper default Add preset class" at bounding box center [75, 143] width 84 height 7
click at [82, 144] on select "landscaper default Add preset class" at bounding box center [75, 143] width 84 height 7
click at [33, 140] on select "landscaper default Add preset class" at bounding box center [75, 143] width 84 height 7
click at [106, 122] on h4 "Box" at bounding box center [74, 121] width 93 height 14
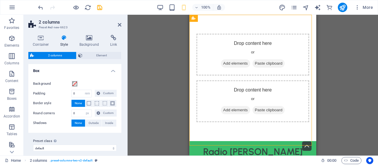
scroll to position [55, 0]
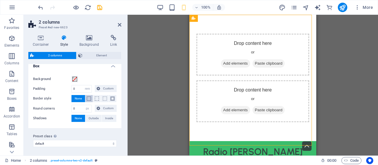
click at [87, 100] on button at bounding box center [89, 98] width 8 height 7
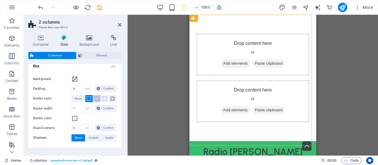
drag, startPoint x: 99, startPoint y: 101, endPoint x: 23, endPoint y: 50, distance: 91.7
click at [99, 101] on button at bounding box center [97, 98] width 8 height 7
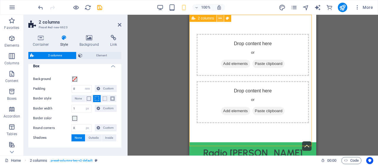
click at [221, 16] on icon at bounding box center [219, 18] width 3 height 6
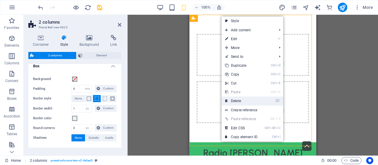
click at [231, 101] on link "⌦ Delete" at bounding box center [241, 100] width 40 height 9
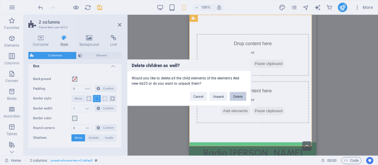
click at [236, 93] on button "Delete" at bounding box center [238, 96] width 17 height 9
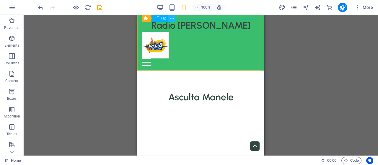
click at [171, 18] on icon at bounding box center [171, 18] width 3 height 6
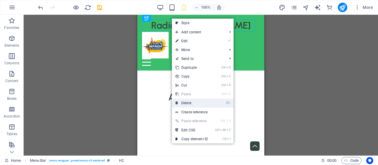
click at [192, 100] on link "⌦ Delete" at bounding box center [192, 103] width 40 height 9
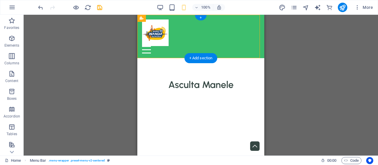
drag, startPoint x: 299, startPoint y: 57, endPoint x: 161, endPoint y: 16, distance: 143.3
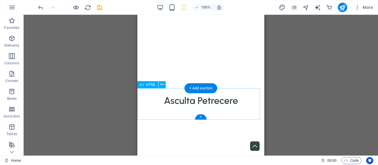
scroll to position [0, 0]
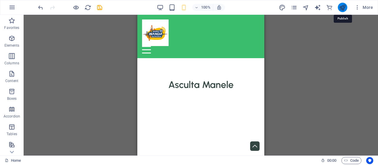
click at [344, 5] on icon "publish" at bounding box center [342, 7] width 7 height 7
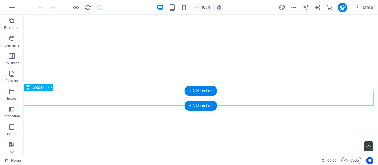
scroll to position [12, 0]
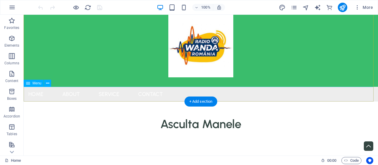
click at [27, 98] on nav "Home About Service Contact" at bounding box center [201, 94] width 354 height 15
select select
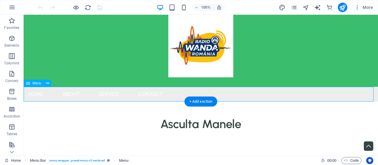
select select
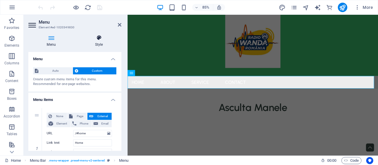
click at [98, 45] on h4 "Style" at bounding box center [98, 41] width 45 height 12
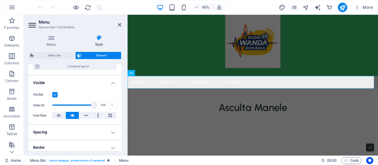
scroll to position [0, 0]
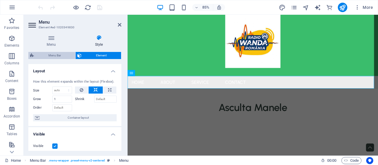
click at [53, 55] on span "Menu Bar" at bounding box center [55, 55] width 38 height 7
select select "rem"
select select "preset-menu-v2-centered"
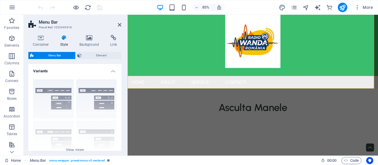
click at [63, 37] on icon at bounding box center [64, 38] width 17 height 6
click at [91, 42] on h4 "Background" at bounding box center [90, 41] width 31 height 12
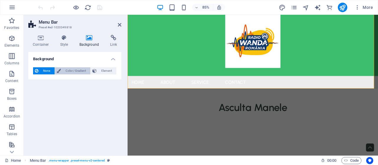
click at [66, 70] on span "Color / Gradient" at bounding box center [76, 70] width 26 height 7
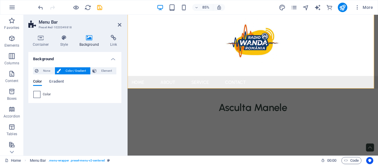
click at [34, 94] on span at bounding box center [37, 94] width 6 height 6
type input "#ffffff"
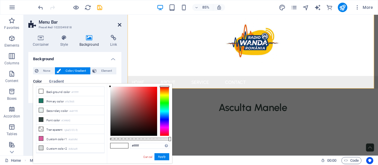
click at [120, 24] on icon at bounding box center [120, 24] width 4 height 5
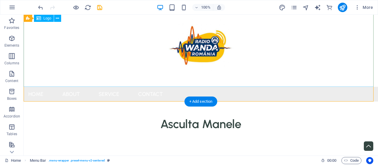
click at [49, 27] on div at bounding box center [201, 45] width 354 height 84
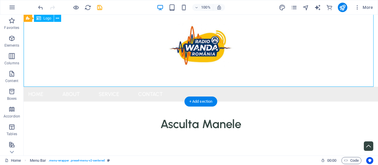
click at [49, 27] on div at bounding box center [201, 45] width 354 height 84
select select "px"
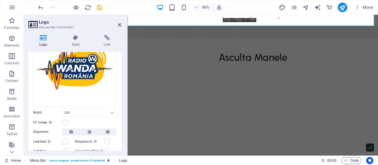
scroll to position [59, 0]
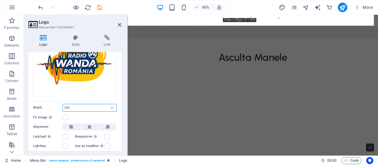
click at [89, 107] on input "220" at bounding box center [89, 107] width 53 height 7
type input "2"
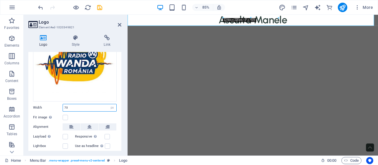
scroll to position [0, 0]
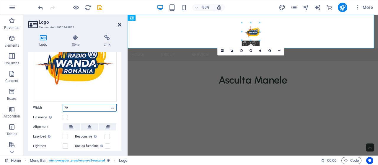
type input "70"
click at [119, 23] on icon at bounding box center [120, 24] width 4 height 5
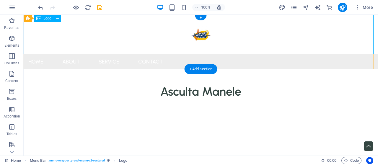
click at [189, 37] on div at bounding box center [201, 35] width 354 height 40
select select "px"
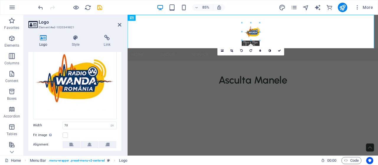
scroll to position [84, 0]
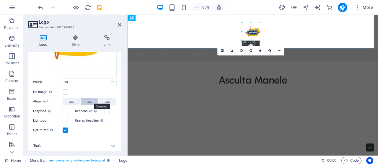
click at [83, 98] on button at bounding box center [90, 101] width 18 height 7
click at [68, 99] on button at bounding box center [72, 101] width 18 height 7
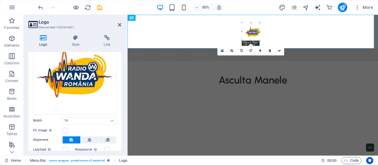
scroll to position [0, 0]
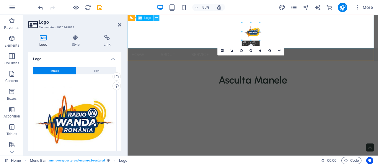
click at [156, 18] on icon at bounding box center [156, 17] width 3 height 5
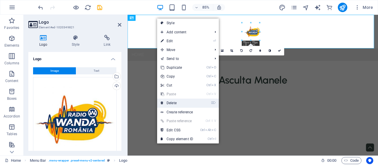
click at [172, 105] on link "⌦ Delete" at bounding box center [177, 103] width 40 height 9
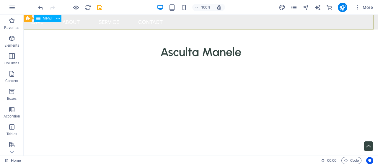
click at [40, 18] on icon at bounding box center [38, 18] width 4 height 7
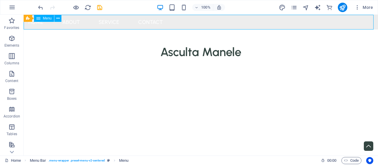
click at [40, 18] on icon at bounding box center [38, 18] width 4 height 7
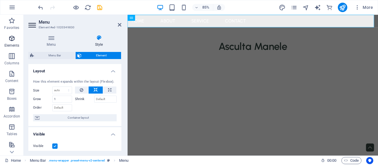
click at [19, 39] on span "Elements" at bounding box center [12, 42] width 24 height 14
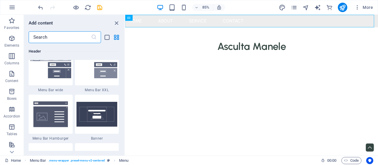
scroll to position [3718, 0]
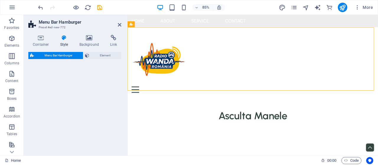
select select "rem"
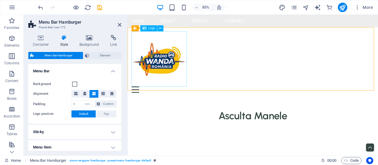
click at [165, 68] on div at bounding box center [274, 66] width 285 height 65
select select "px"
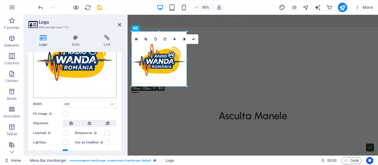
scroll to position [84, 0]
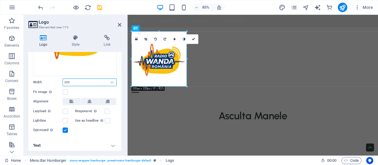
click at [80, 81] on input "220" at bounding box center [89, 82] width 53 height 7
type input "2"
type input "79"
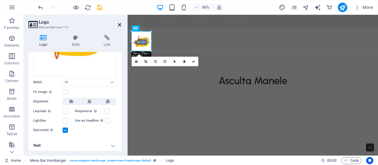
click at [120, 23] on icon at bounding box center [120, 24] width 4 height 5
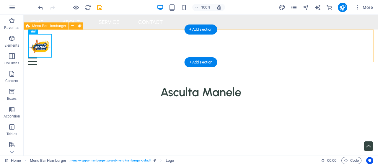
click at [27, 38] on div "Menu Drop content here or Add elements Paste clipboard 01. STARTPAGE 02. SUBPAG…" at bounding box center [201, 50] width 354 height 40
select select "rem"
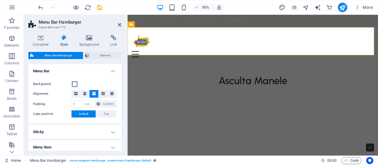
click at [74, 83] on span at bounding box center [74, 84] width 5 height 5
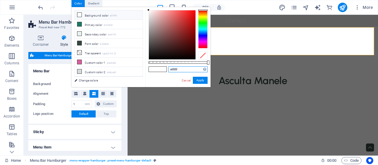
click at [184, 70] on input "#ffffff" at bounding box center [187, 69] width 39 height 6
type input "#"
paste input "3ABD6C"
type input "#3abd6c"
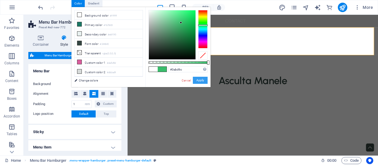
click at [202, 79] on button "Apply" at bounding box center [200, 80] width 15 height 7
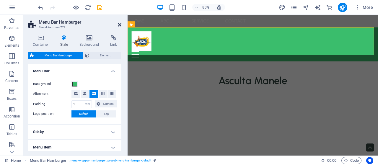
click at [120, 24] on icon at bounding box center [120, 24] width 4 height 5
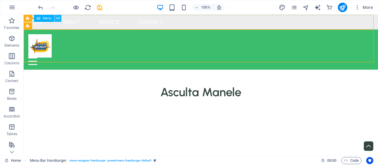
click at [55, 18] on button at bounding box center [57, 18] width 7 height 7
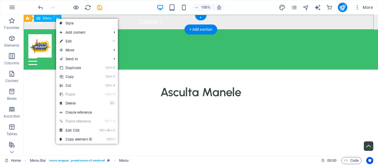
click at [40, 25] on nav "Home About Service Contact" at bounding box center [201, 22] width 354 height 15
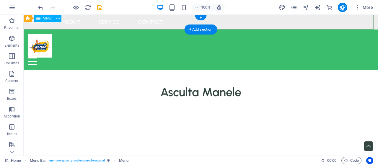
click at [40, 24] on nav "Home About Service Contact" at bounding box center [201, 22] width 354 height 15
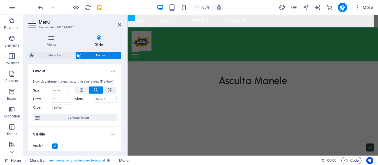
click at [117, 25] on header "Menu Element #ed-1020349830" at bounding box center [74, 22] width 93 height 15
click at [119, 25] on icon at bounding box center [120, 24] width 4 height 5
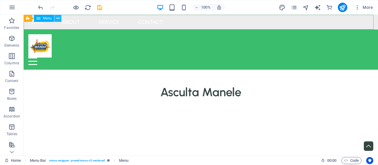
click at [60, 18] on button at bounding box center [57, 18] width 7 height 7
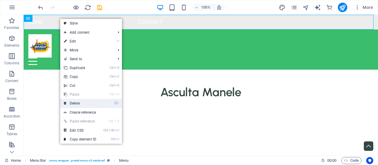
click at [80, 104] on link "⌦ Delete" at bounding box center [80, 103] width 40 height 9
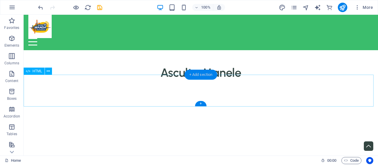
scroll to position [0, 0]
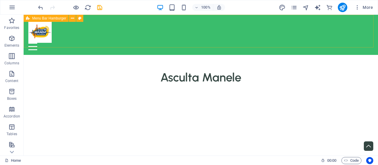
click at [30, 18] on icon at bounding box center [28, 18] width 4 height 7
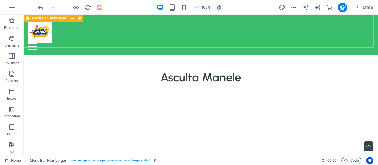
click at [30, 18] on icon at bounding box center [28, 18] width 4 height 7
select select "rem"
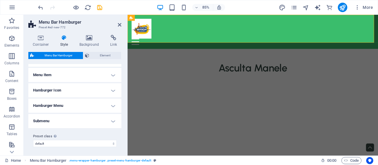
scroll to position [73, 0]
click at [63, 141] on select "default Add preset class" at bounding box center [75, 143] width 84 height 7
click at [99, 74] on h4 "Menu Item" at bounding box center [74, 75] width 93 height 14
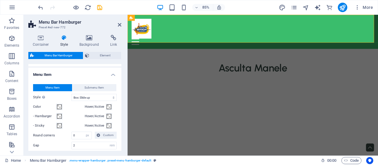
click at [99, 74] on h4 "Menu Item" at bounding box center [74, 73] width 93 height 11
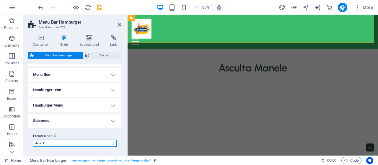
click at [99, 141] on select "default Add preset class" at bounding box center [75, 143] width 84 height 7
click at [99, 144] on select "default Add preset class" at bounding box center [75, 143] width 84 height 7
click at [73, 75] on h4 "Menu Item" at bounding box center [74, 75] width 93 height 14
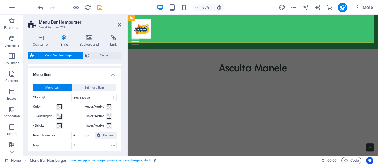
click at [73, 75] on h4 "Menu Item" at bounding box center [74, 73] width 93 height 11
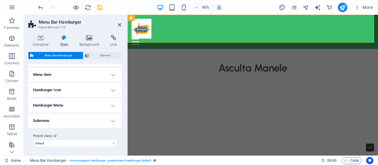
click at [71, 93] on h4 "Hamburger Icon" at bounding box center [74, 90] width 93 height 14
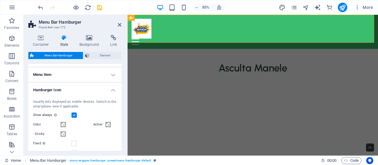
click at [71, 92] on h4 "Hamburger Icon" at bounding box center [74, 88] width 93 height 11
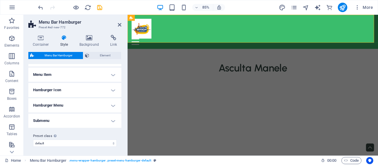
click at [74, 107] on h4 "Hamburger Menu" at bounding box center [74, 105] width 93 height 14
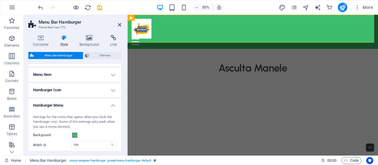
scroll to position [14, 0]
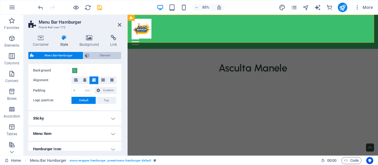
click at [91, 55] on span "Element" at bounding box center [105, 55] width 28 height 7
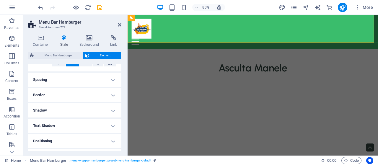
scroll to position [59, 0]
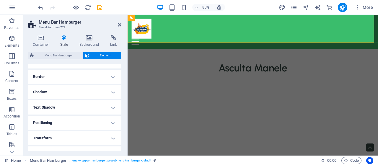
click at [49, 77] on h4 "Border" at bounding box center [74, 77] width 93 height 14
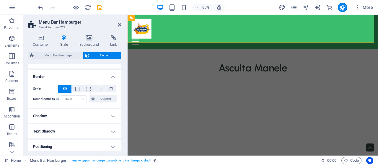
click at [49, 77] on h4 "Border" at bounding box center [74, 75] width 93 height 11
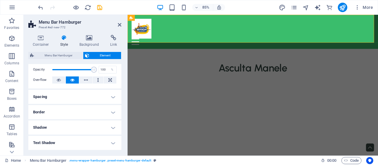
scroll to position [0, 0]
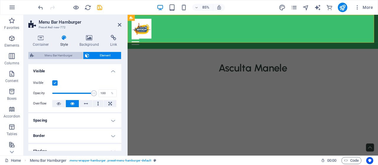
click at [51, 53] on span "Menu Bar Hamburger" at bounding box center [58, 55] width 45 height 7
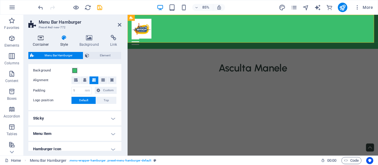
click at [44, 43] on h4 "Container" at bounding box center [41, 41] width 27 height 12
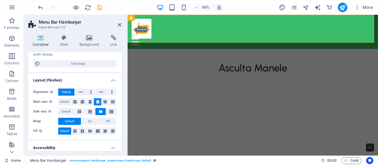
scroll to position [129, 0]
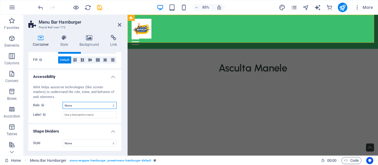
click at [89, 107] on select "None Alert Article Banner Comment Complementary Dialog Footer Header Marquee Pr…" at bounding box center [90, 105] width 54 height 7
click at [87, 104] on select "None Alert Article Banner Comment Complementary Dialog Footer Header Marquee Pr…" at bounding box center [90, 105] width 54 height 7
click at [84, 117] on input "Label Use the ARIA label to provide a clear and descriptive name for elements t…" at bounding box center [90, 114] width 54 height 7
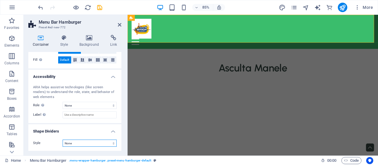
click at [86, 141] on select "None Triangle Square Diagonal Polygon 1 Polygon 2 Zigzag Multiple Zigzags Waves…" at bounding box center [90, 143] width 54 height 7
drag, startPoint x: 86, startPoint y: 141, endPoint x: 86, endPoint y: 138, distance: 3.6
click at [86, 141] on select "None Triangle Square Diagonal Polygon 1 Polygon 2 Zigzag Multiple Zigzags Waves…" at bounding box center [90, 143] width 54 height 7
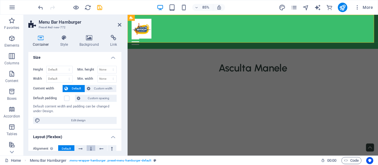
scroll to position [0, 0]
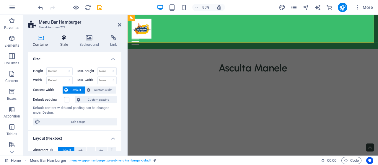
click at [62, 43] on h4 "Style" at bounding box center [65, 41] width 19 height 12
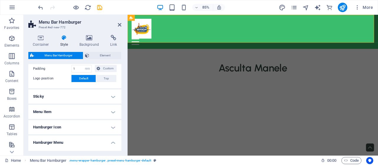
scroll to position [43, 0]
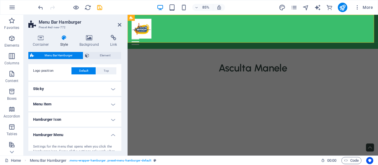
click at [81, 89] on h4 "Sticky" at bounding box center [74, 89] width 93 height 14
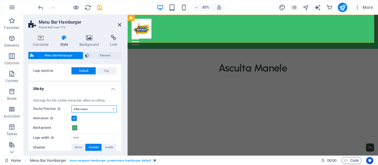
click at [89, 106] on select "Off Instant After menu After banner When scrolling up" at bounding box center [93, 108] width 45 height 7
select select "sticky_none"
click at [71, 105] on select "Off Instant After menu After banner When scrolling up" at bounding box center [93, 108] width 45 height 7
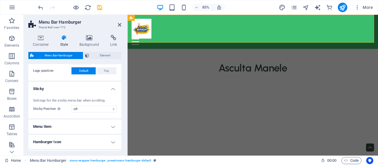
click at [118, 27] on header "Menu Bar Hamburger Preset #ed-new-772" at bounding box center [74, 22] width 93 height 15
click at [120, 24] on icon at bounding box center [120, 24] width 4 height 5
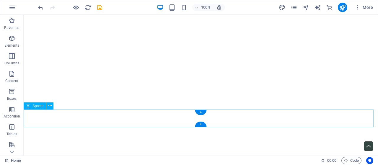
scroll to position [0, 0]
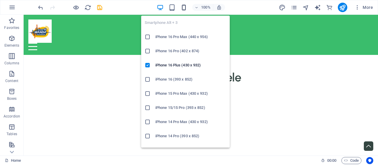
click at [184, 8] on icon "button" at bounding box center [183, 7] width 7 height 7
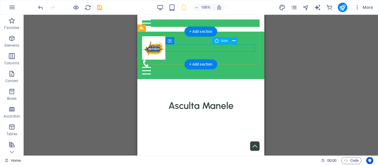
click at [237, 60] on figure at bounding box center [198, 63] width 113 height 7
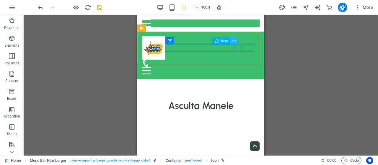
click at [235, 40] on icon at bounding box center [233, 41] width 3 height 6
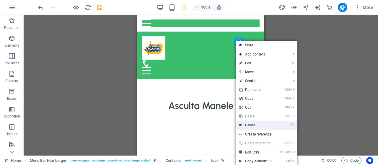
click at [250, 125] on link "⌦ Delete" at bounding box center [255, 125] width 40 height 9
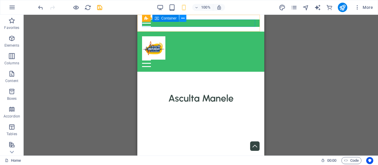
click at [181, 18] on button at bounding box center [182, 18] width 7 height 7
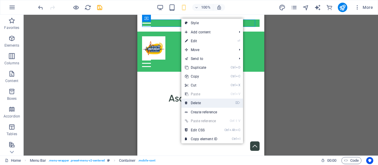
click at [201, 104] on link "⌦ Delete" at bounding box center [201, 103] width 40 height 9
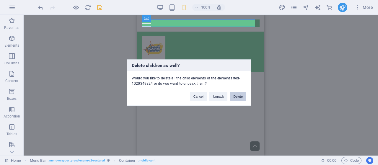
click at [236, 94] on button "Delete" at bounding box center [238, 96] width 17 height 9
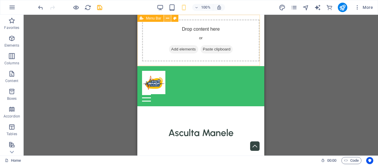
click at [166, 18] on icon at bounding box center [167, 18] width 3 height 6
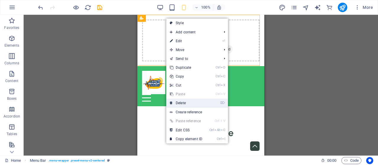
click at [193, 104] on link "⌦ Delete" at bounding box center [186, 103] width 40 height 9
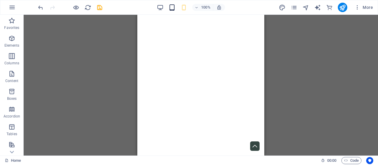
click at [173, 10] on icon "button" at bounding box center [171, 7] width 7 height 7
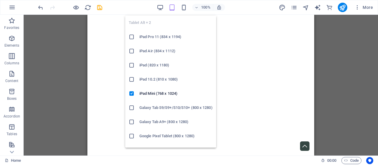
scroll to position [86, 0]
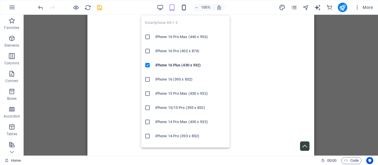
click at [186, 7] on icon "button" at bounding box center [183, 7] width 7 height 7
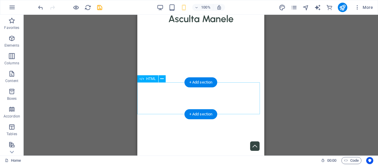
scroll to position [0, 0]
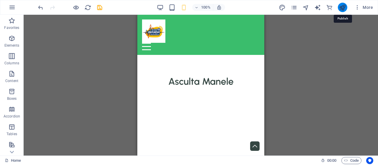
click at [343, 7] on icon "publish" at bounding box center [342, 7] width 7 height 7
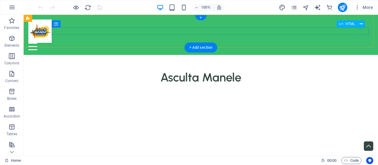
click at [365, 43] on div "Menu" at bounding box center [200, 46] width 345 height 7
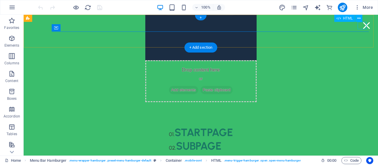
click at [362, 27] on div "Menu" at bounding box center [366, 25] width 9 height 7
